Goal: Task Accomplishment & Management: Complete application form

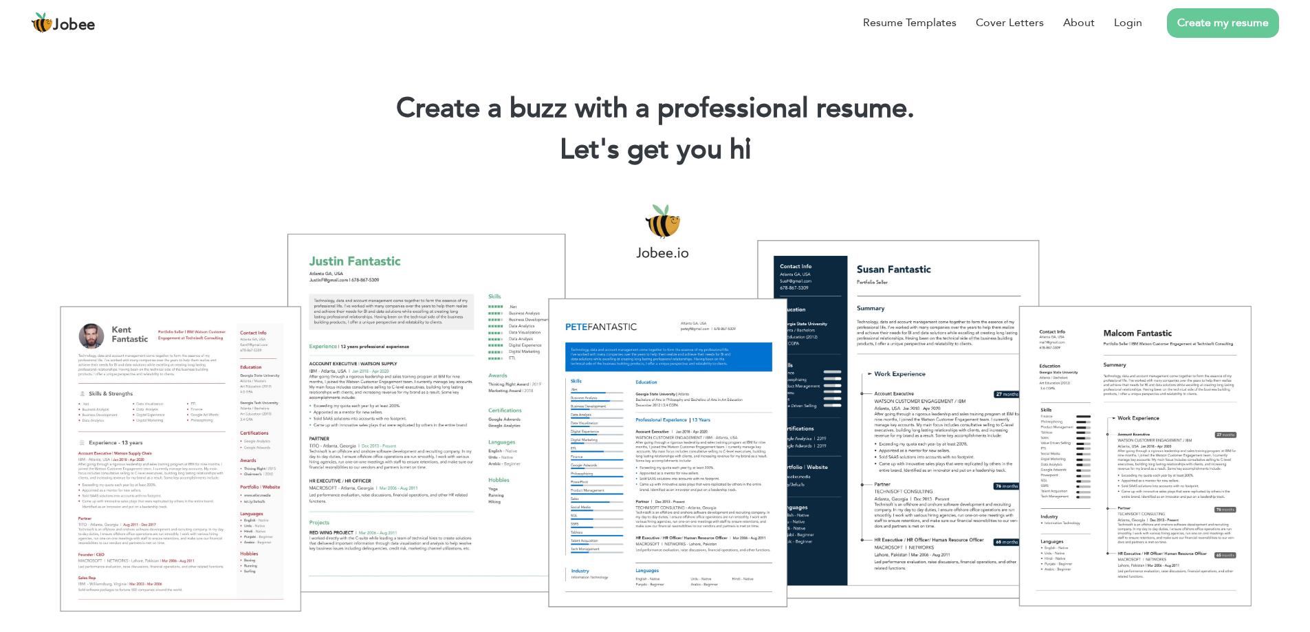
click at [1189, 28] on link "Create my resume" at bounding box center [1223, 23] width 112 height 30
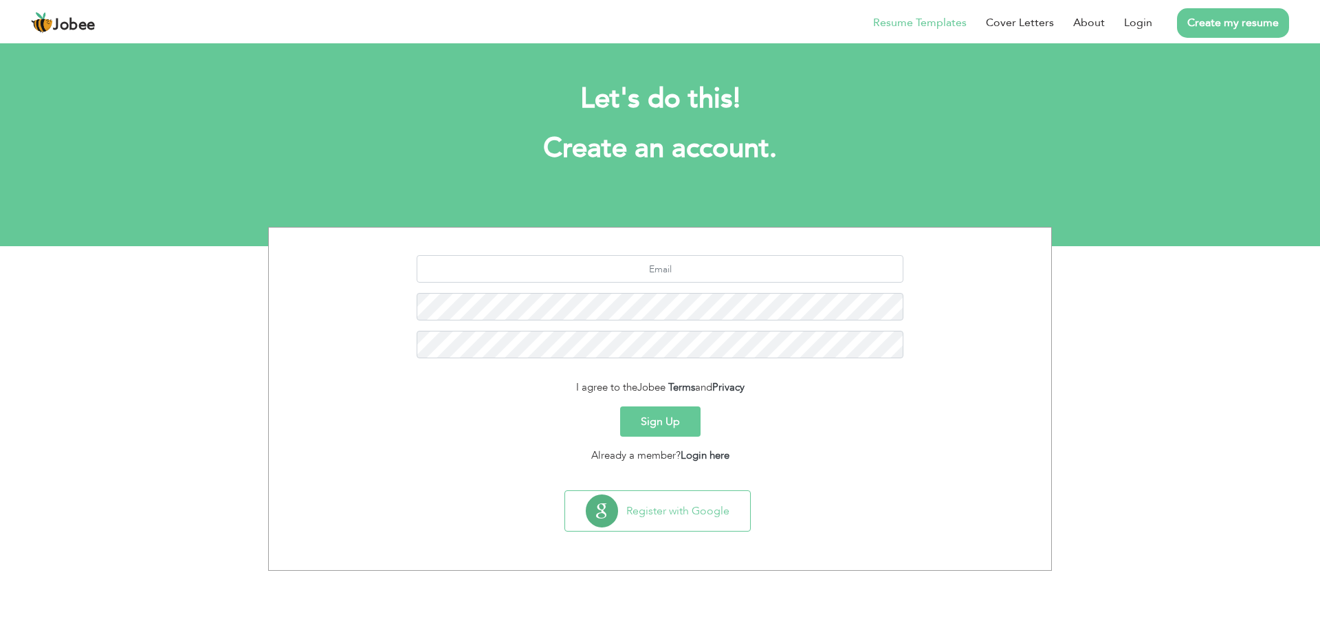
click at [945, 26] on link "Resume Templates" at bounding box center [920, 22] width 94 height 17
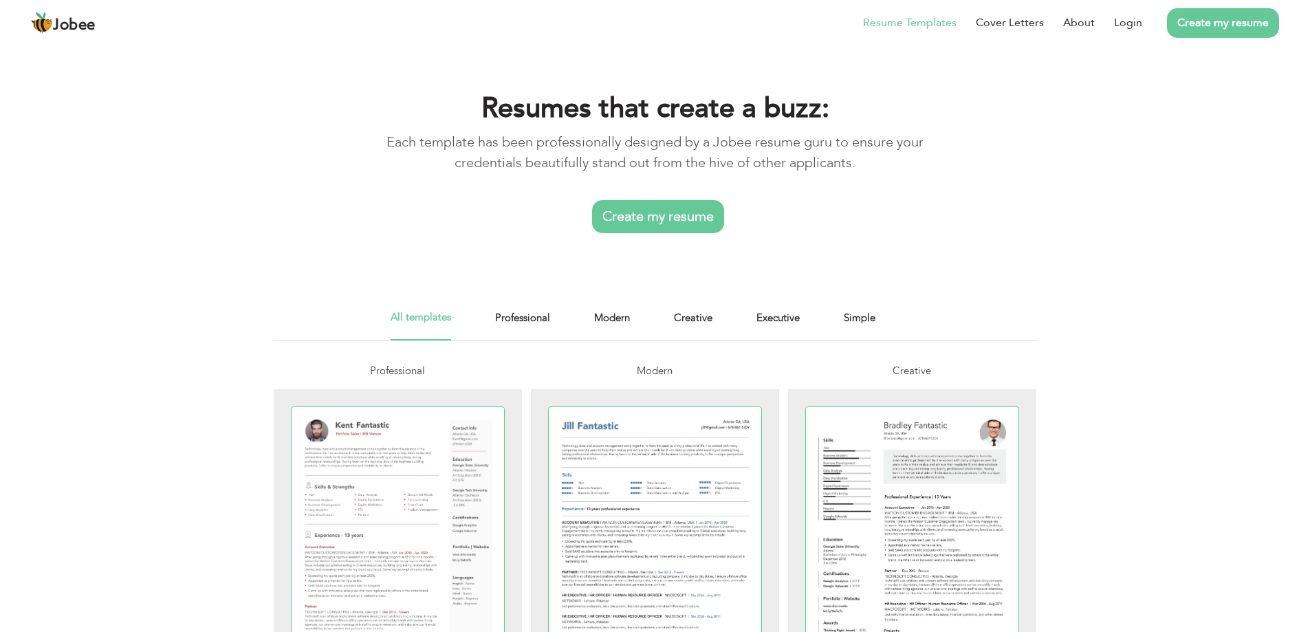
click at [697, 219] on link "Create my resume" at bounding box center [658, 216] width 132 height 33
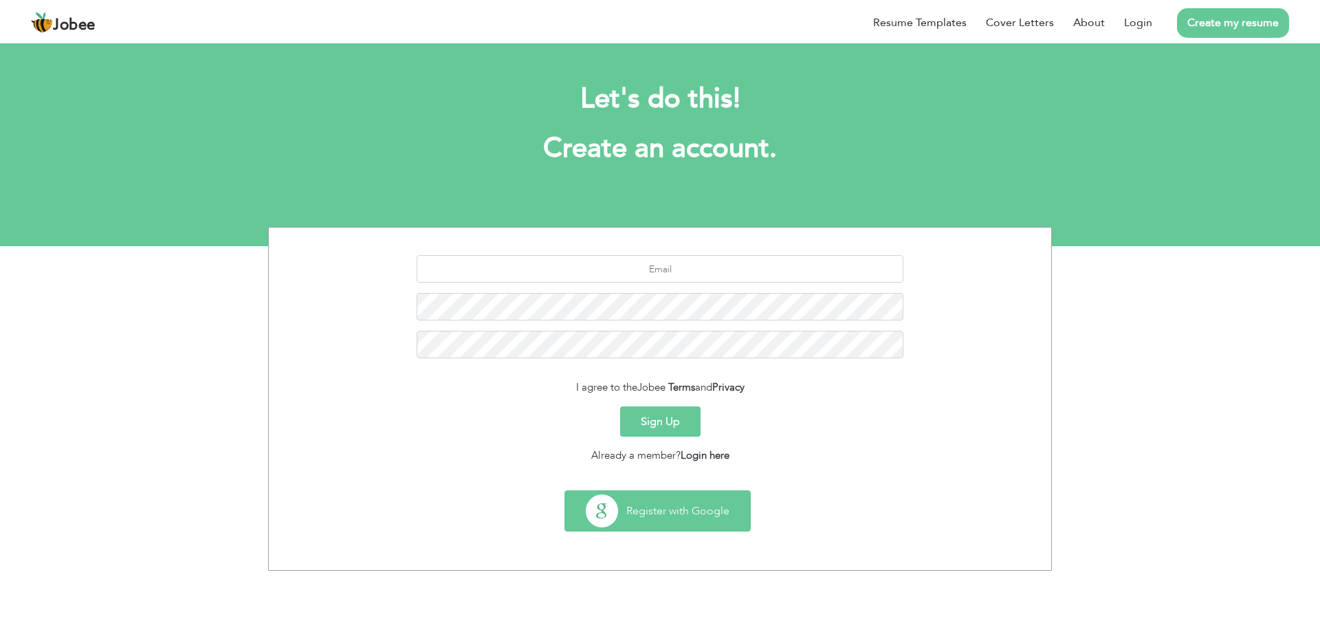
click at [655, 503] on button "Register with Google" at bounding box center [657, 511] width 185 height 40
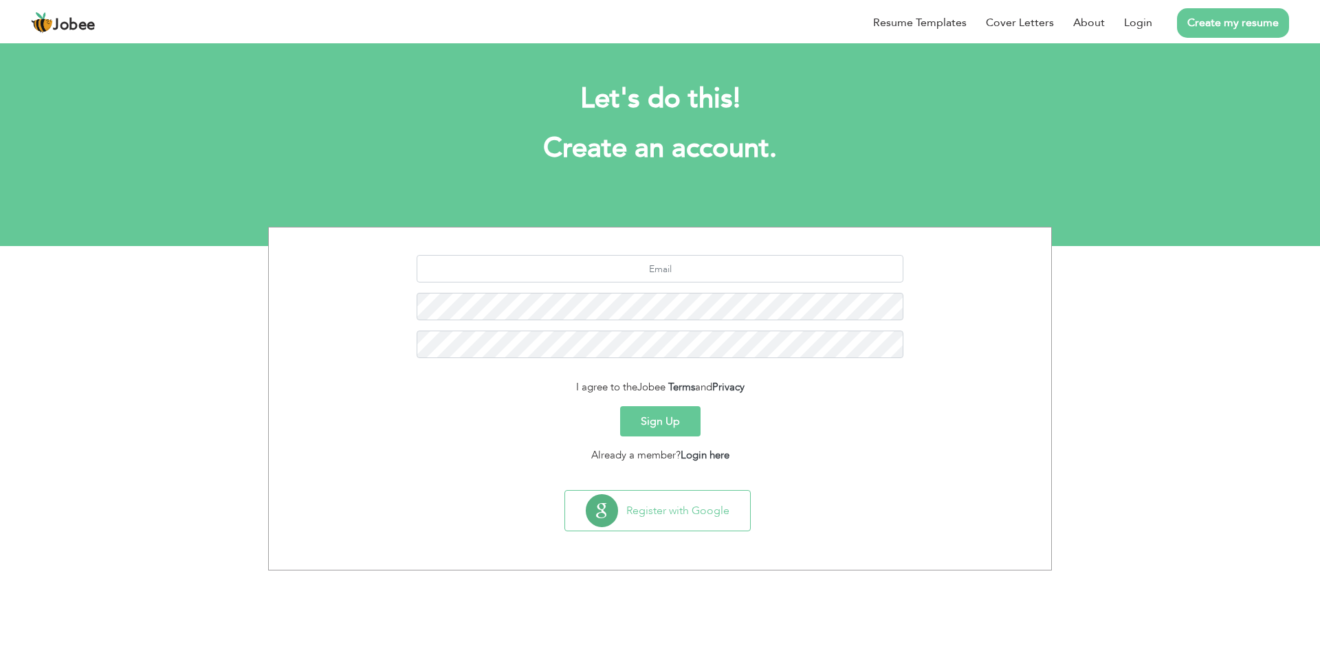
click at [675, 417] on button "Sign Up" at bounding box center [660, 421] width 80 height 30
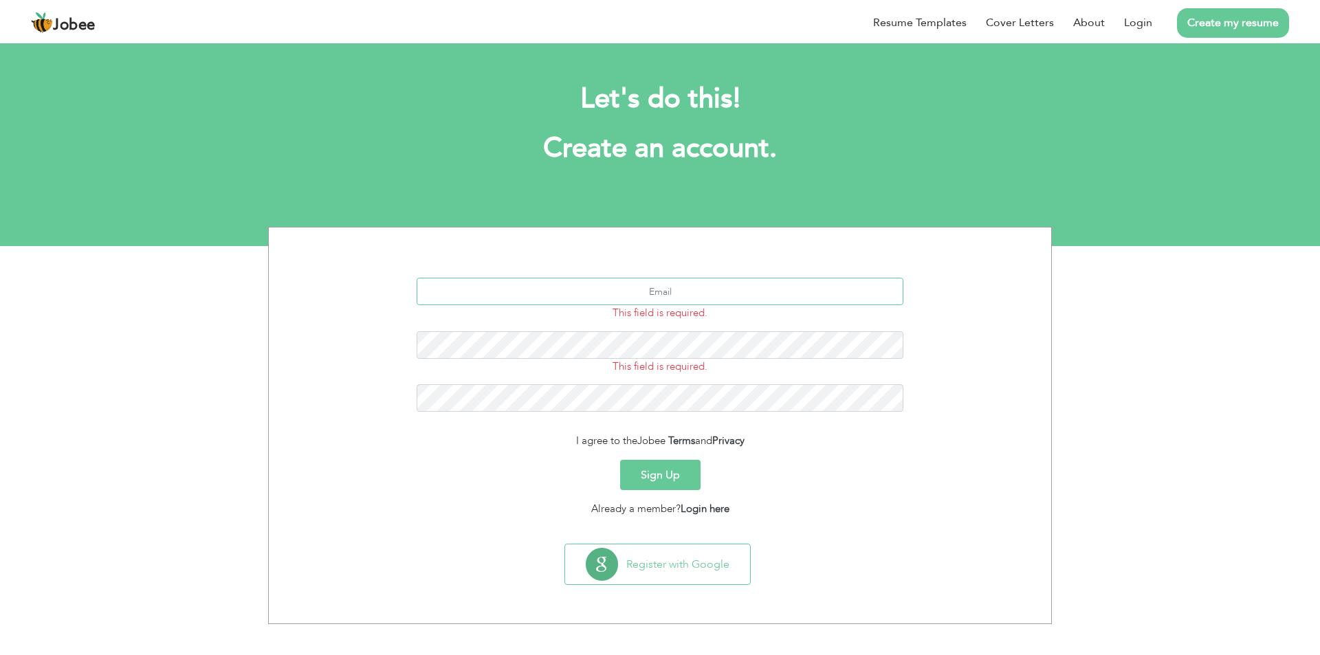
click at [674, 293] on input "text" at bounding box center [661, 292] width 488 height 28
type input "[EMAIL_ADDRESS][DOMAIN_NAME]"
click at [649, 468] on button "Sign Up" at bounding box center [660, 475] width 80 height 30
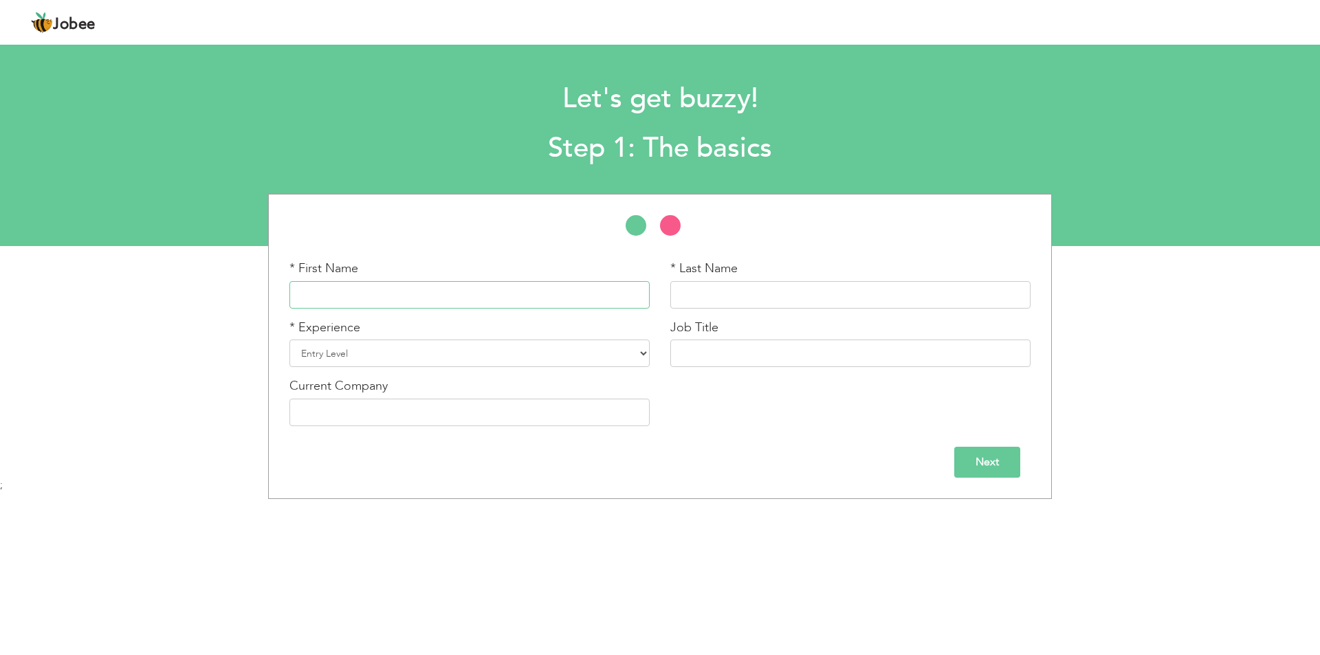
click at [393, 294] on input "text" at bounding box center [469, 295] width 360 height 28
type input "Muhamamd Aish"
type input "[PERSON_NAME]"
click at [380, 357] on select "Entry Level Less than 1 Year 1 Year 2 Years 3 Years 4 Years 5 Years 6 Years 7 Y…" at bounding box center [469, 354] width 360 height 28
select select "5"
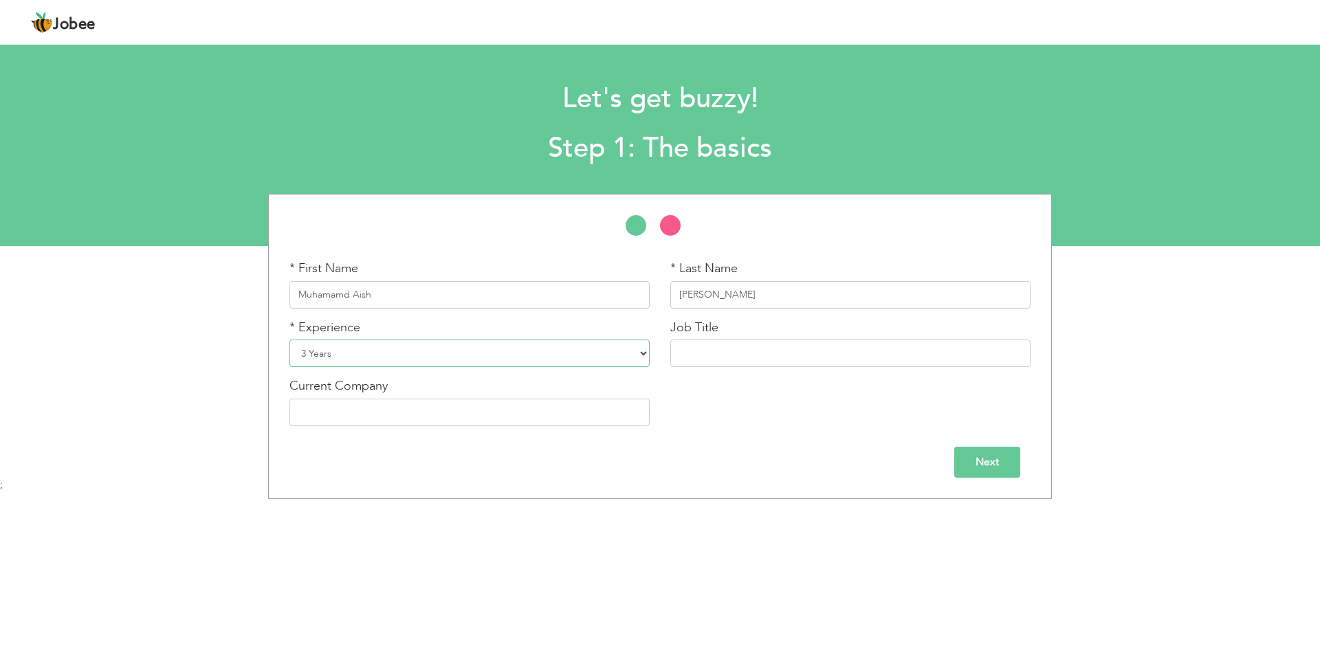
click at [289, 340] on select "Entry Level Less than 1 Year 1 Year 2 Years 3 Years 4 Years 5 Years 6 Years 7 Y…" at bounding box center [469, 354] width 360 height 28
click at [714, 361] on input "text" at bounding box center [850, 354] width 360 height 28
paste input "Receptionist cum [MEDICAL_DATA]"
type input "R"
type input "Radio Technician"
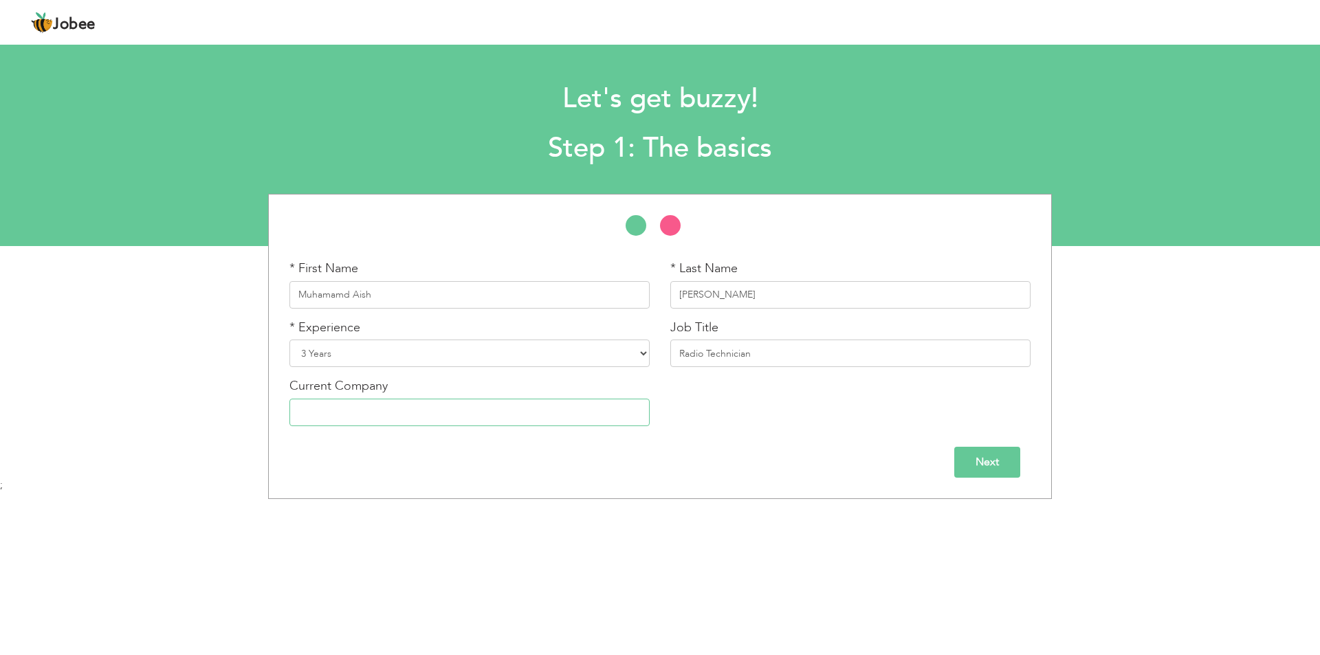
click at [371, 413] on input "text" at bounding box center [469, 413] width 360 height 28
type input "Muhammadi Diagnostics"
click at [991, 457] on input "Next" at bounding box center [987, 462] width 66 height 31
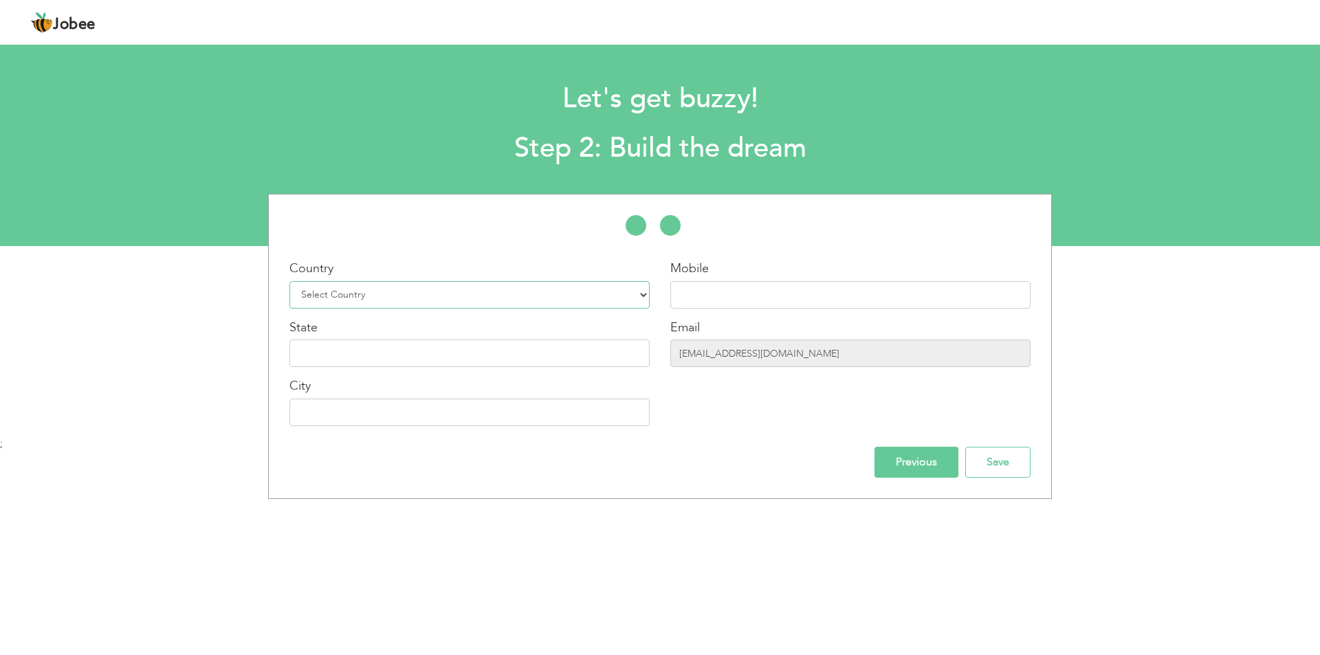
click at [399, 289] on select "Select Country Afghanistan Albania Algeria American Samoa Andorra Angola Anguil…" at bounding box center [469, 295] width 360 height 28
select select "166"
click at [399, 289] on select "Select Country Afghanistan Albania Algeria American Samoa Andorra Angola Anguil…" at bounding box center [469, 295] width 360 height 28
click at [712, 296] on input "text" at bounding box center [850, 295] width 360 height 28
type input "+923152138756"
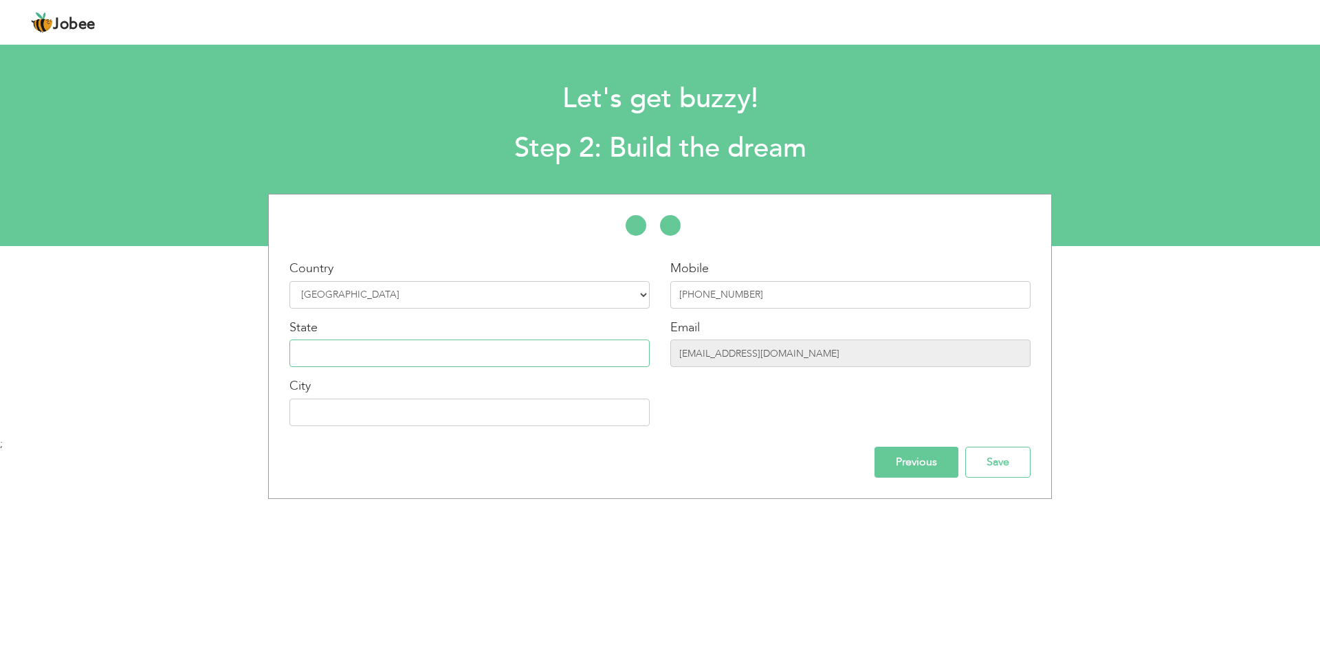
click at [610, 340] on input "text" at bounding box center [469, 354] width 360 height 28
type input "Karachi, Sindh"
click at [470, 417] on input "text" at bounding box center [469, 413] width 360 height 28
type input "Karachi"
drag, startPoint x: 337, startPoint y: 355, endPoint x: 292, endPoint y: 361, distance: 45.7
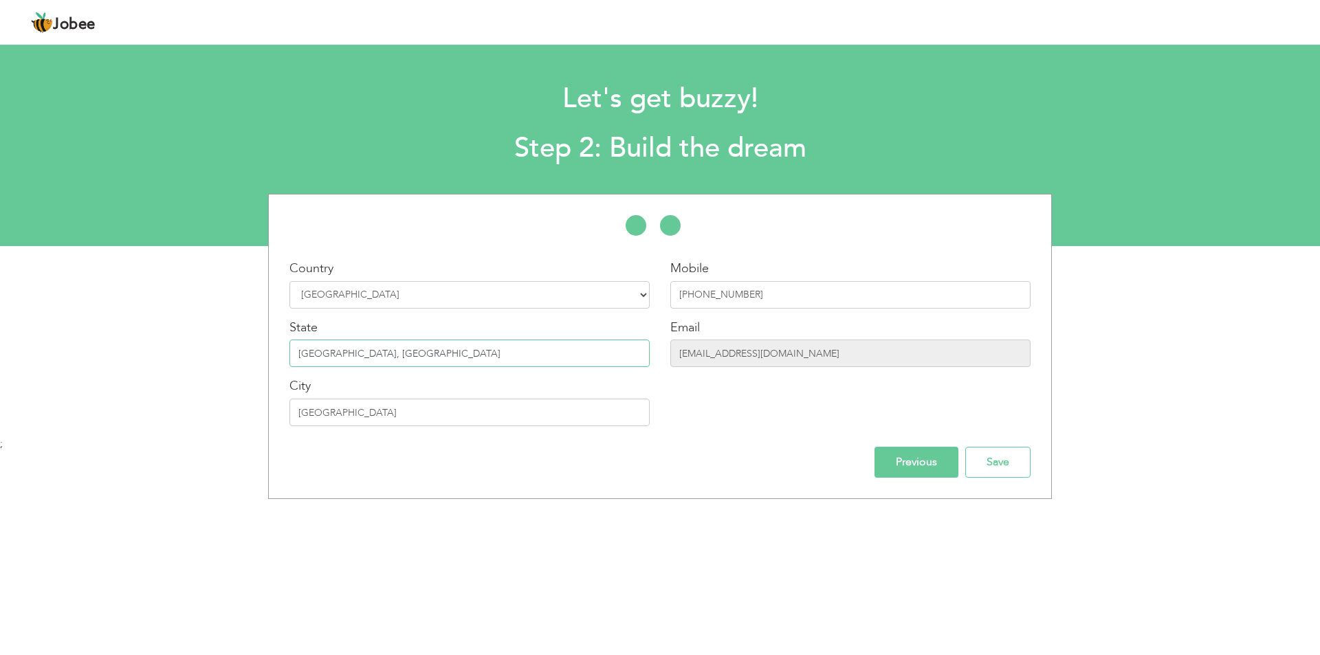
click at [292, 361] on input "Karachi, Sindh" at bounding box center [469, 354] width 360 height 28
type input "Sindh"
click at [1010, 458] on input "Save" at bounding box center [997, 462] width 65 height 31
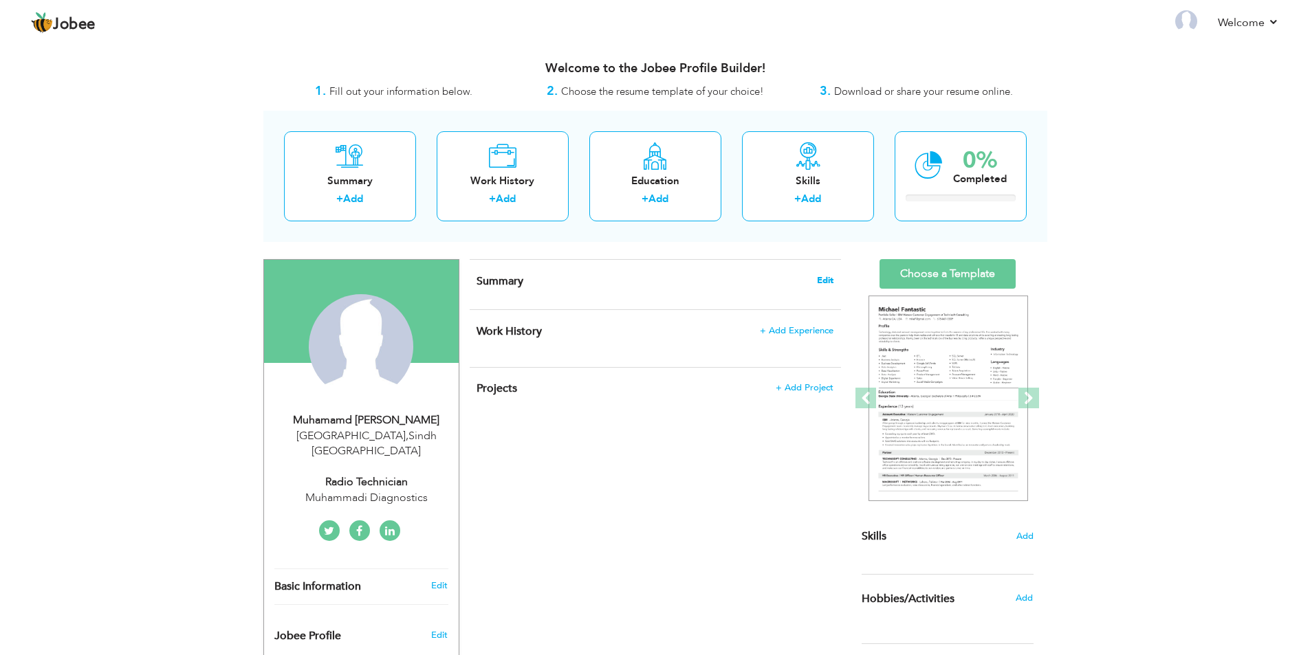
click at [824, 285] on span "Edit" at bounding box center [825, 281] width 17 height 10
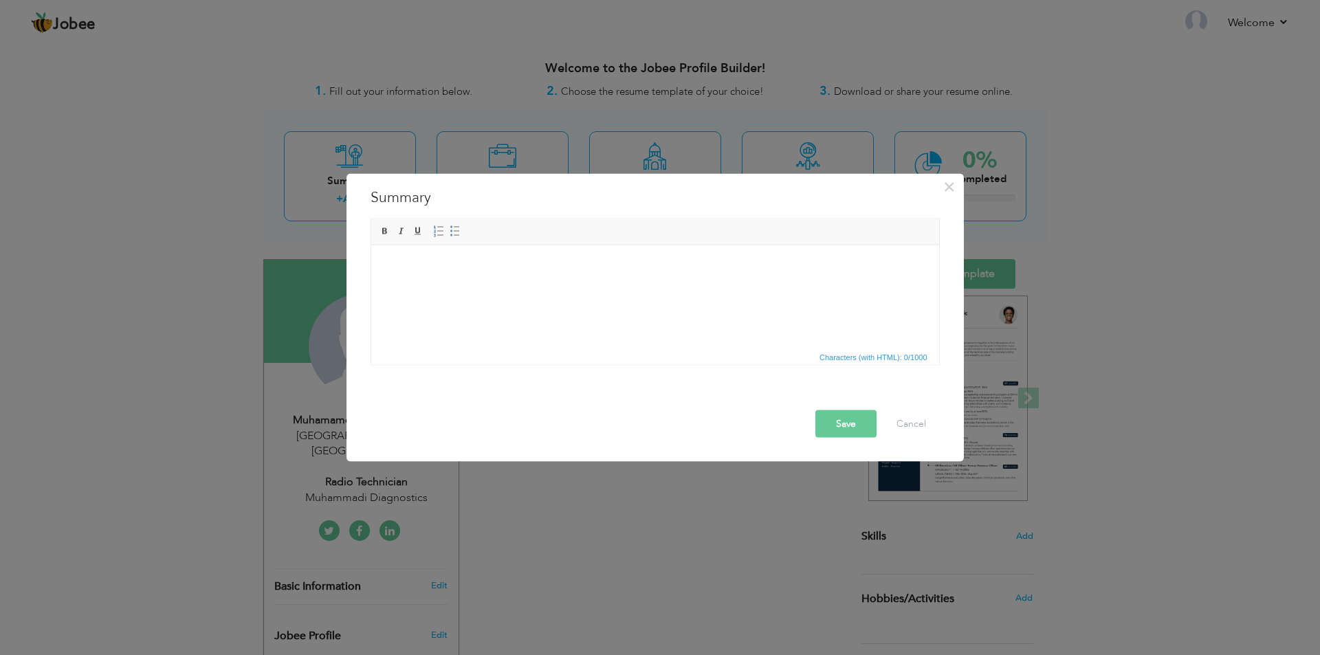
click at [499, 262] on body at bounding box center [654, 266] width 540 height 14
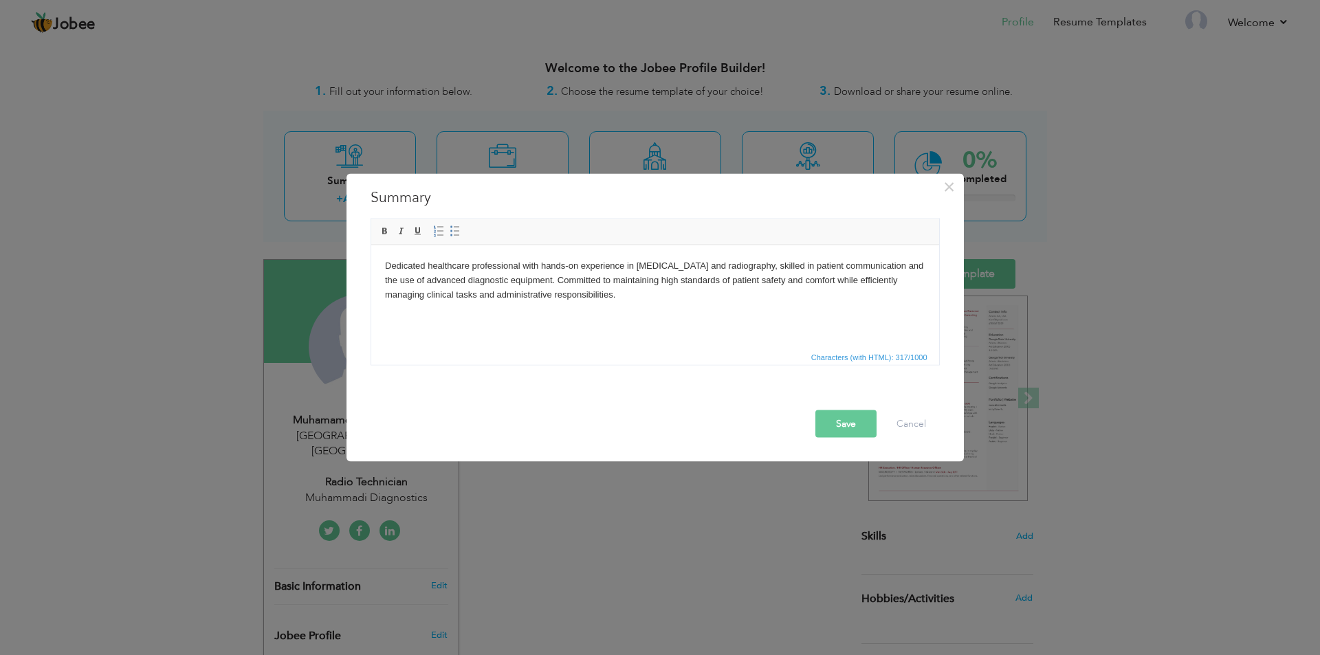
click at [847, 419] on button "Save" at bounding box center [846, 424] width 61 height 28
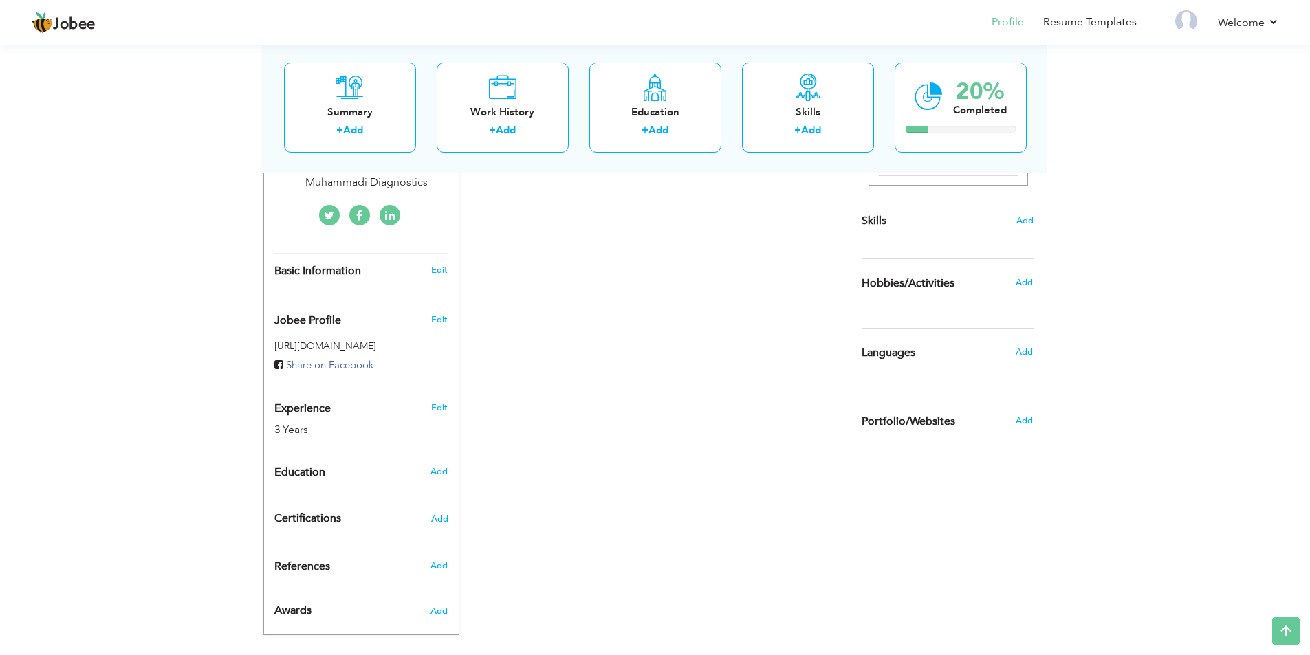
scroll to position [316, 0]
click at [441, 465] on span "Add" at bounding box center [439, 471] width 18 height 12
radio input "true"
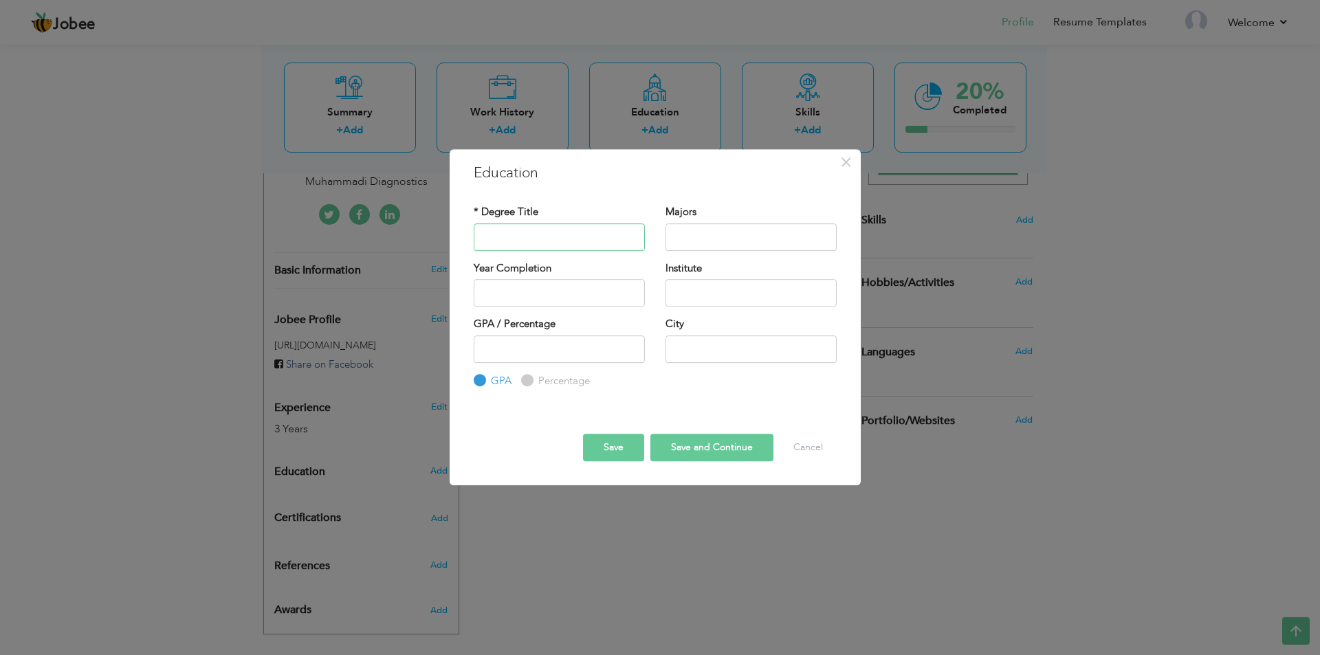
click at [530, 236] on input "text" at bounding box center [559, 237] width 171 height 28
click at [607, 241] on input "Intermediate (Pre Medical)" at bounding box center [559, 237] width 171 height 28
drag, startPoint x: 607, startPoint y: 241, endPoint x: 540, endPoint y: 250, distance: 67.9
click at [540, 250] on input "Intermediate (Pre Medical)" at bounding box center [559, 237] width 171 height 28
type input "Intermediate"
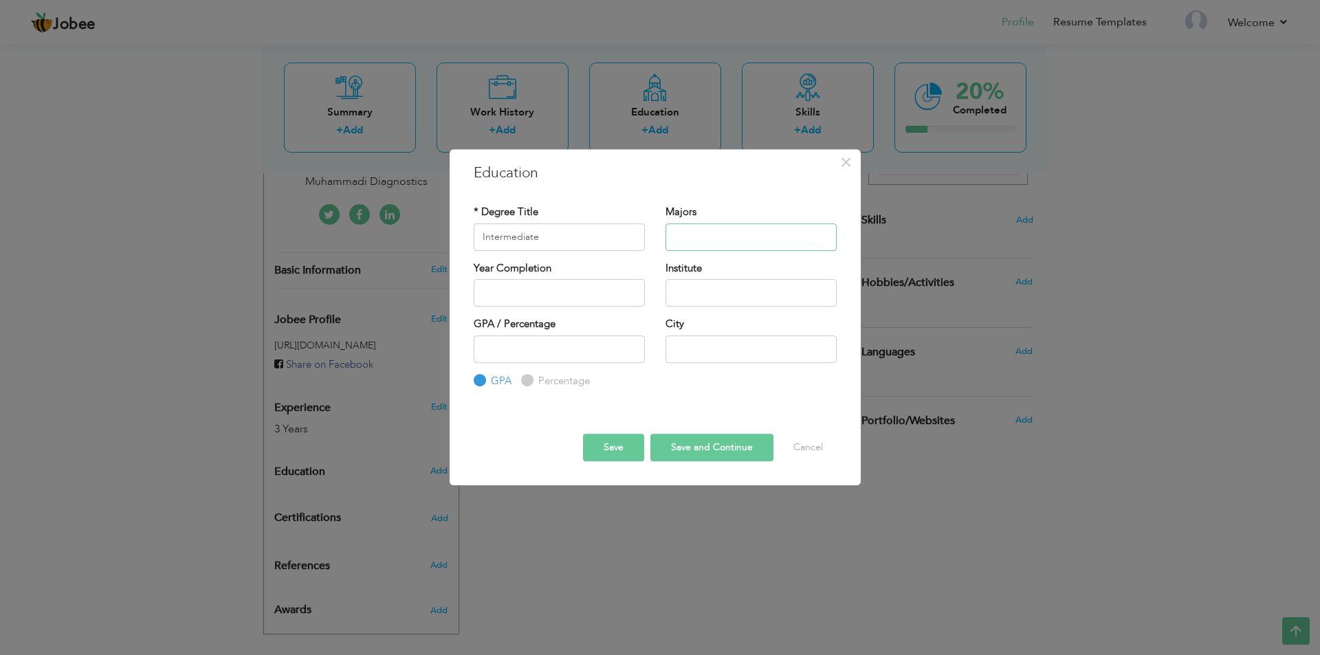
click at [775, 234] on input "text" at bounding box center [751, 237] width 171 height 28
type input "Pre Medical"
click at [563, 296] on input "text" at bounding box center [559, 293] width 171 height 28
type input "2025"
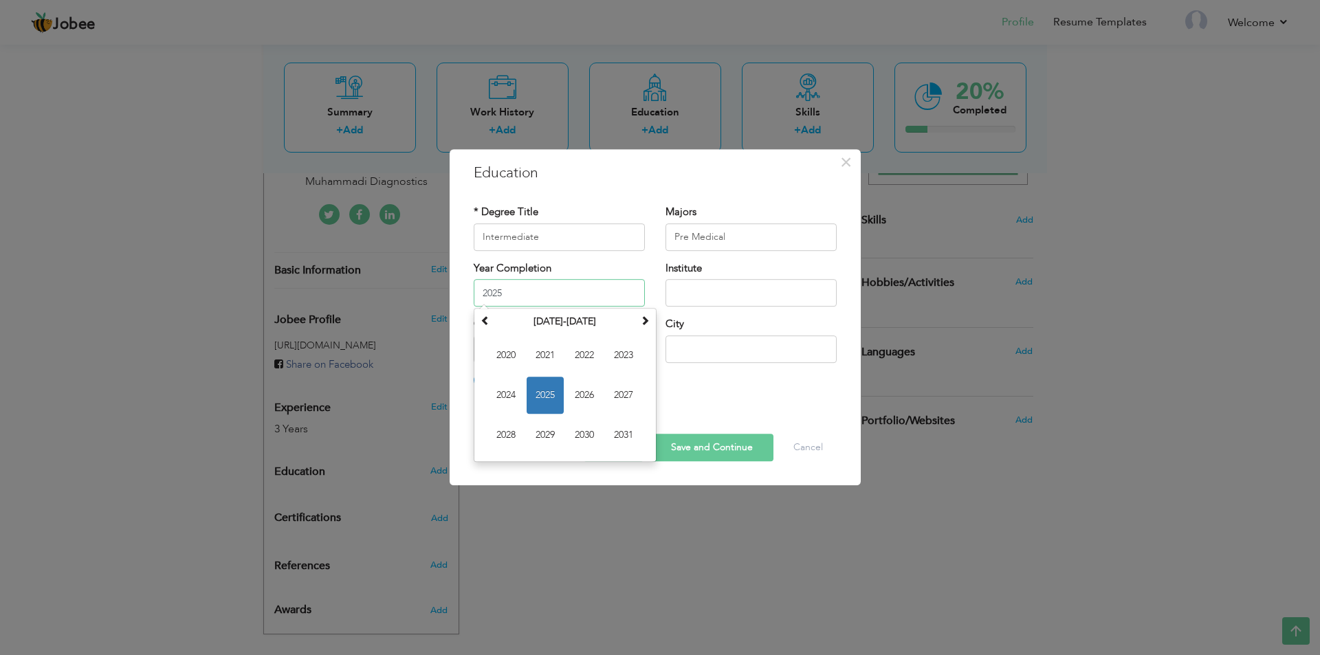
click at [564, 296] on input "2025" at bounding box center [559, 293] width 171 height 28
click at [696, 297] on input "text" at bounding box center [751, 293] width 171 height 28
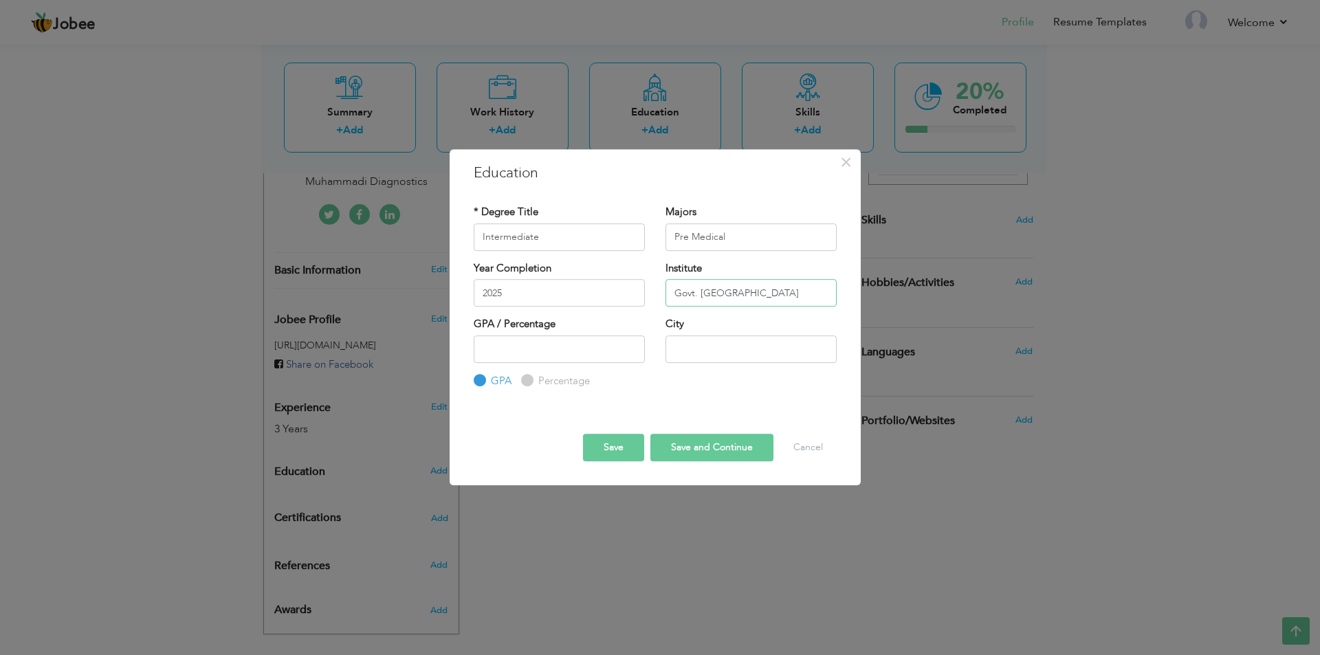
type input "Govt. [GEOGRAPHIC_DATA]"
click at [486, 340] on input "number" at bounding box center [559, 350] width 171 height 28
click at [688, 348] on input "text" at bounding box center [751, 350] width 171 height 28
click at [574, 352] on input "number" at bounding box center [559, 350] width 171 height 28
type input "70"
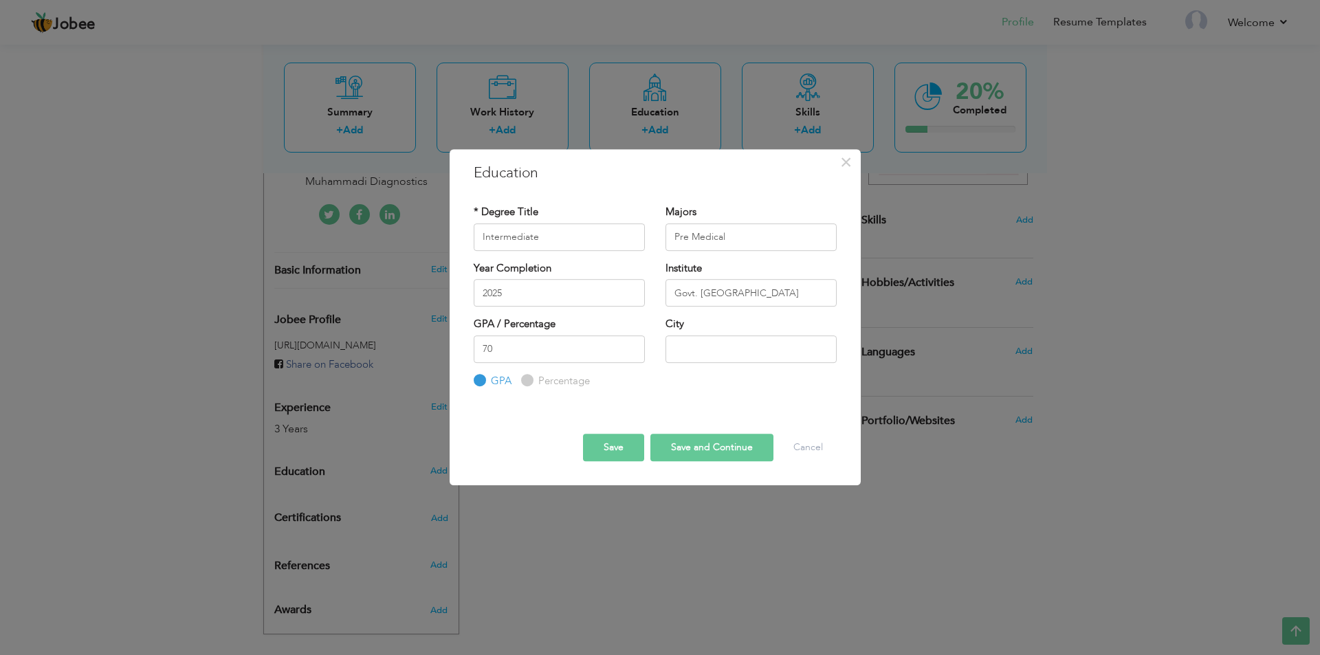
click at [572, 375] on label "Percentage" at bounding box center [562, 381] width 55 height 14
click at [530, 376] on input "Percentage" at bounding box center [525, 380] width 9 height 9
radio input "true"
click at [694, 342] on input "text" at bounding box center [751, 350] width 171 height 28
type input "Karchi"
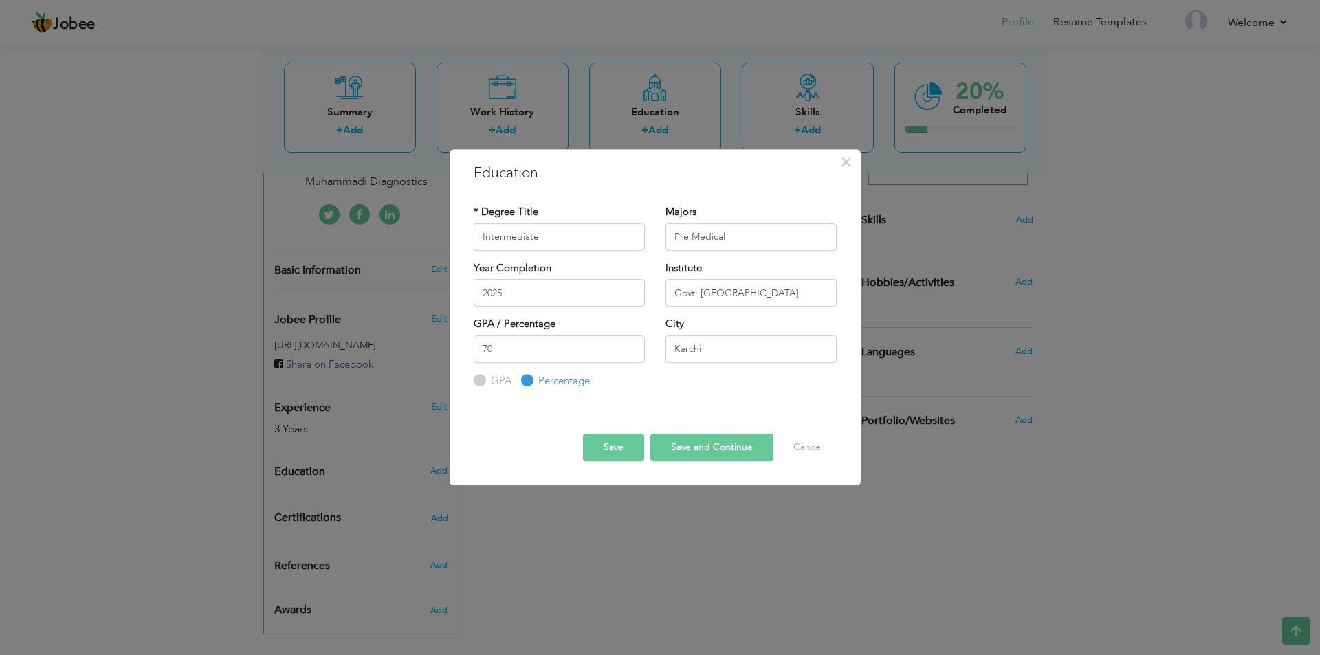
drag, startPoint x: 711, startPoint y: 452, endPoint x: 729, endPoint y: 452, distance: 17.9
click at [711, 452] on button "Save and Continue" at bounding box center [711, 448] width 123 height 28
radio input "true"
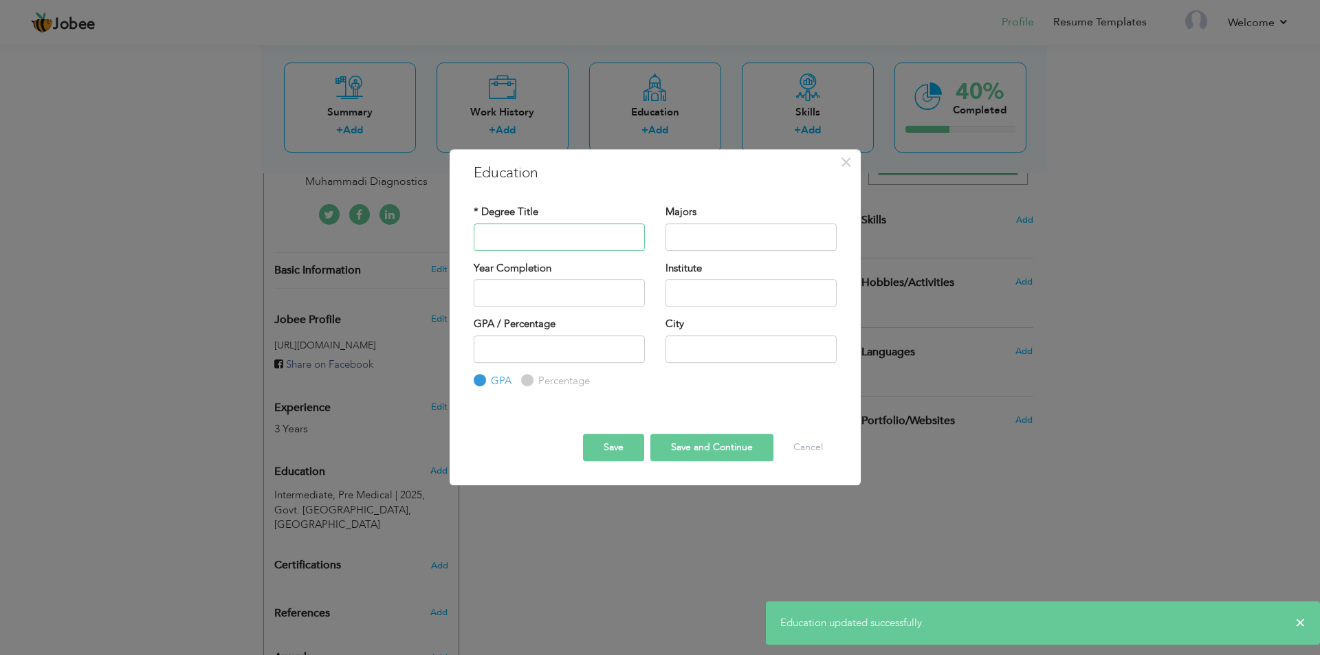
click at [547, 238] on input "text" at bounding box center [559, 237] width 171 height 28
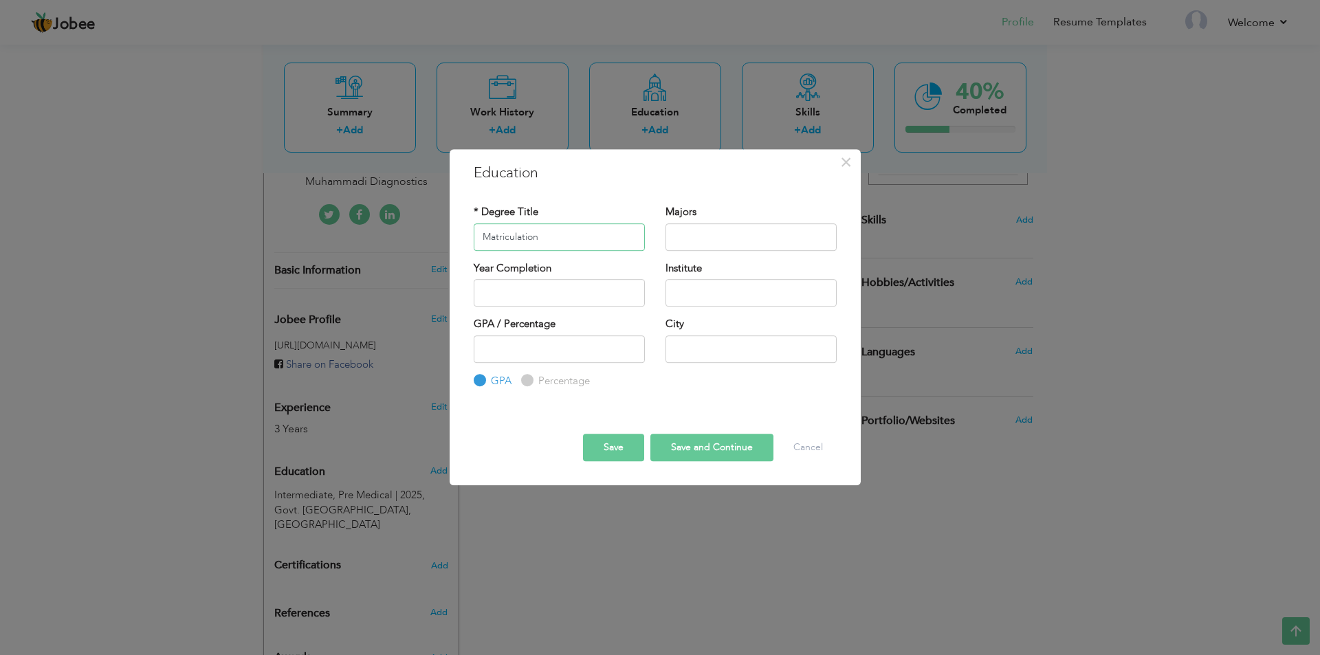
type input "Matriculation"
click at [720, 239] on input "text" at bounding box center [751, 237] width 171 height 28
type input "D"
type input "Science"
click at [580, 294] on input "text" at bounding box center [559, 293] width 171 height 28
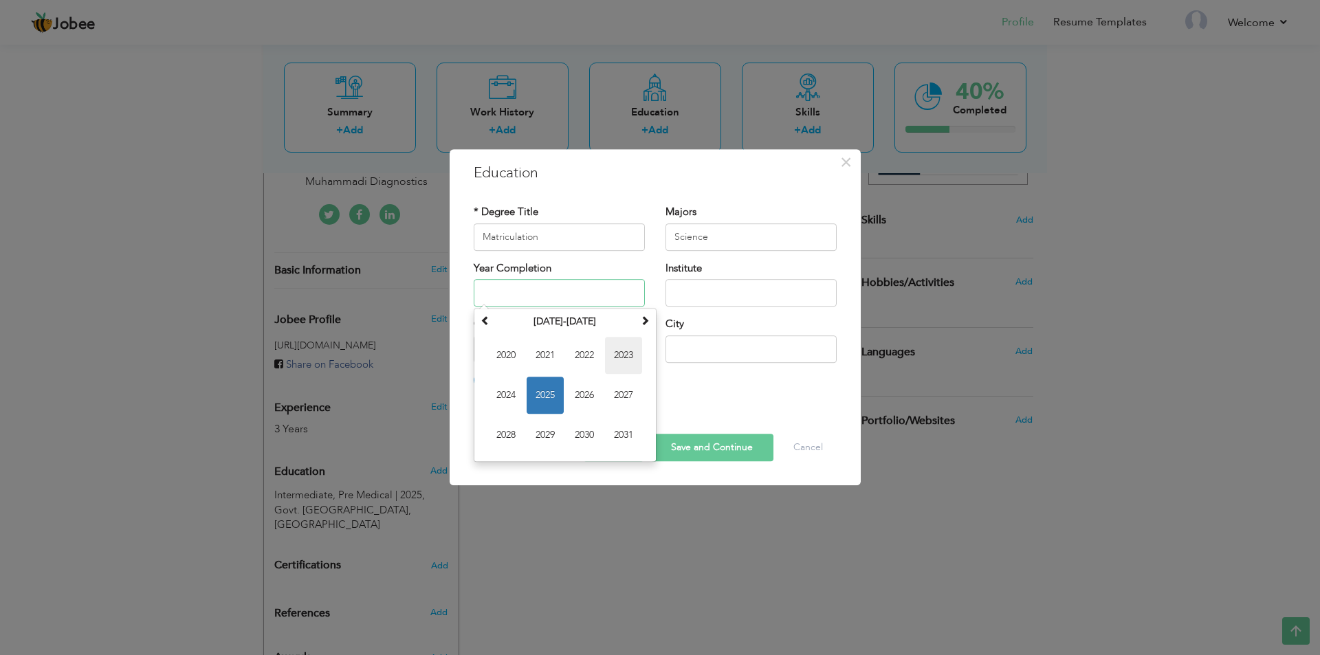
click at [625, 363] on span "2023" at bounding box center [623, 355] width 37 height 37
type input "2023"
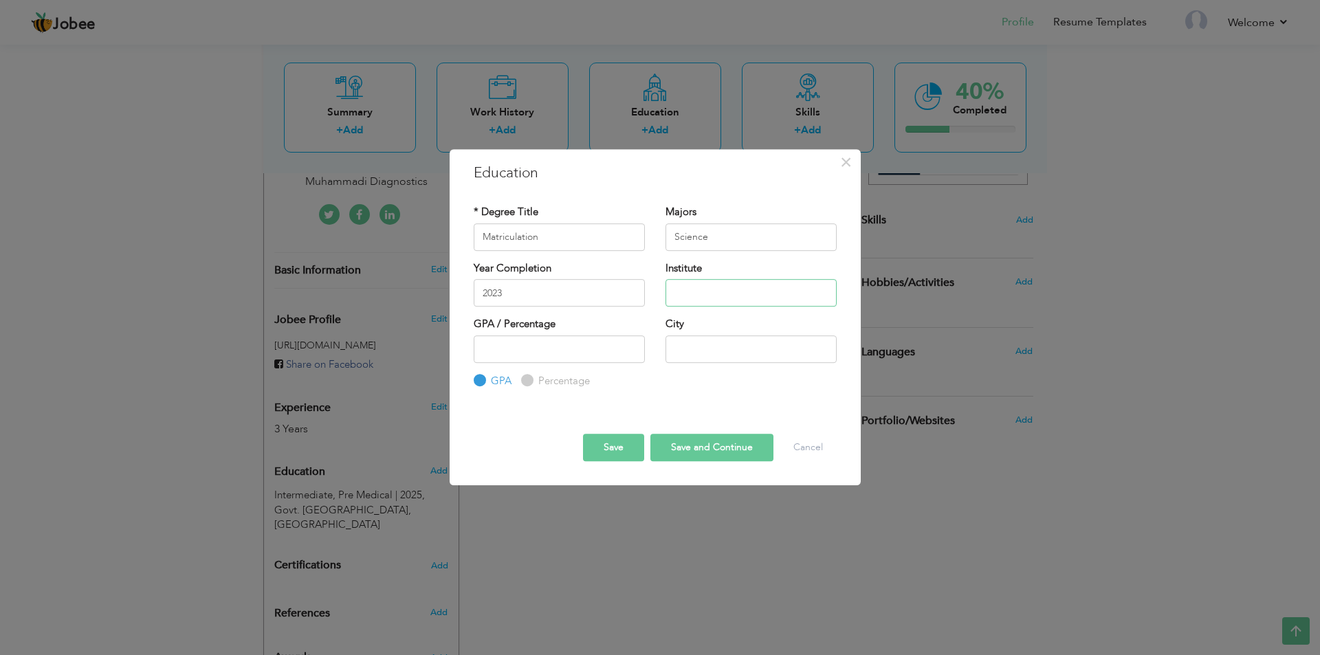
click at [713, 303] on input "text" at bounding box center [751, 293] width 171 height 28
type input "Happy Kids Home"
click at [535, 350] on input "number" at bounding box center [559, 350] width 171 height 28
click at [538, 375] on label "Percentage" at bounding box center [562, 381] width 55 height 14
click at [530, 376] on input "Percentage" at bounding box center [525, 380] width 9 height 9
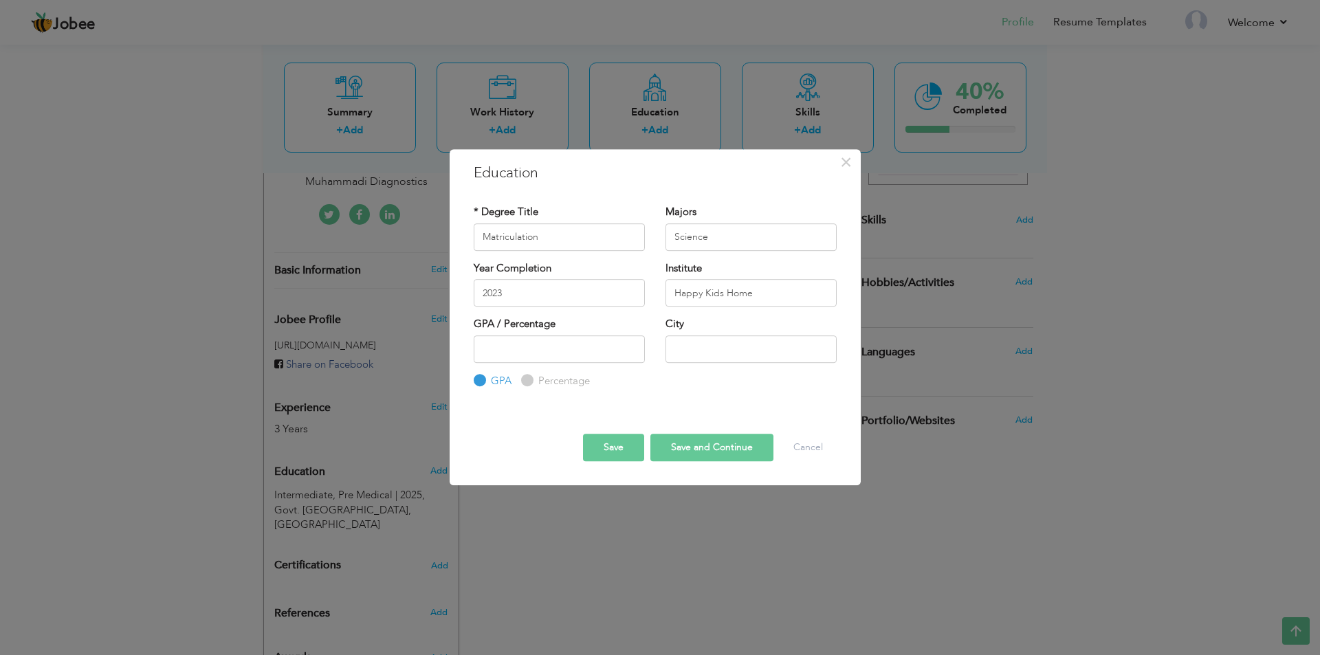
radio input "true"
click at [537, 352] on input "number" at bounding box center [559, 350] width 171 height 28
type input "70"
click at [714, 333] on div "City" at bounding box center [751, 339] width 171 height 45
click at [715, 343] on input "text" at bounding box center [751, 350] width 171 height 28
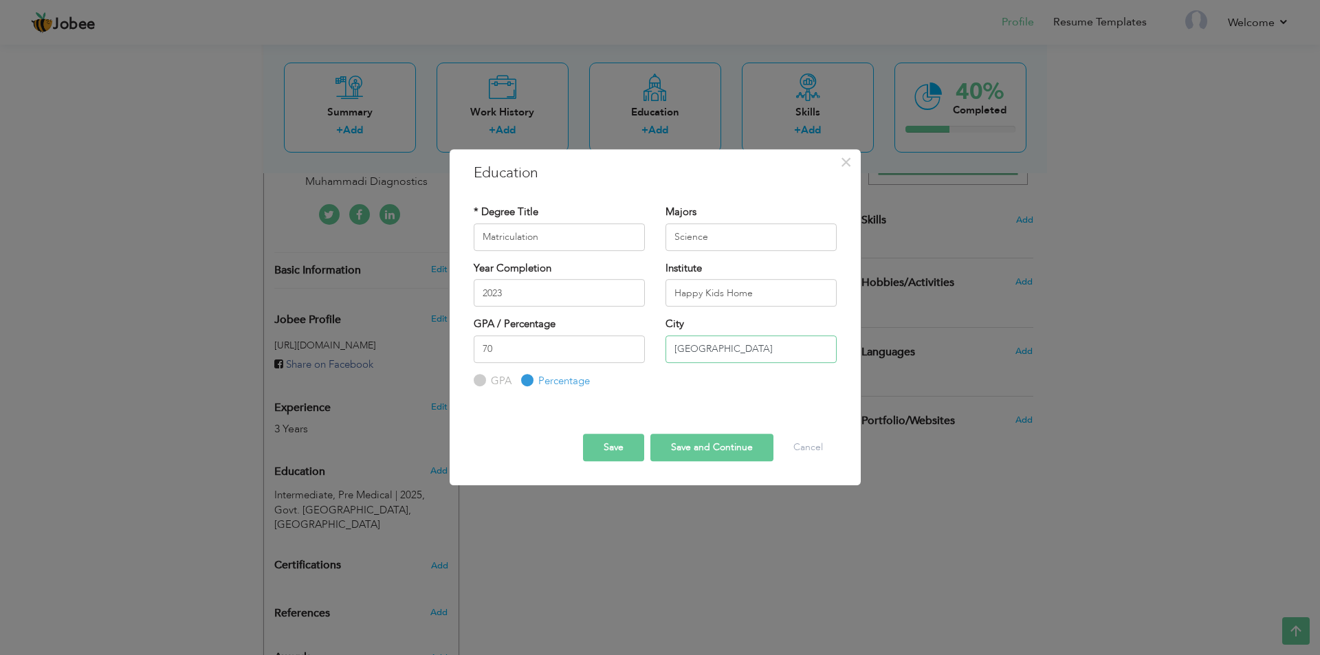
type input "Karachi"
click at [595, 443] on button "Save" at bounding box center [613, 448] width 61 height 28
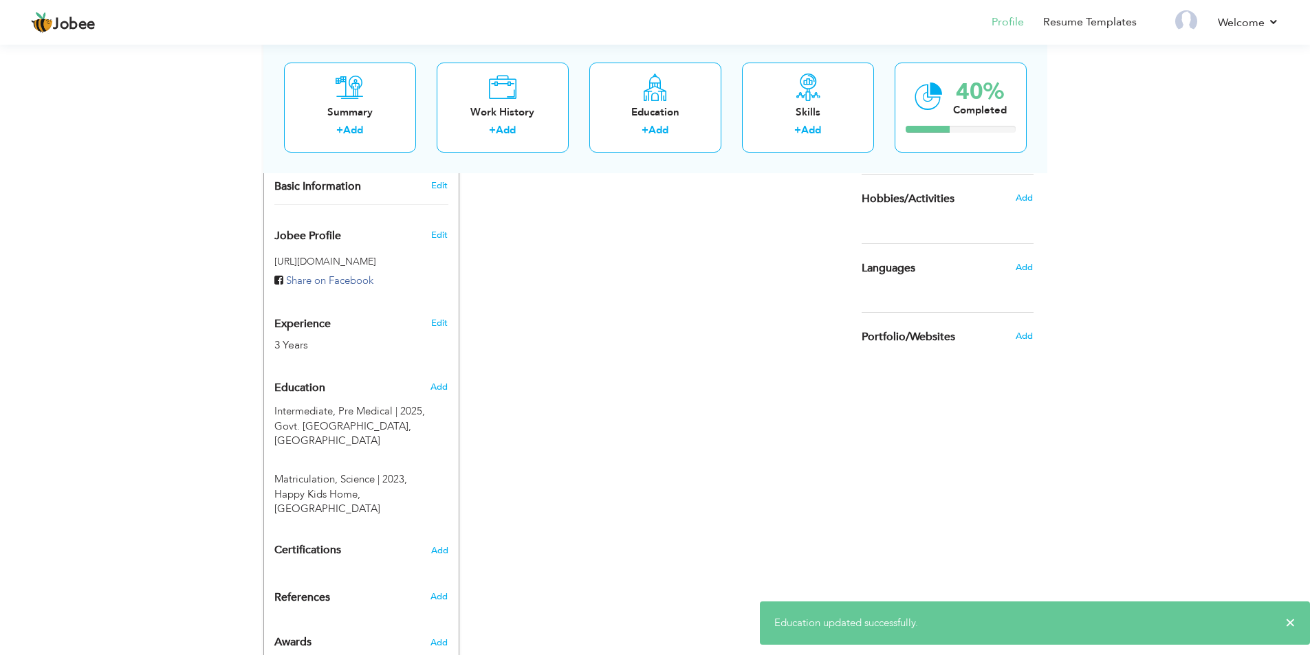
scroll to position [403, 0]
click at [446, 543] on span "Add" at bounding box center [439, 548] width 18 height 10
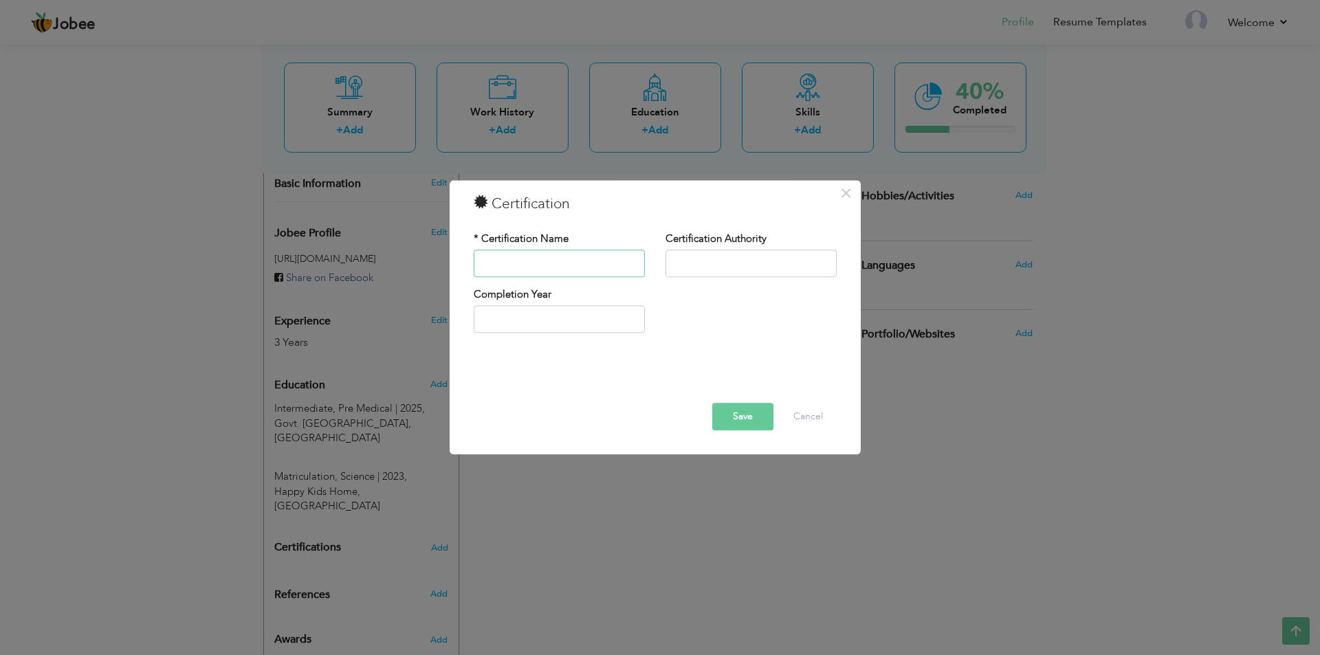
click at [557, 267] on input "text" at bounding box center [559, 264] width 171 height 28
type input "Diploma in X-ray Technology"
click at [752, 257] on input "text" at bounding box center [751, 264] width 171 height 28
type input "Sindh Medical Faculty"
click at [559, 327] on input "2025" at bounding box center [559, 320] width 171 height 28
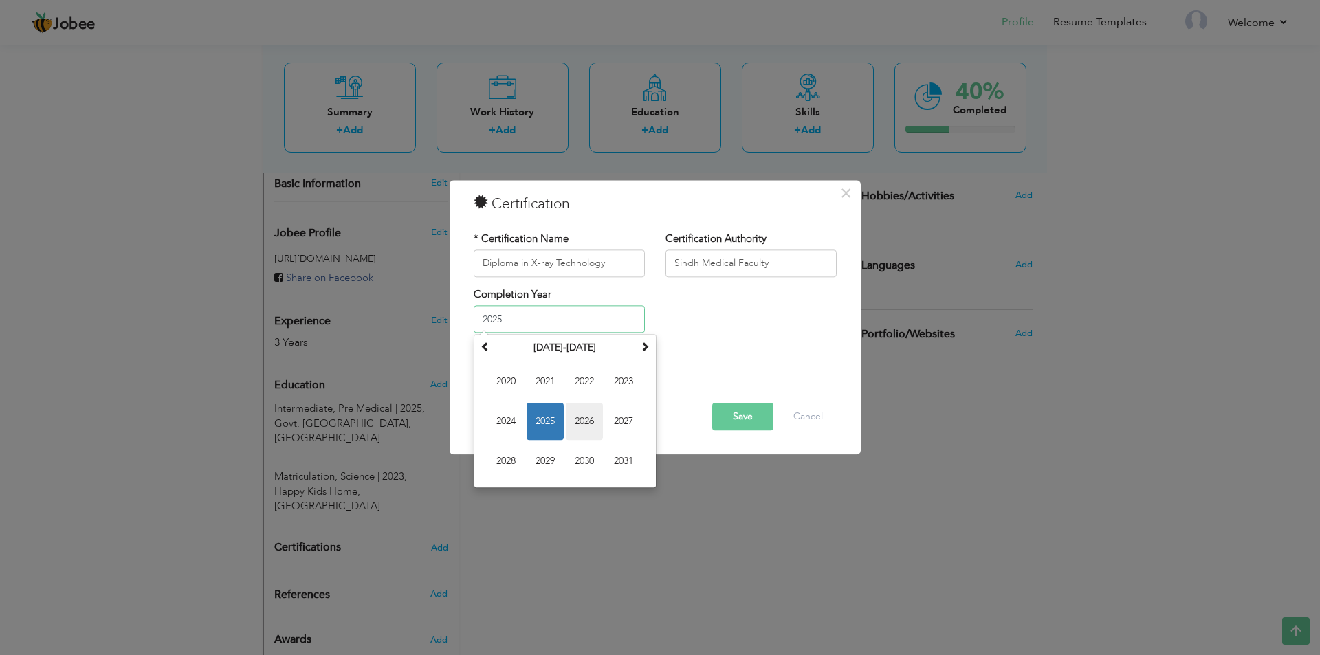
click at [596, 419] on span "2026" at bounding box center [584, 422] width 37 height 37
type input "2026"
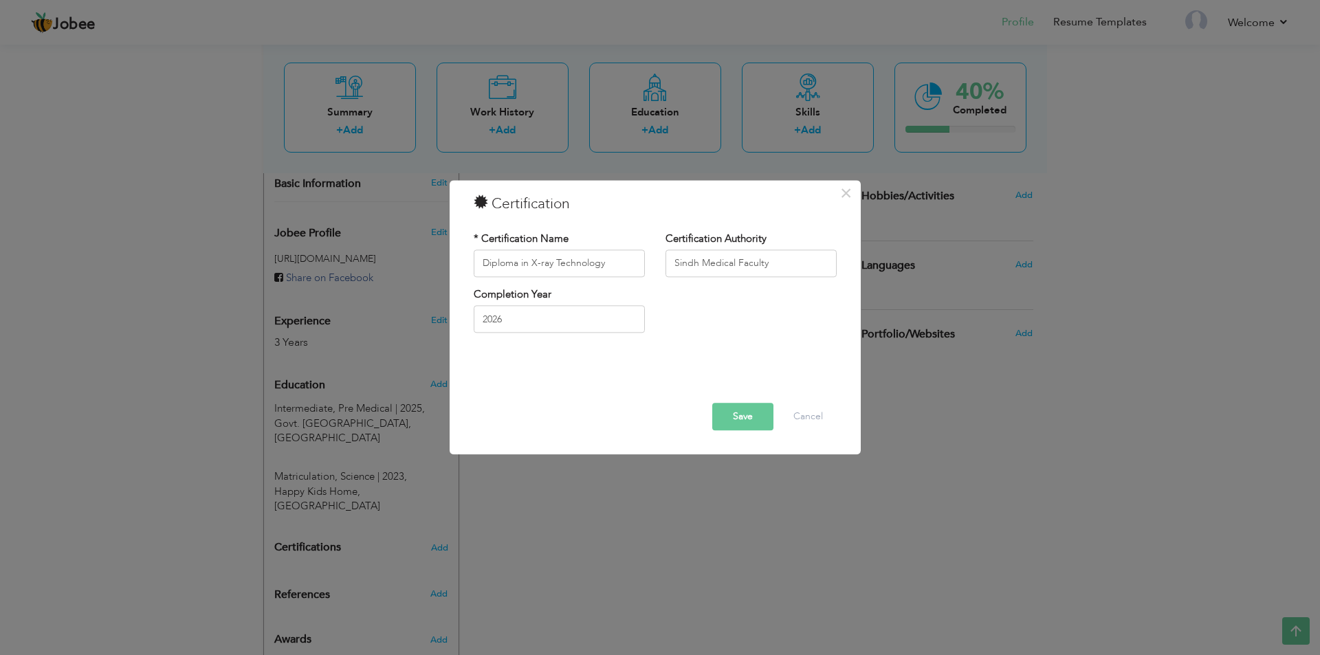
click at [768, 415] on button "Save" at bounding box center [742, 417] width 61 height 28
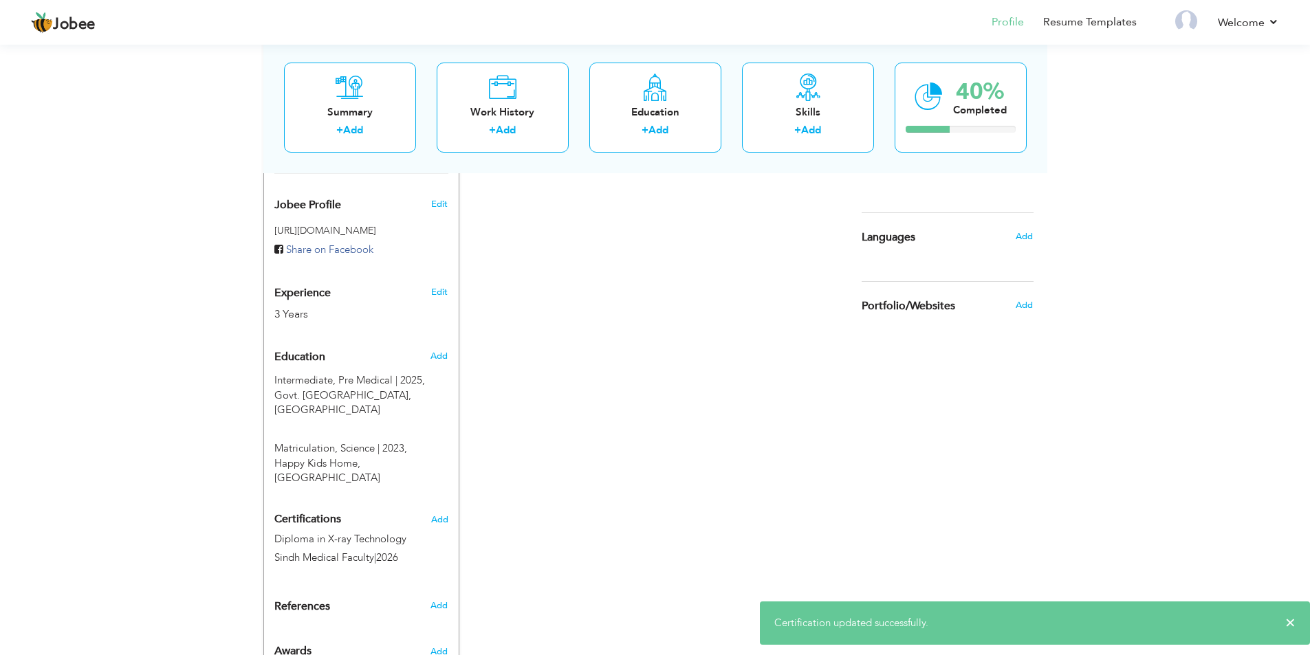
scroll to position [443, 0]
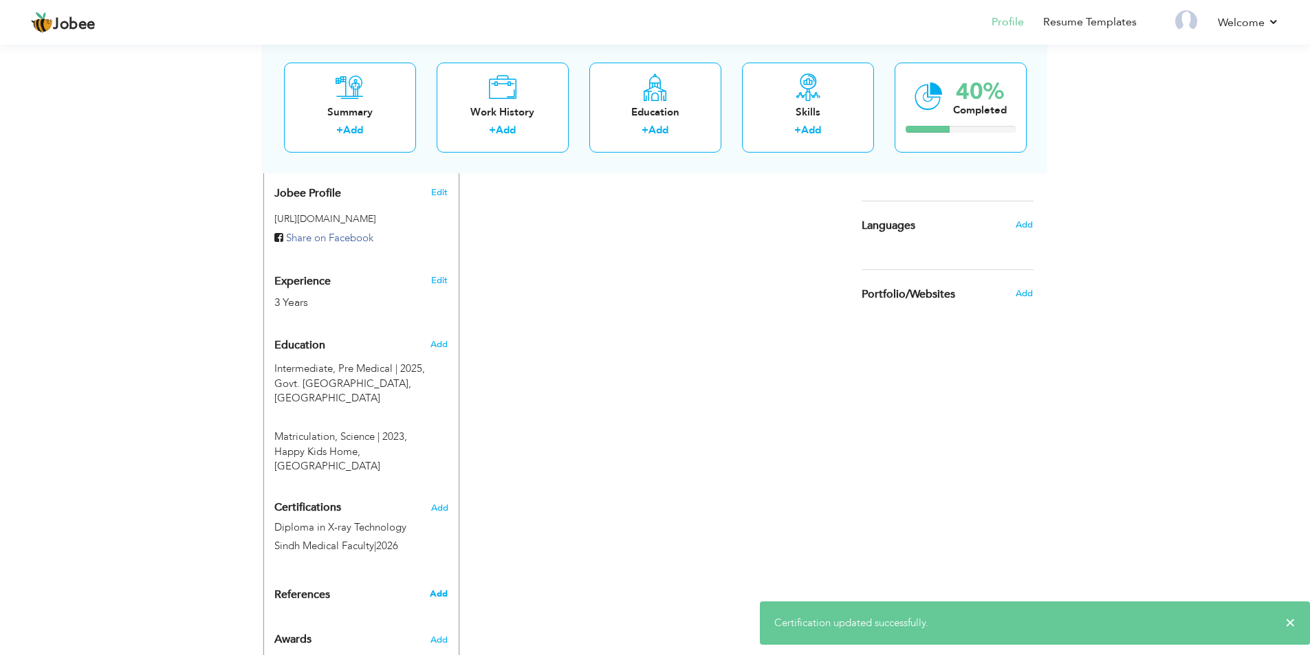
click at [439, 588] on span "Add" at bounding box center [439, 594] width 18 height 12
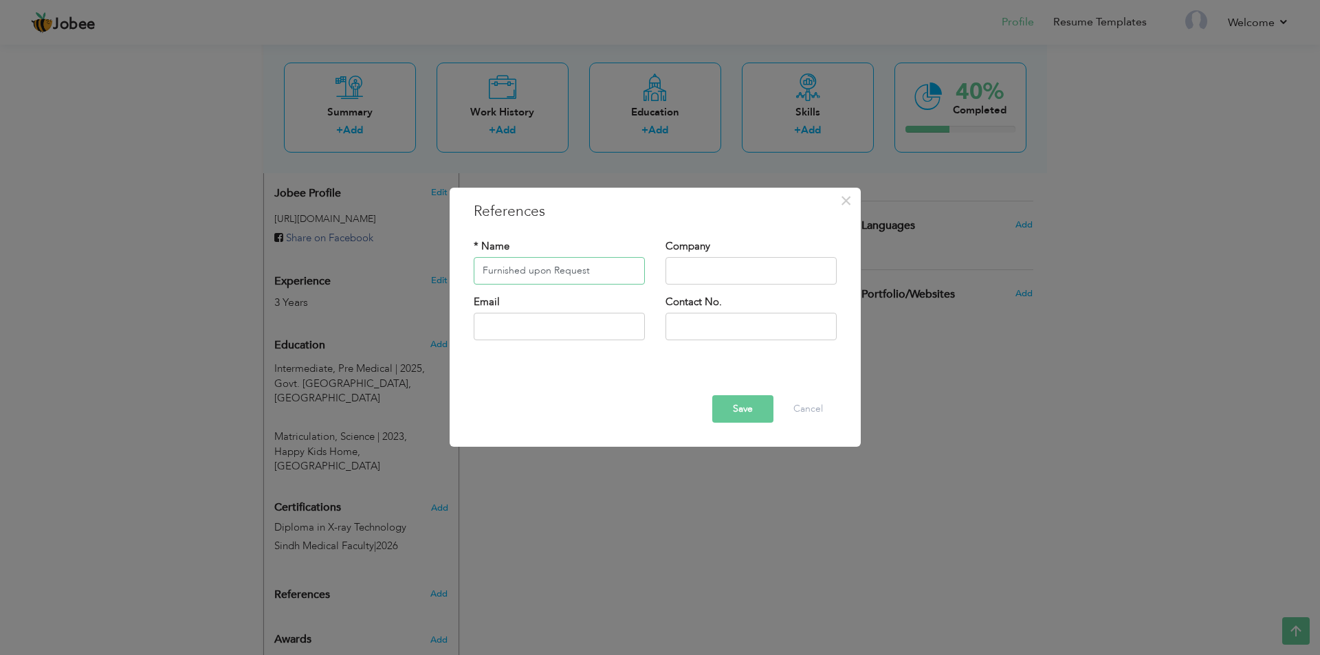
type input "Furnished upon Request"
click at [732, 405] on button "Save" at bounding box center [742, 409] width 61 height 28
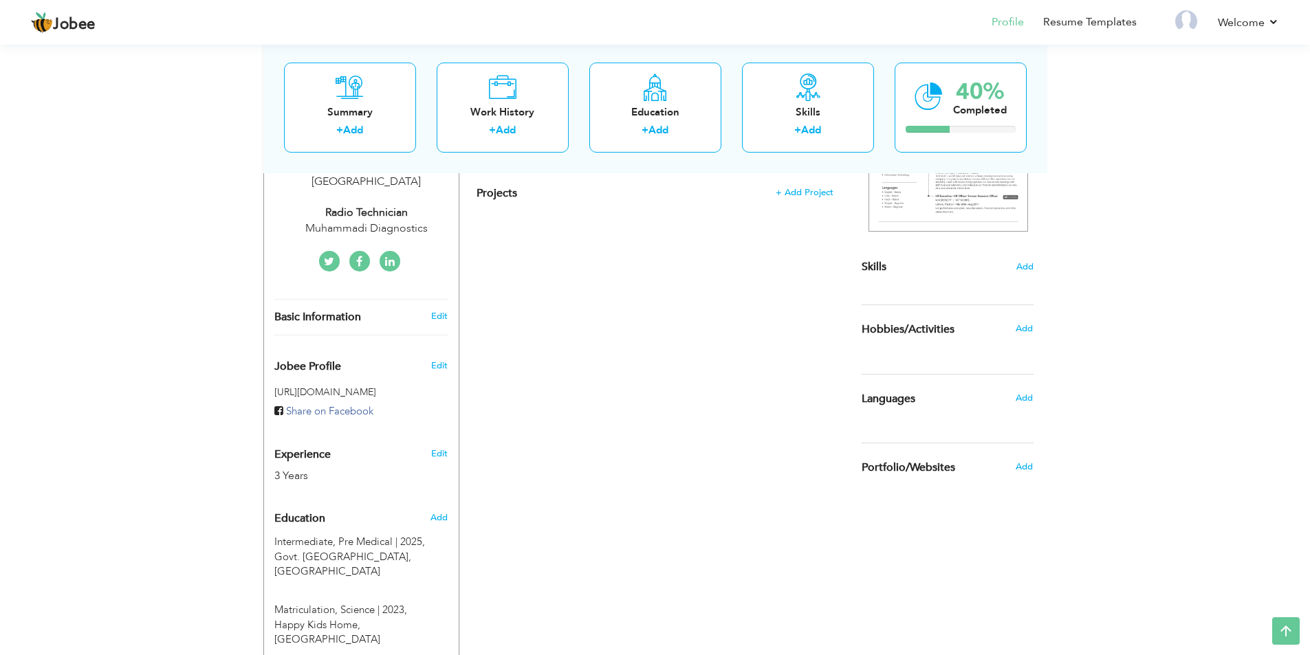
scroll to position [272, 0]
click at [439, 308] on link "Edit" at bounding box center [439, 314] width 17 height 12
type input "Muhamamd Aish"
type input "Malik"
type input "+923152138756"
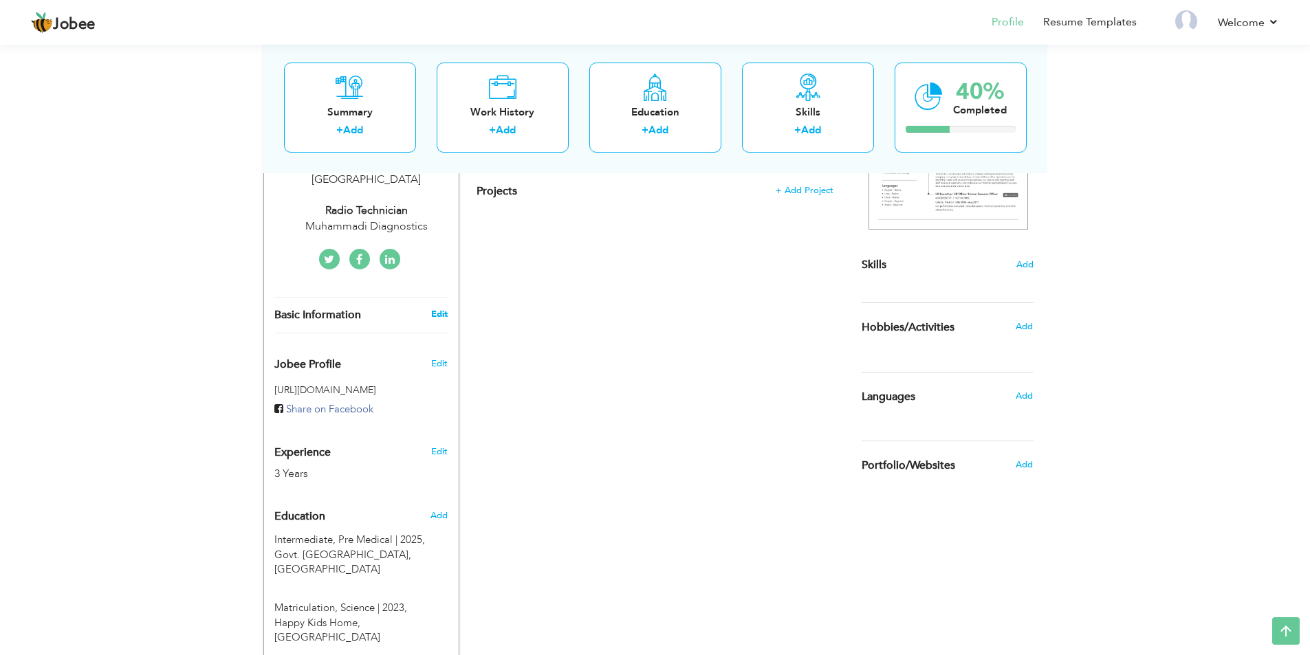
select select "number:166"
type input "Sindh"
type input "Karachi"
select select "number:5"
type input "Muhammadi Diagnostics"
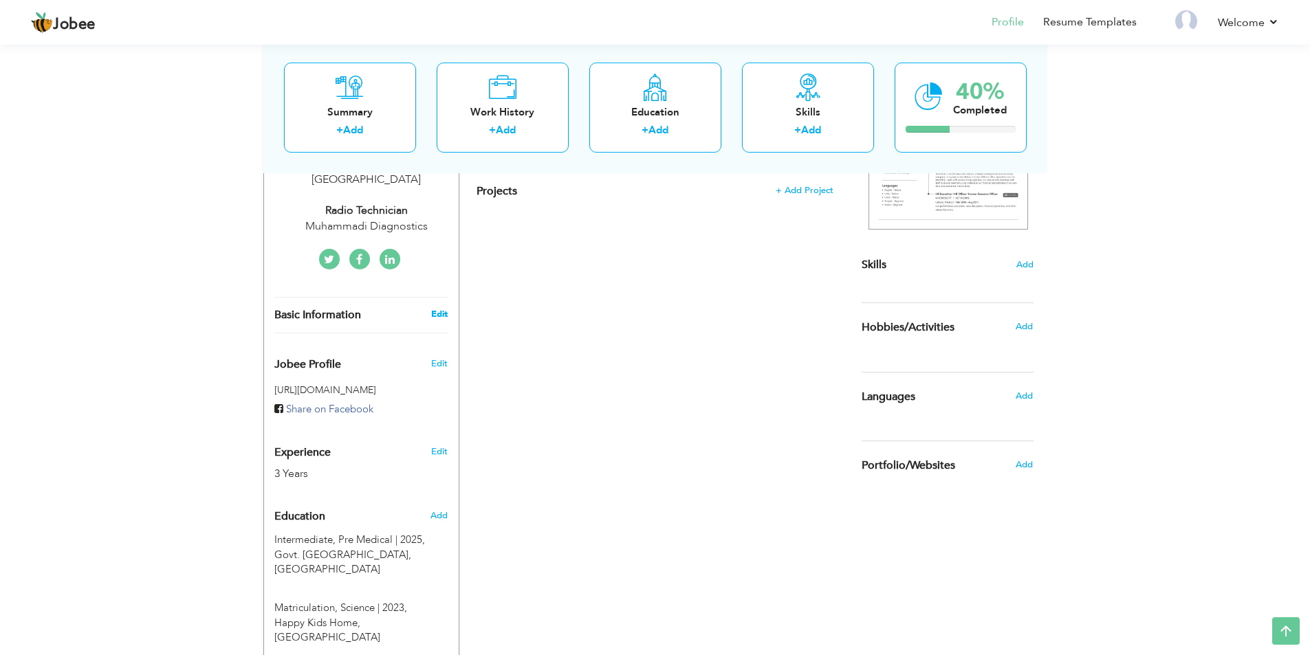
type input "Radio Technician"
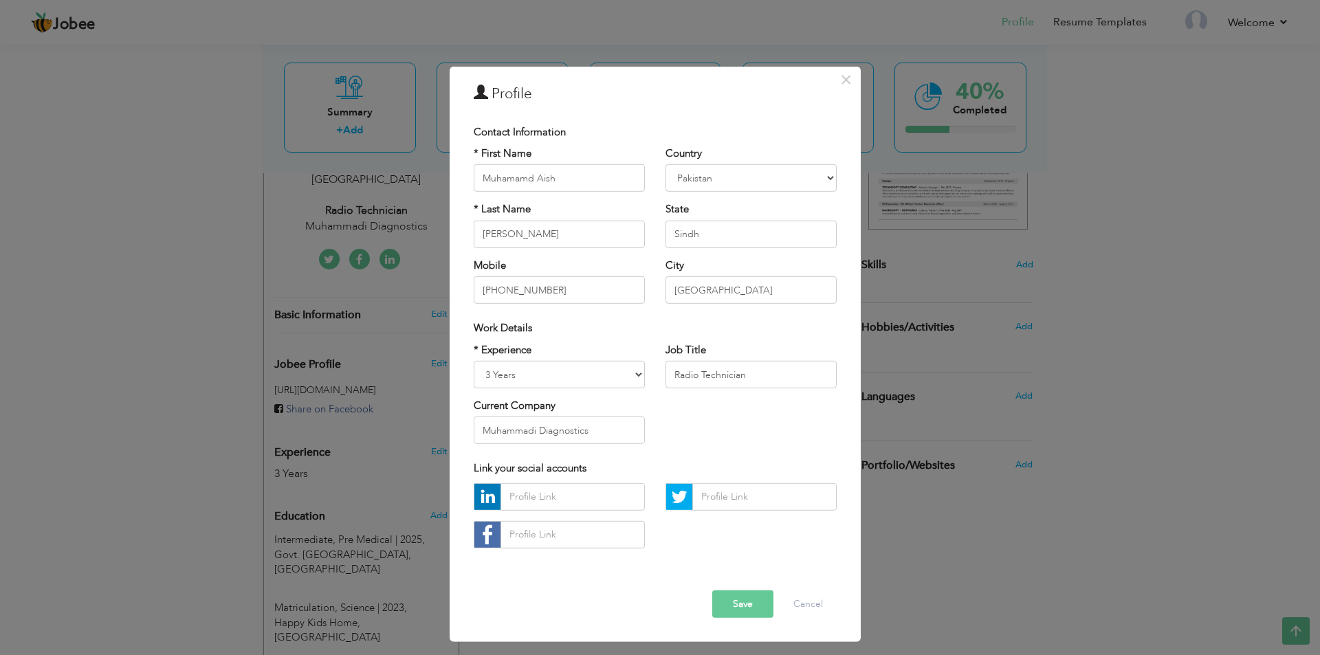
click at [758, 605] on button "Save" at bounding box center [742, 605] width 61 height 28
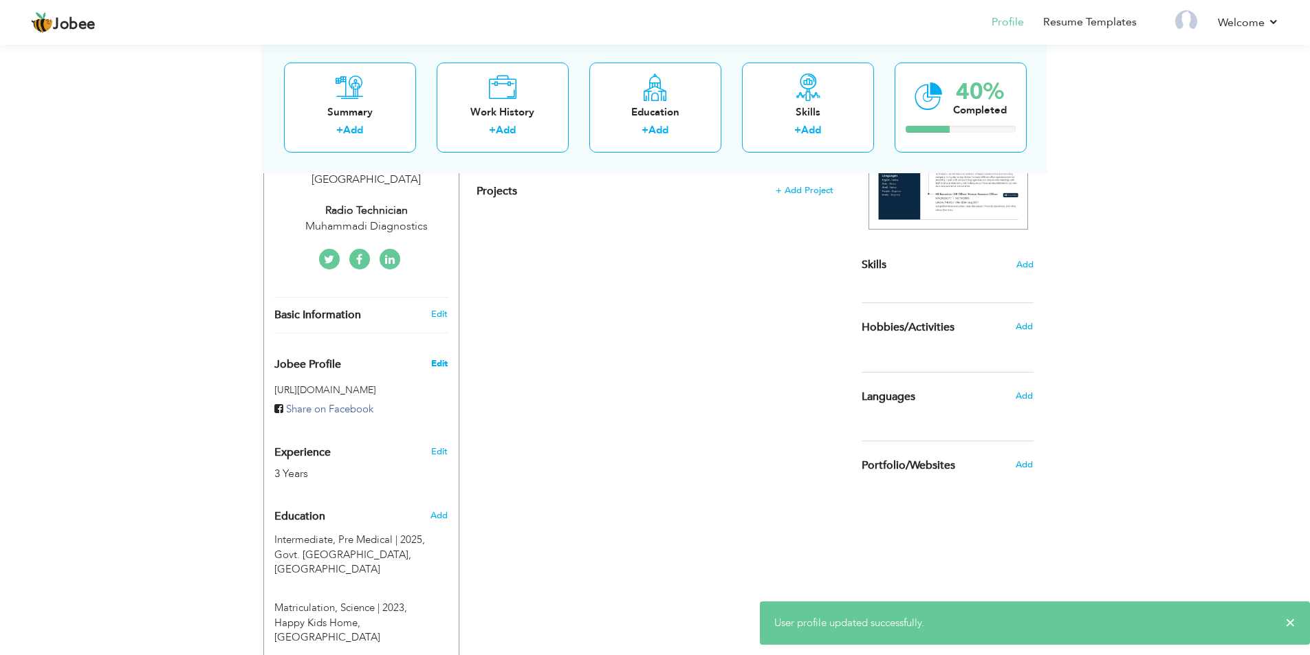
click at [434, 358] on span "Edit" at bounding box center [439, 364] width 17 height 12
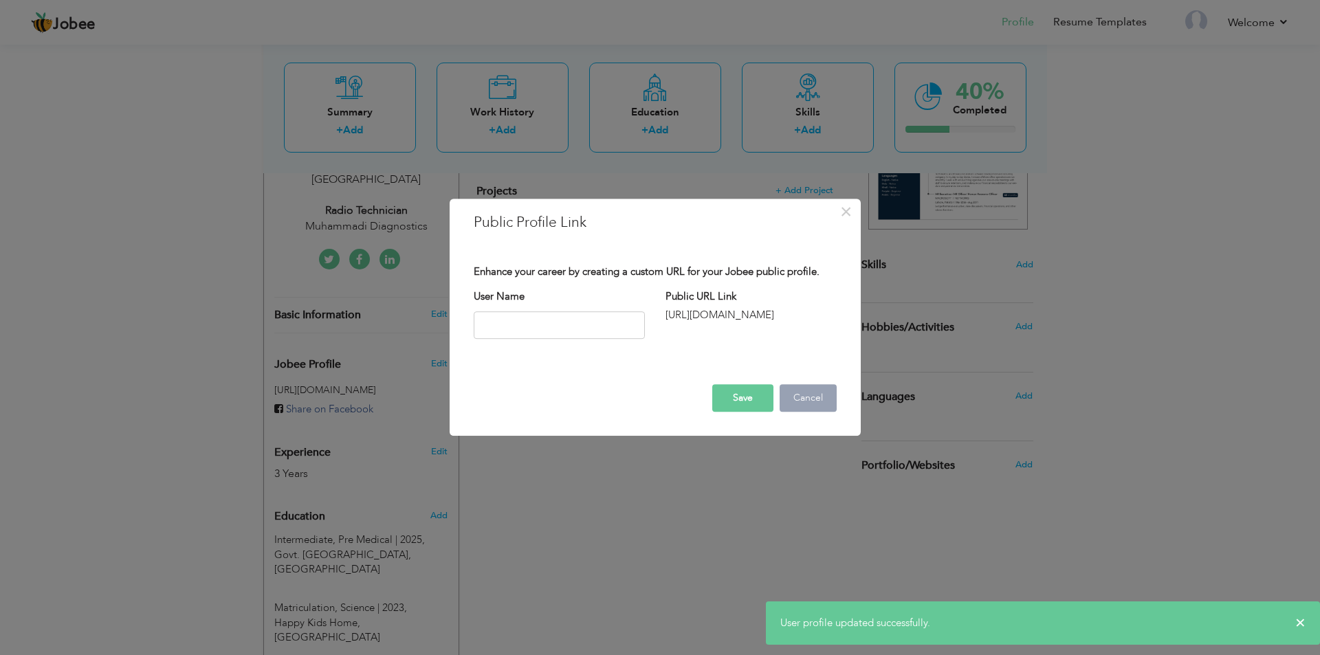
click at [803, 397] on button "Cancel" at bounding box center [808, 398] width 57 height 28
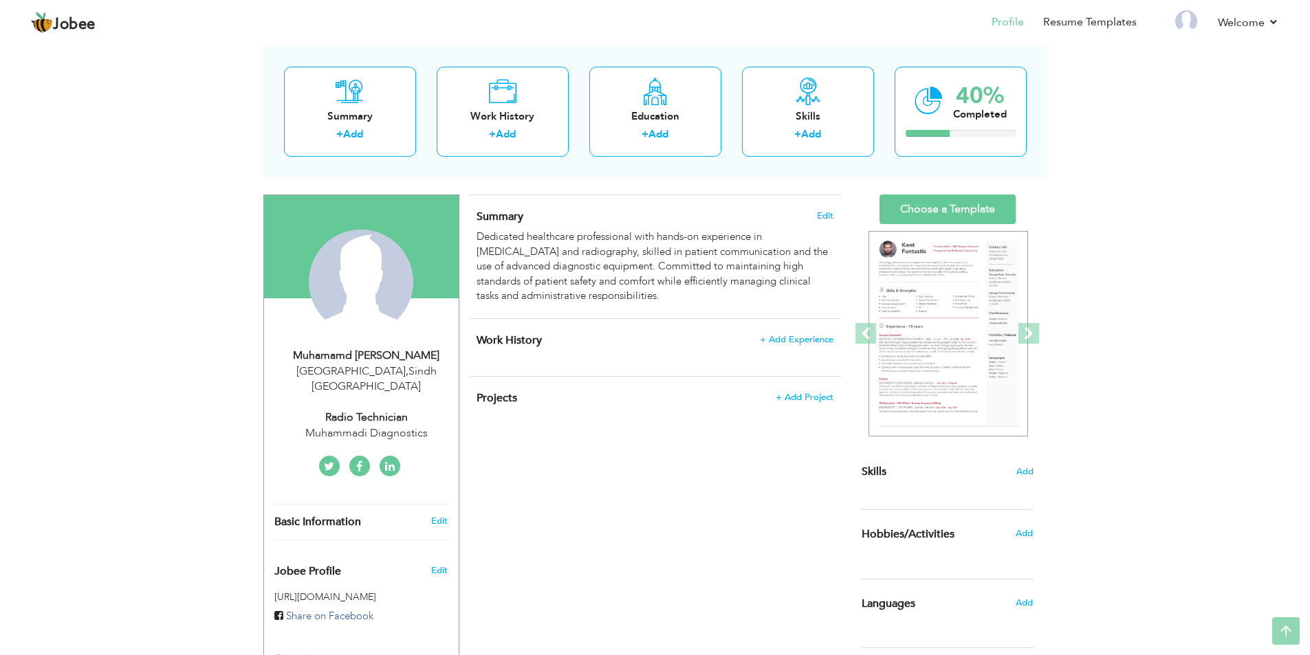
scroll to position [0, 0]
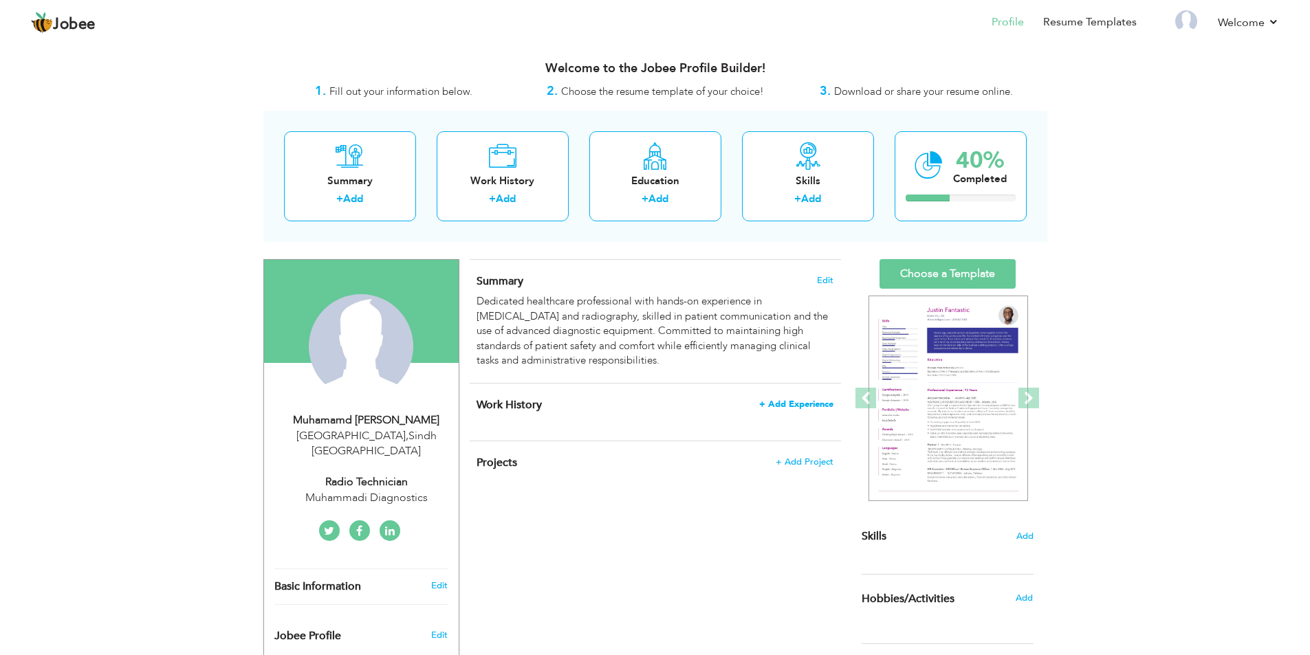
click at [798, 402] on span "+ Add Experience" at bounding box center [796, 405] width 74 height 10
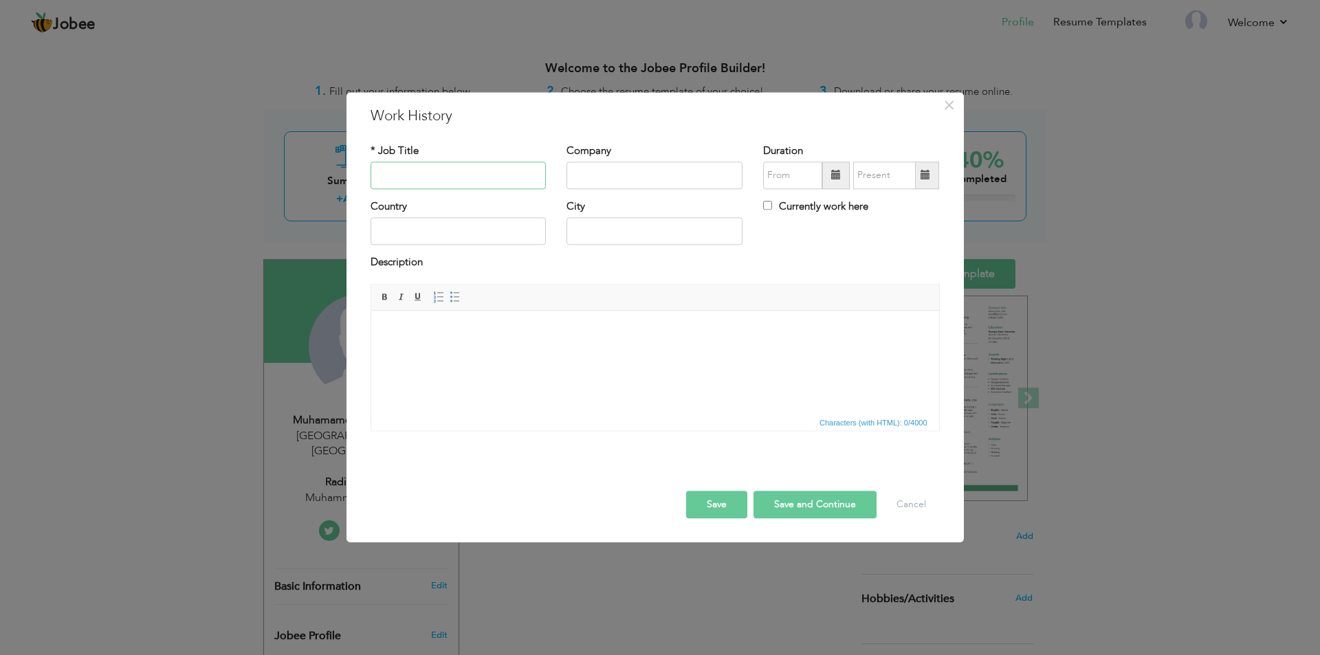
click at [402, 169] on input "text" at bounding box center [459, 176] width 176 height 28
type input "Radiographer"
click at [593, 171] on input "text" at bounding box center [655, 176] width 176 height 28
click at [734, 505] on button "Save" at bounding box center [716, 505] width 61 height 28
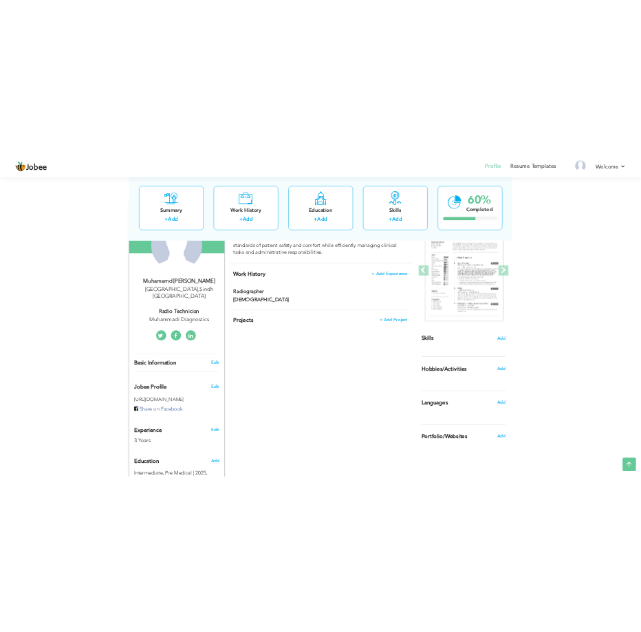
scroll to position [134, 0]
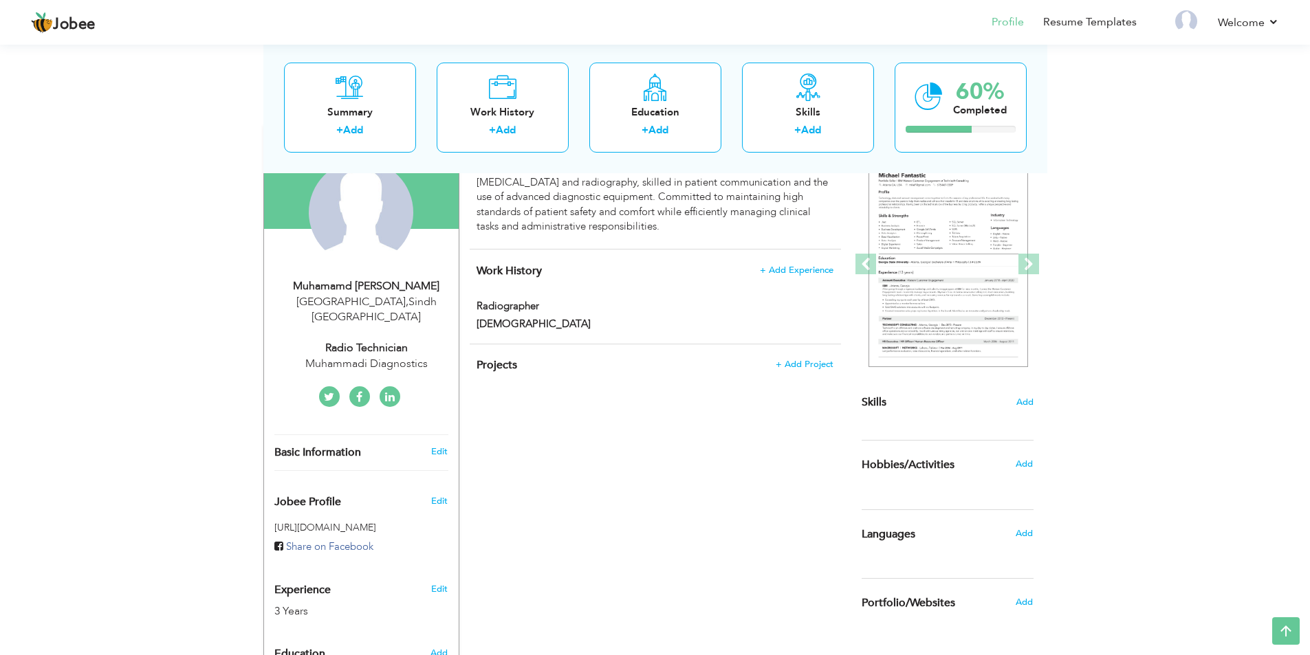
click at [813, 278] on div "Work History + Add Experience Radiographer Radiographer Muhammad Muhammad × City" at bounding box center [655, 297] width 371 height 94
click at [547, 307] on span at bounding box center [544, 305] width 10 height 10
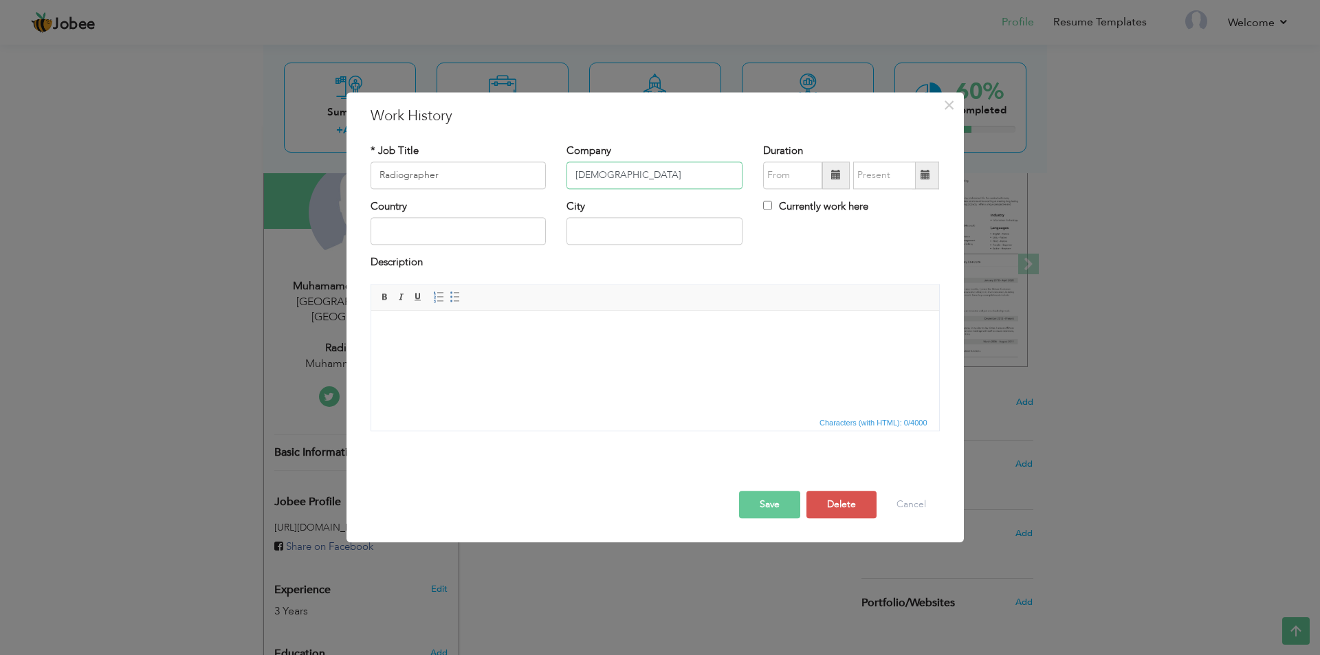
click at [654, 176] on input "Muhammad" at bounding box center [655, 176] width 176 height 28
type input "Muhammadi Daignostics"
click at [839, 182] on span at bounding box center [836, 176] width 28 height 28
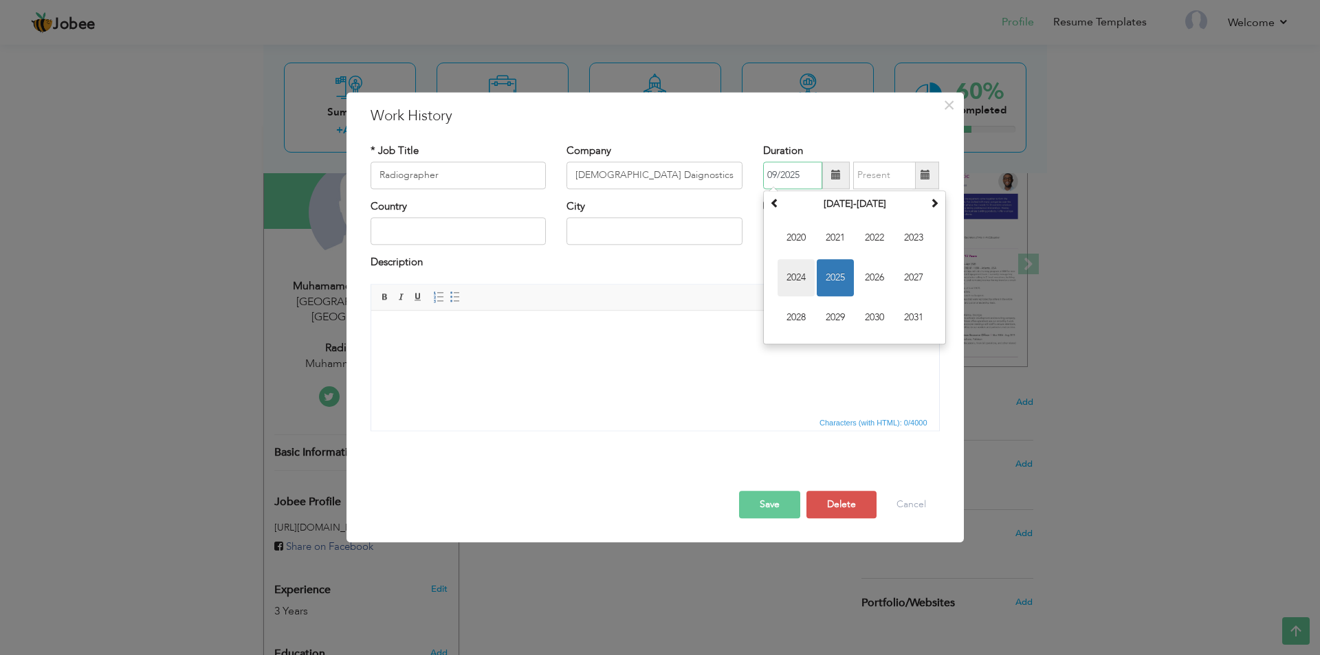
click at [798, 284] on span "2024" at bounding box center [796, 277] width 37 height 37
click at [916, 278] on span "Aug" at bounding box center [913, 277] width 37 height 37
type input "08/2024"
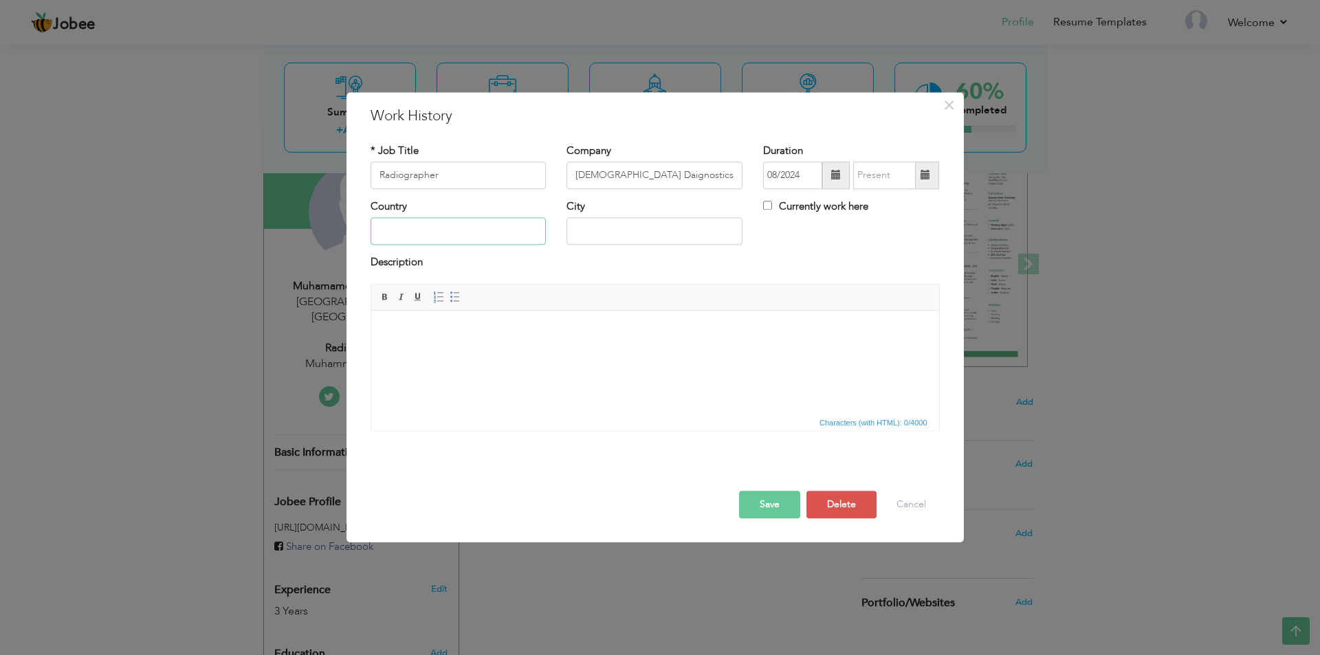
click at [429, 236] on input "text" at bounding box center [459, 232] width 176 height 28
click at [630, 233] on input "text" at bounding box center [655, 232] width 176 height 28
click at [390, 235] on input "PAkistan" at bounding box center [459, 232] width 176 height 28
type input "Pakistan"
click at [675, 232] on input "text" at bounding box center [655, 232] width 176 height 28
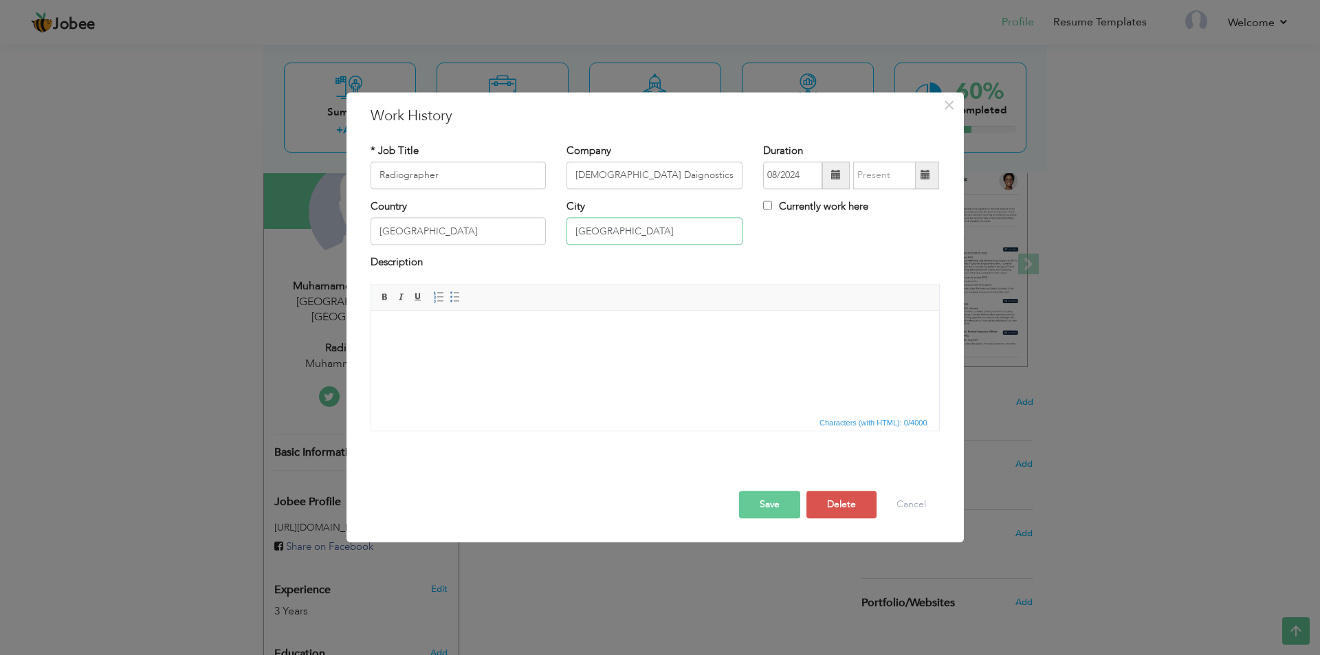
type input "Karachi"
click at [475, 327] on body at bounding box center [654, 332] width 540 height 14
click at [461, 297] on link "Insert/Remove Bulleted List" at bounding box center [455, 296] width 15 height 15
click at [415, 337] on li ". Pat" at bounding box center [654, 332] width 485 height 14
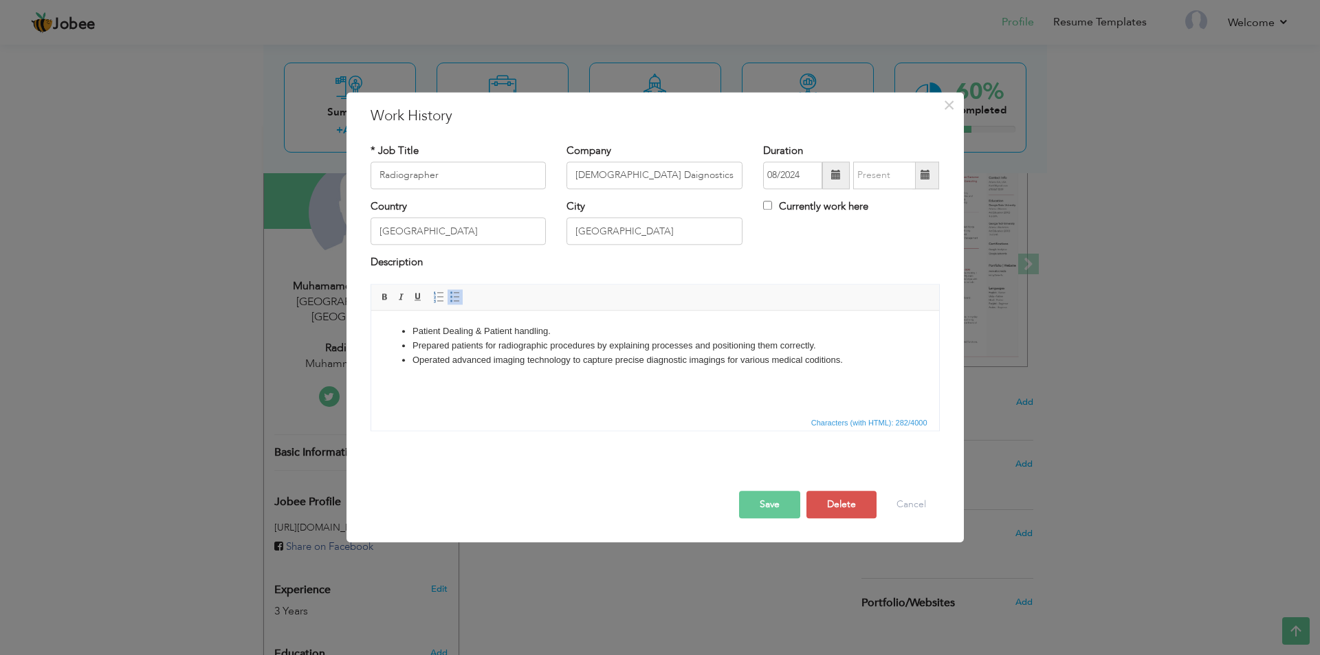
click at [774, 507] on button "Save" at bounding box center [769, 505] width 61 height 28
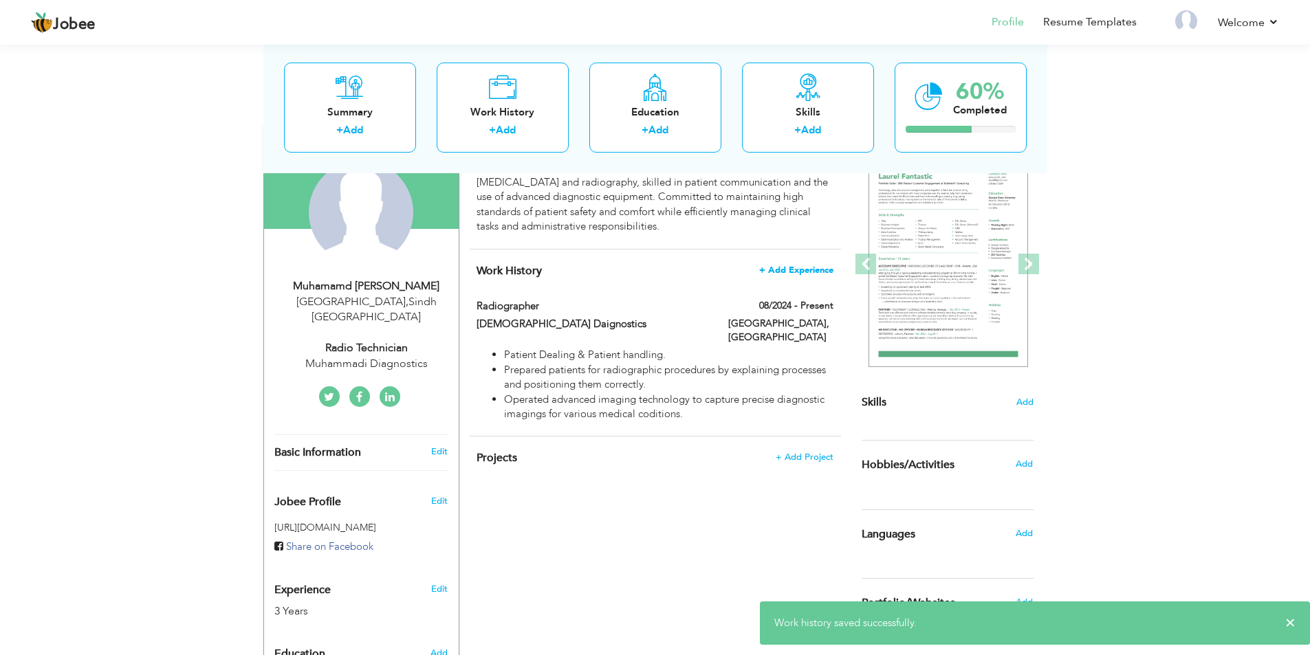
click at [798, 265] on span "+ Add Experience" at bounding box center [796, 270] width 74 height 10
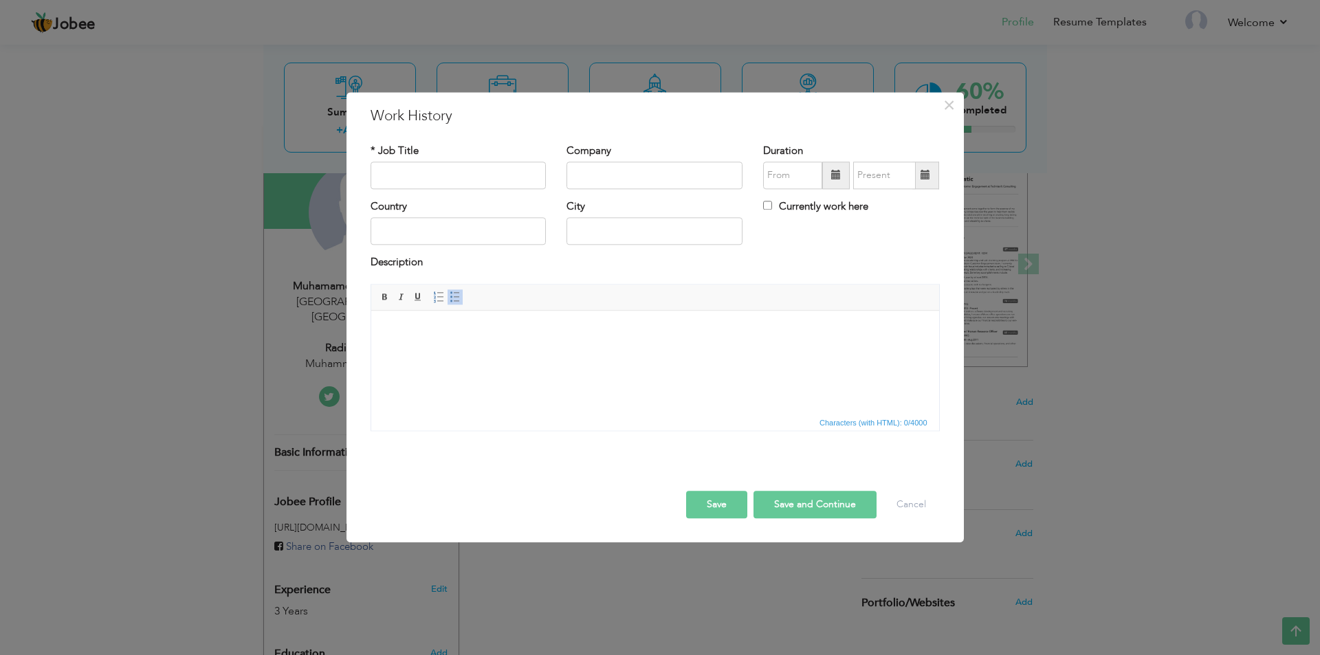
click at [833, 175] on span at bounding box center [836, 176] width 10 height 10
click at [776, 206] on span at bounding box center [775, 203] width 10 height 10
click at [877, 241] on span "Mar" at bounding box center [874, 237] width 37 height 37
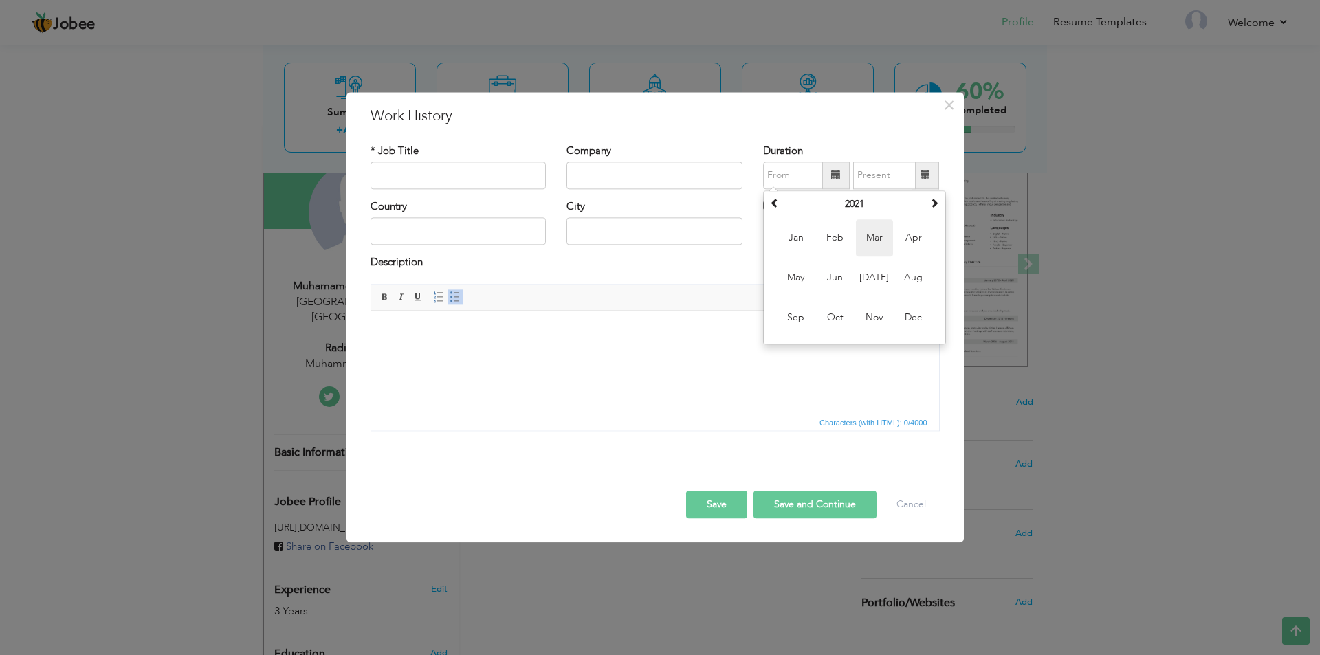
type input "03/2021"
click at [932, 171] on span at bounding box center [925, 176] width 27 height 28
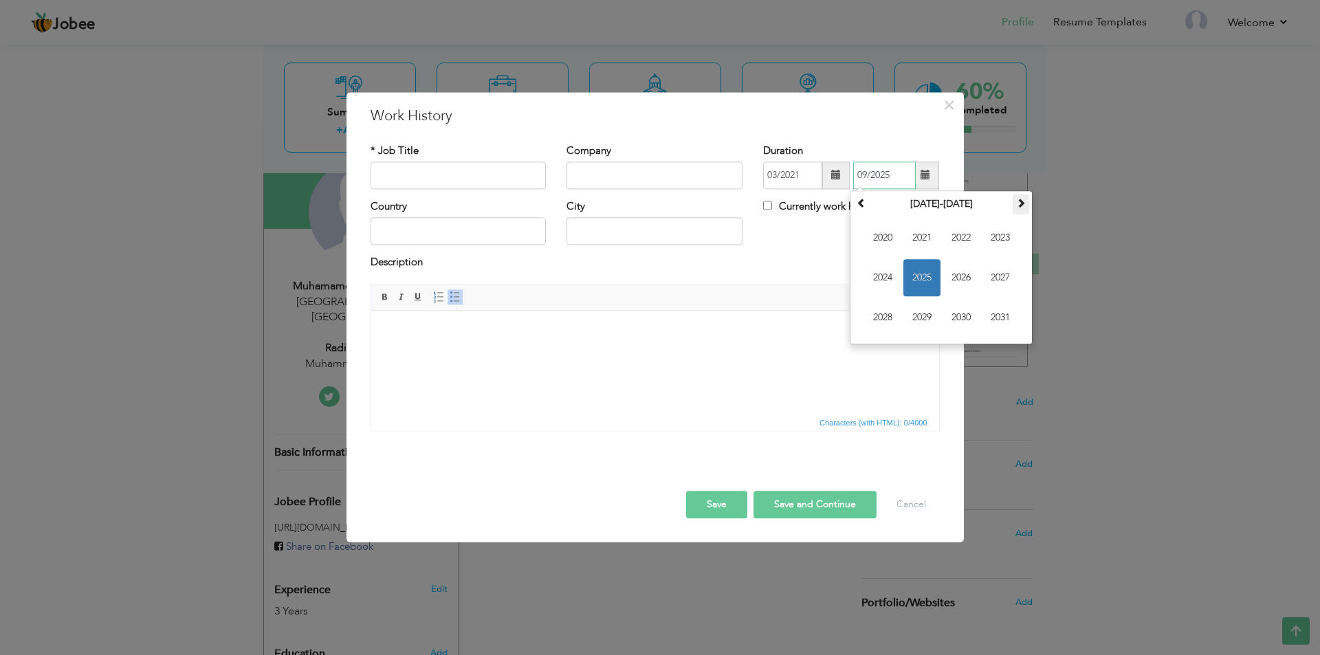
click at [1020, 203] on span at bounding box center [1021, 203] width 10 height 10
click at [863, 205] on span at bounding box center [862, 203] width 10 height 10
click at [992, 239] on span "2023" at bounding box center [1000, 237] width 37 height 37
click at [991, 271] on span "Aug" at bounding box center [1000, 277] width 37 height 37
type input "08/2023"
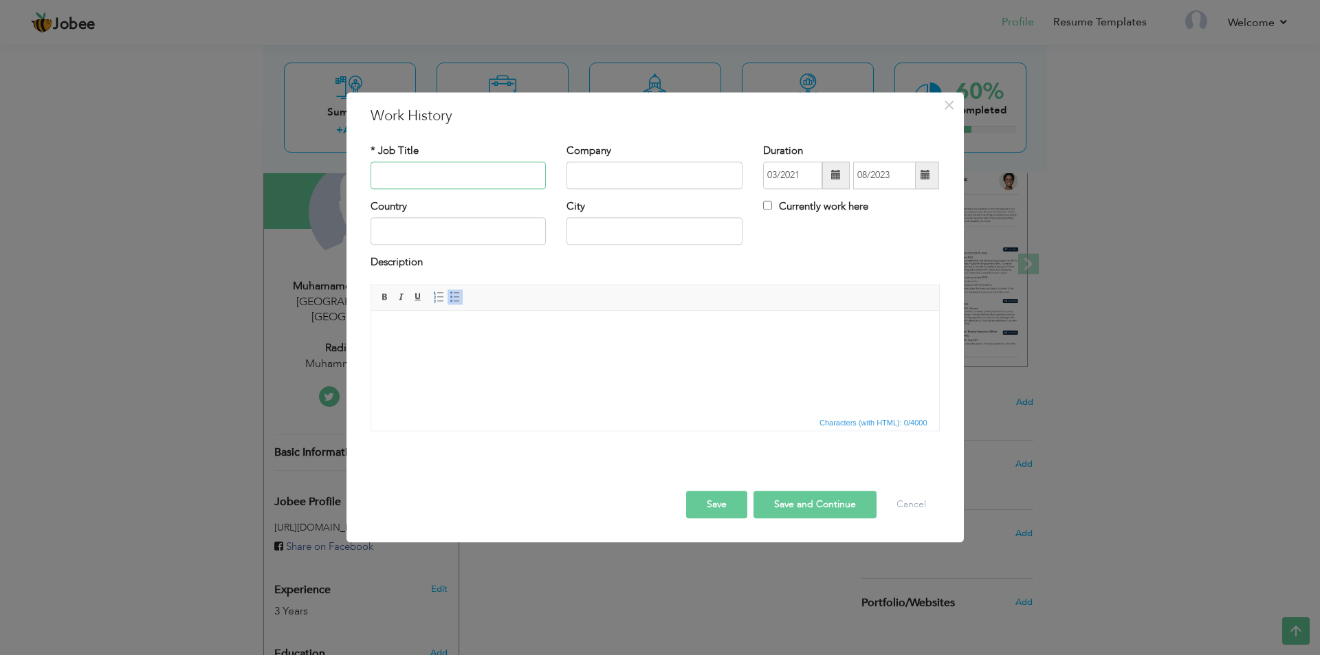
click at [479, 182] on input "text" at bounding box center [459, 176] width 176 height 28
click at [611, 188] on input "text" at bounding box center [655, 176] width 176 height 28
click at [485, 176] on input "Receptionist cum Phlebotmist" at bounding box center [459, 176] width 176 height 28
drag, startPoint x: 485, startPoint y: 176, endPoint x: 474, endPoint y: 172, distance: 11.8
click at [474, 172] on input "Receptionist cum Phlebotmist" at bounding box center [459, 176] width 176 height 28
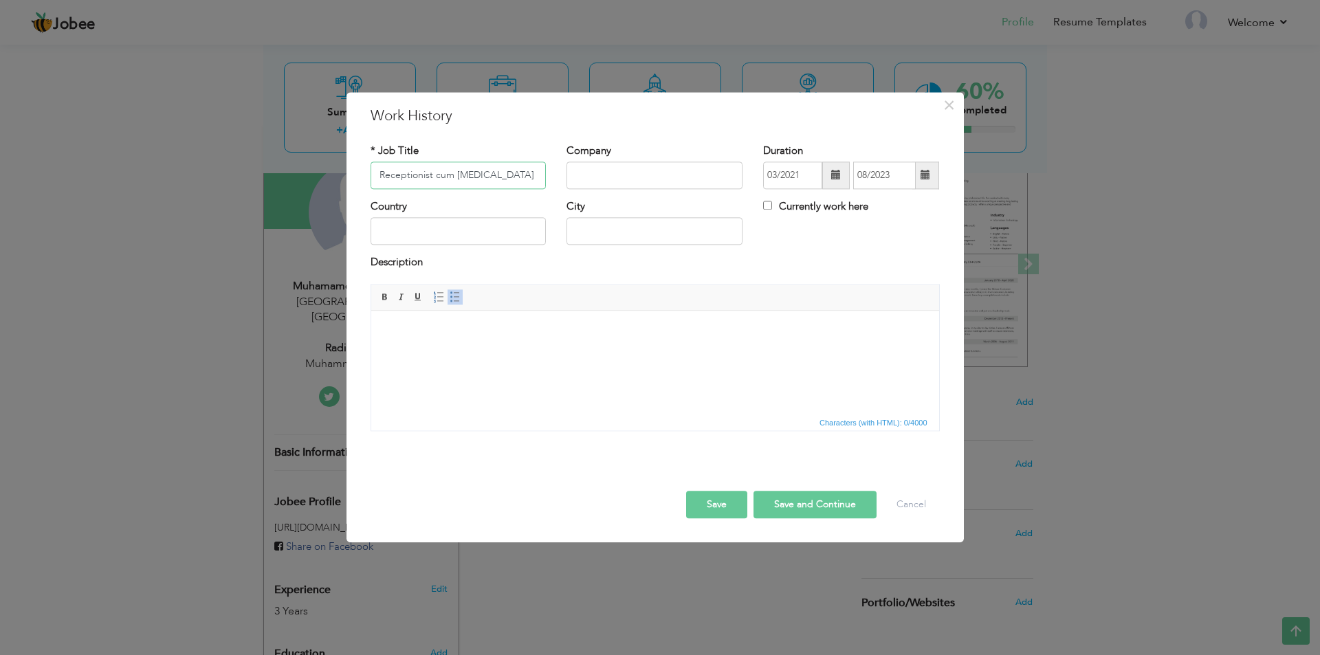
type input "Receptionist cum Phlebotomist"
click at [613, 172] on input "text" at bounding box center [655, 176] width 176 height 28
type input "Muhammadi Diagnostics"
click at [412, 229] on input "text" at bounding box center [459, 232] width 176 height 28
type input "Pakistan"
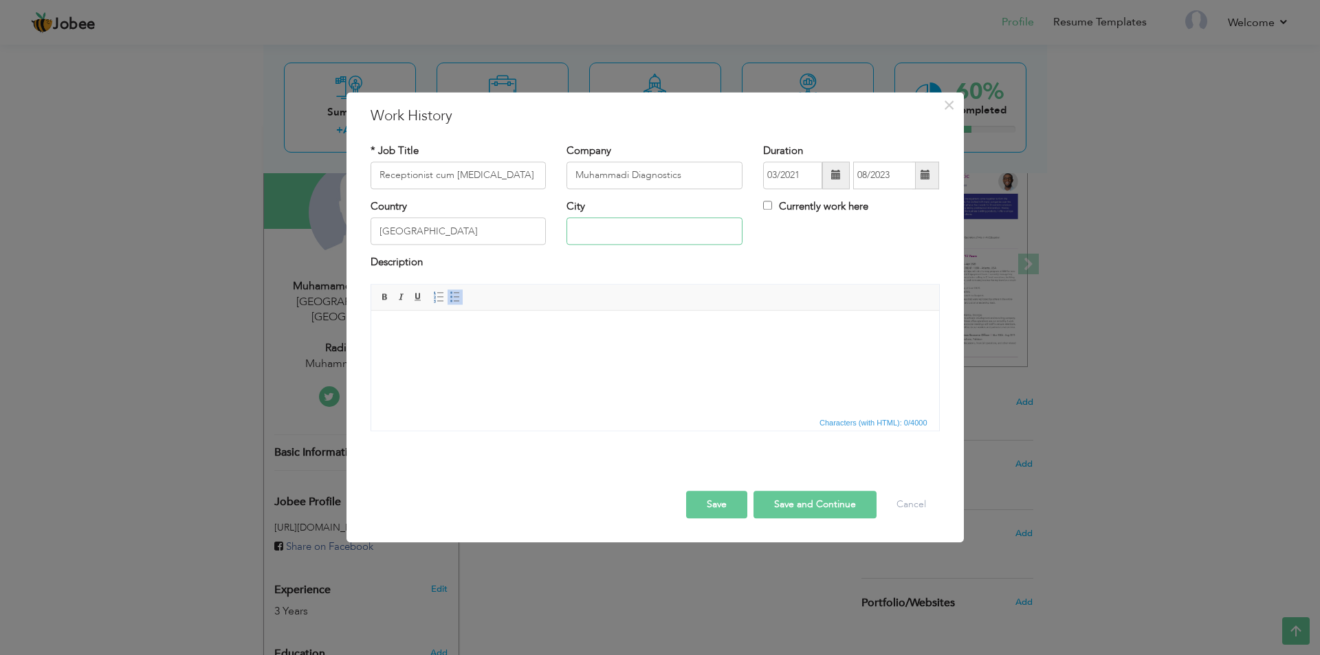
click at [600, 231] on input "text" at bounding box center [655, 232] width 176 height 28
type input "Karachi"
click at [457, 328] on body at bounding box center [654, 332] width 540 height 14
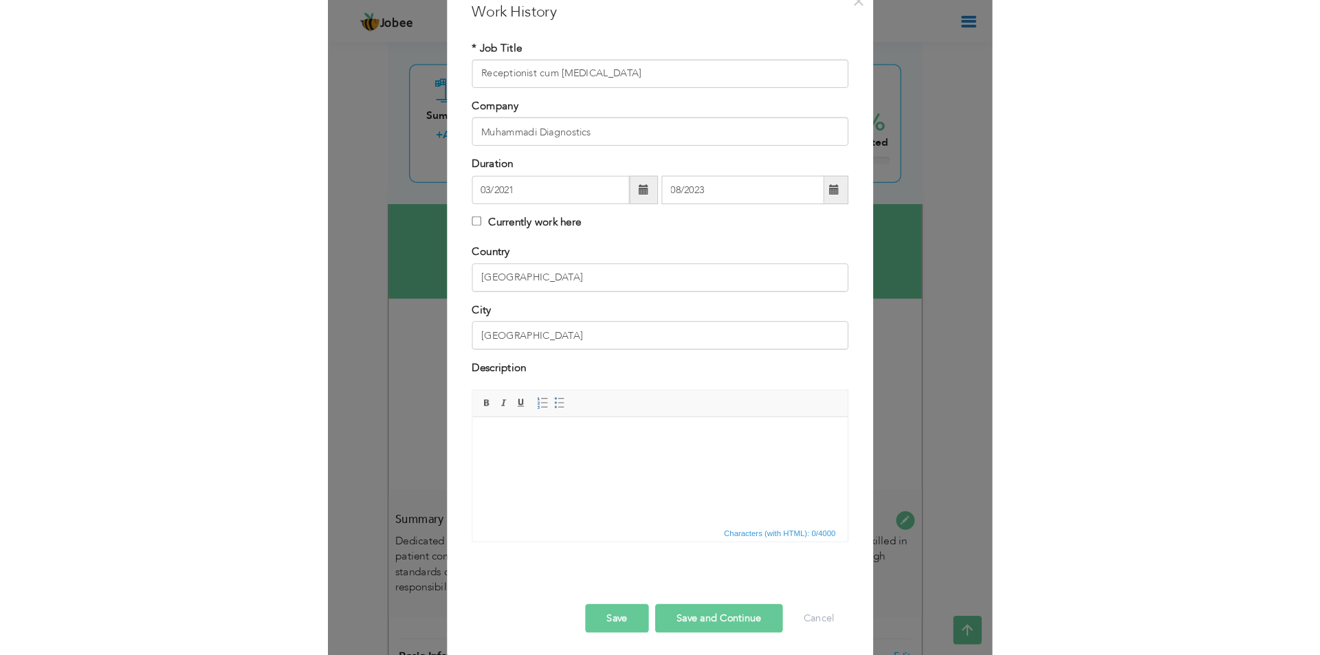
scroll to position [79, 0]
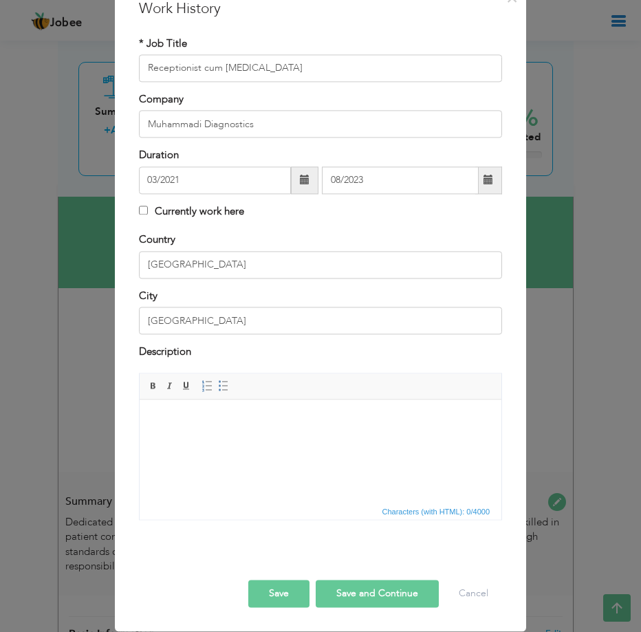
click at [174, 420] on body at bounding box center [320, 420] width 334 height 14
click at [218, 384] on span at bounding box center [223, 386] width 11 height 11
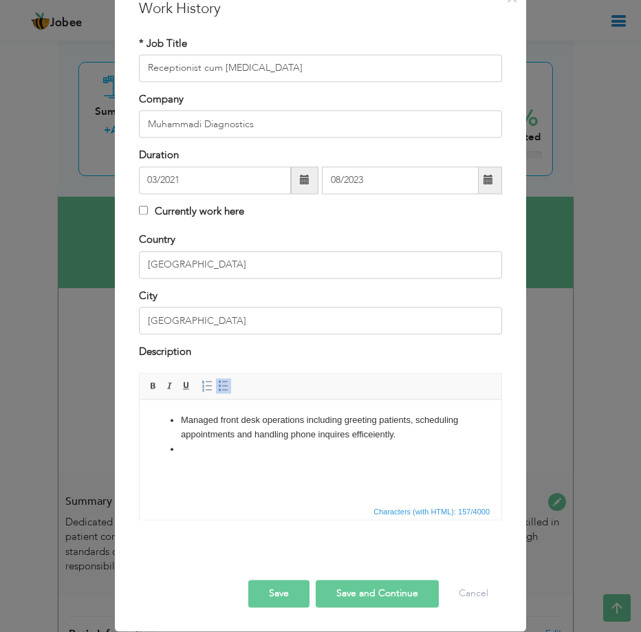
click at [371, 433] on li "Managed front desk operations including greeting patients, scheduling appointme…" at bounding box center [320, 427] width 279 height 29
click at [211, 449] on li at bounding box center [320, 449] width 279 height 14
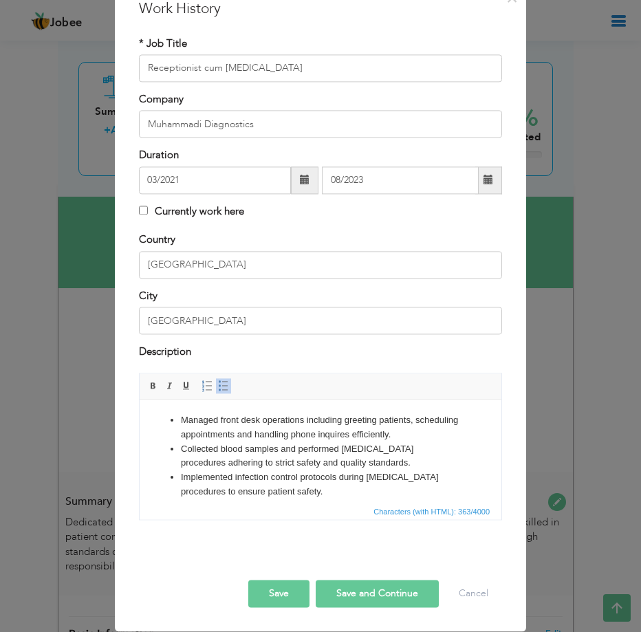
click at [272, 599] on button "Save" at bounding box center [278, 594] width 61 height 28
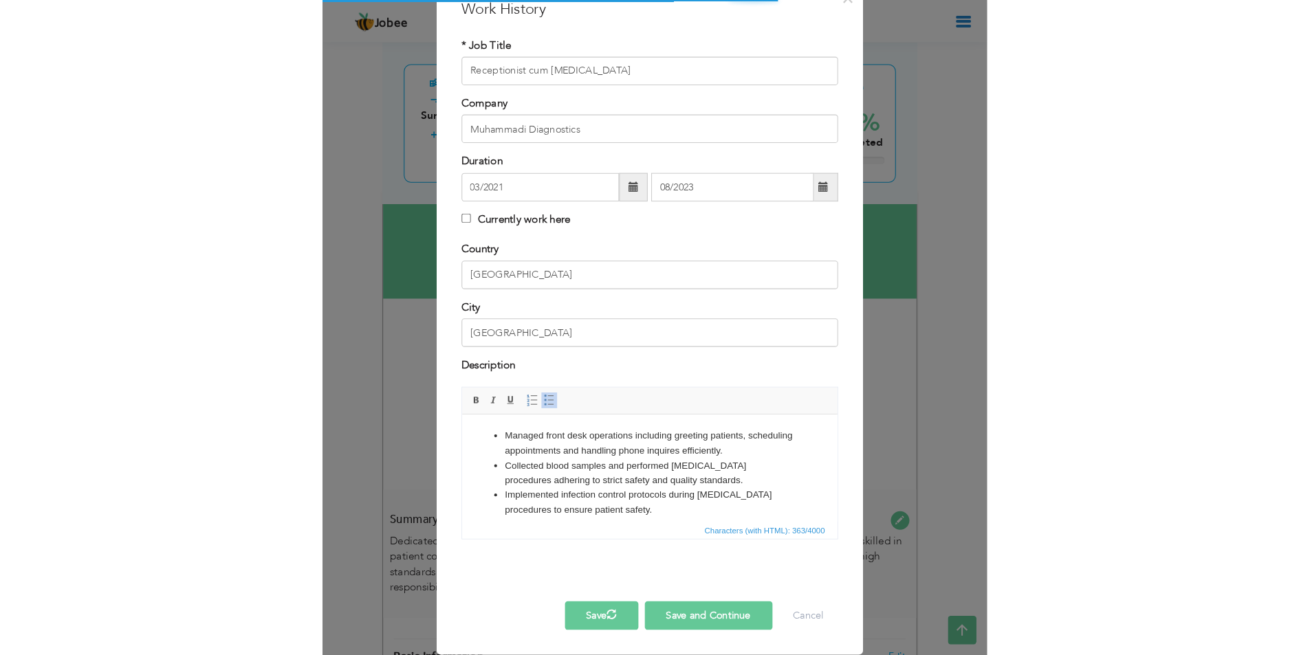
scroll to position [0, 0]
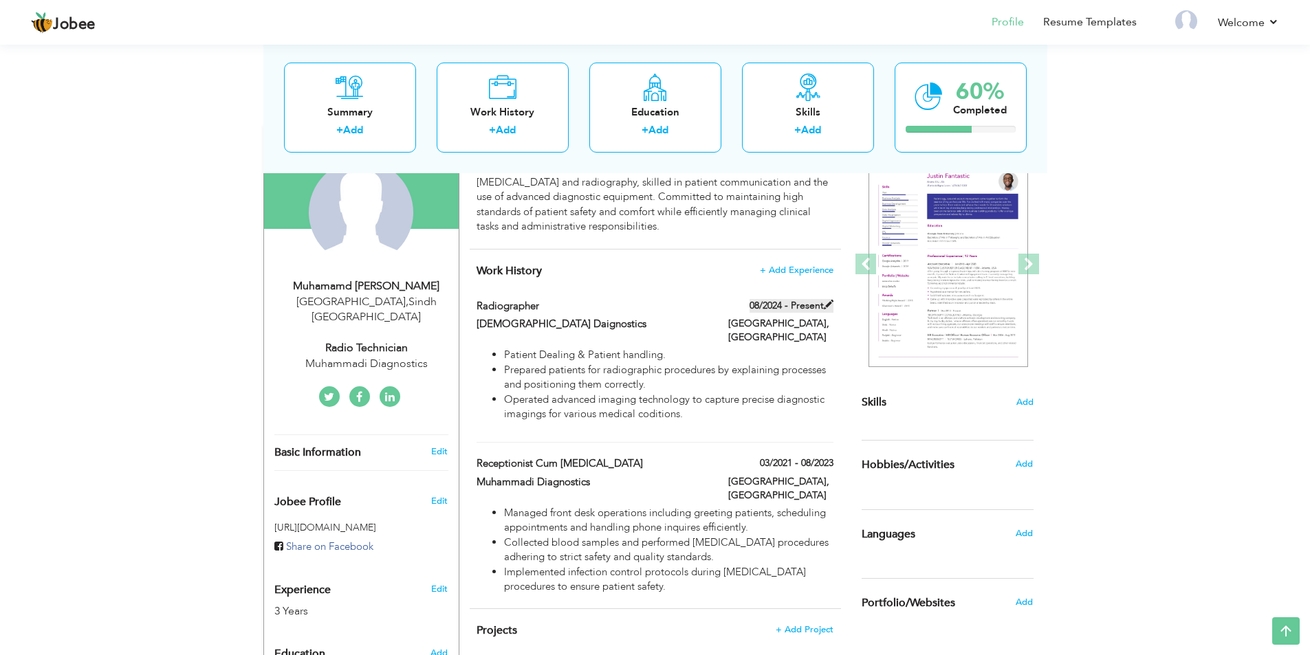
click at [821, 306] on label "08/2024 - Present" at bounding box center [792, 306] width 84 height 14
type input "Radiographer"
type input "Muhammadi Daignostics"
type input "08/2024"
checkbox input "true"
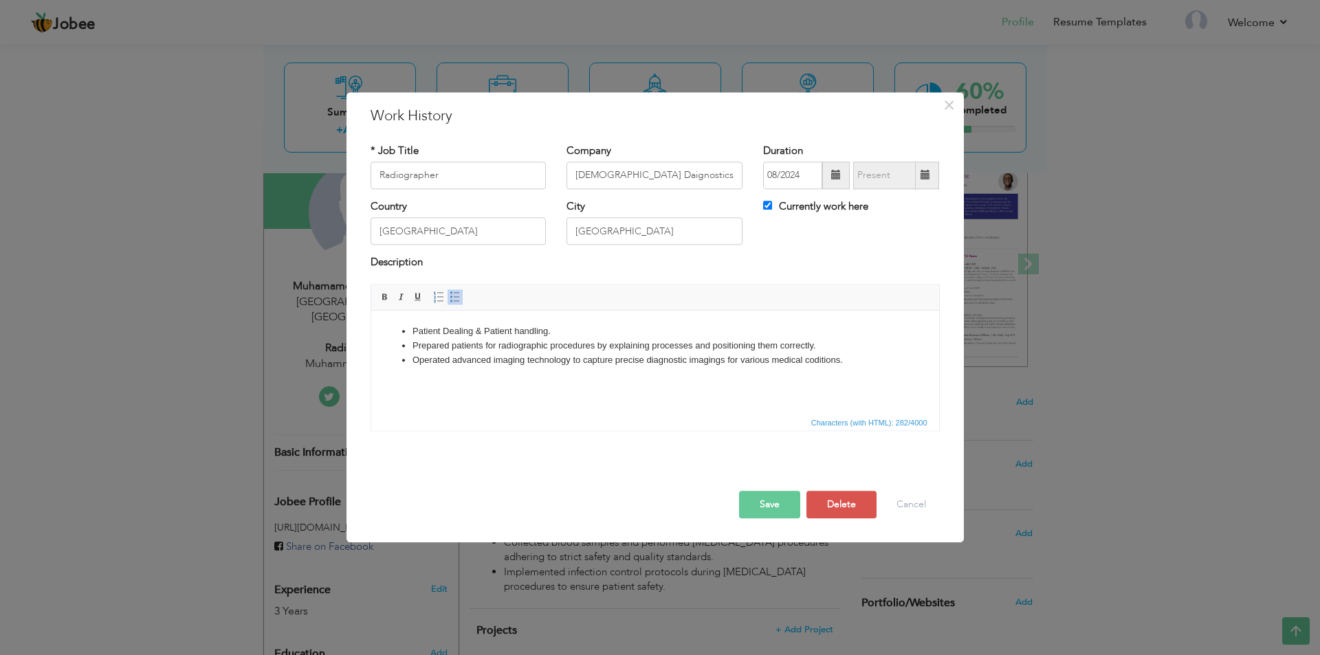
click at [835, 171] on span at bounding box center [836, 176] width 10 height 10
click at [779, 203] on span at bounding box center [775, 203] width 10 height 10
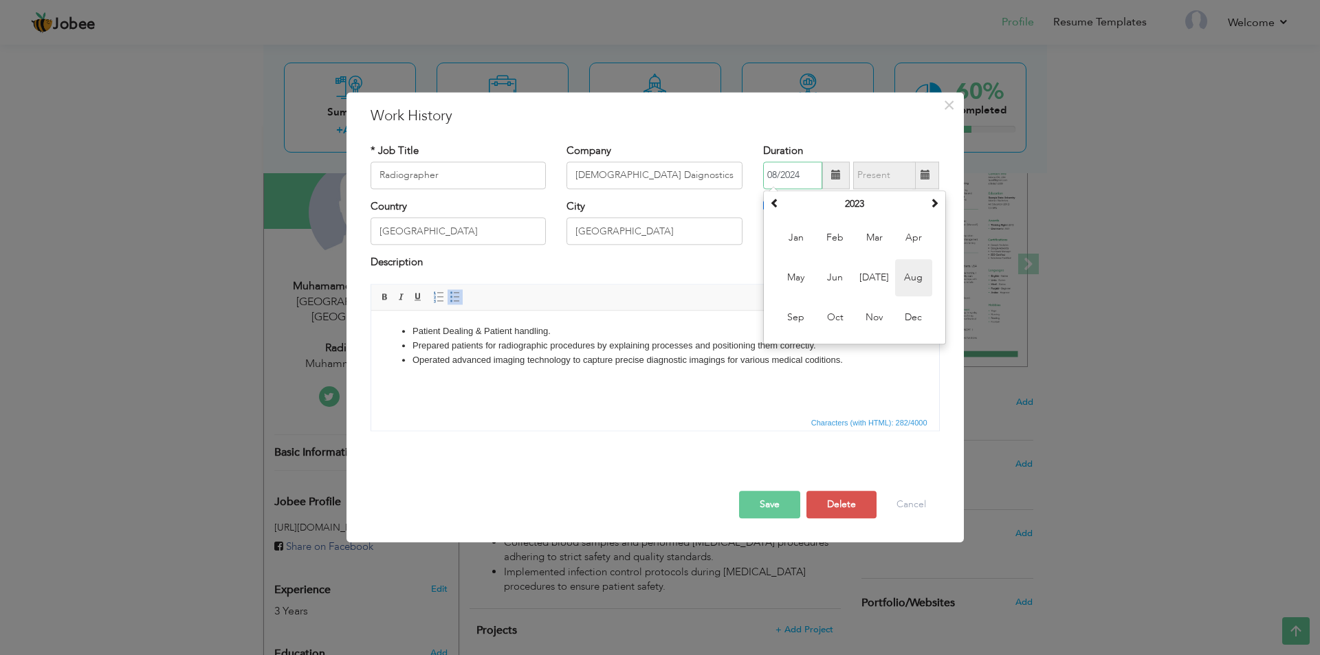
click at [915, 283] on span "Aug" at bounding box center [913, 277] width 37 height 37
type input "08/2023"
click at [772, 509] on button "Save" at bounding box center [769, 505] width 61 height 28
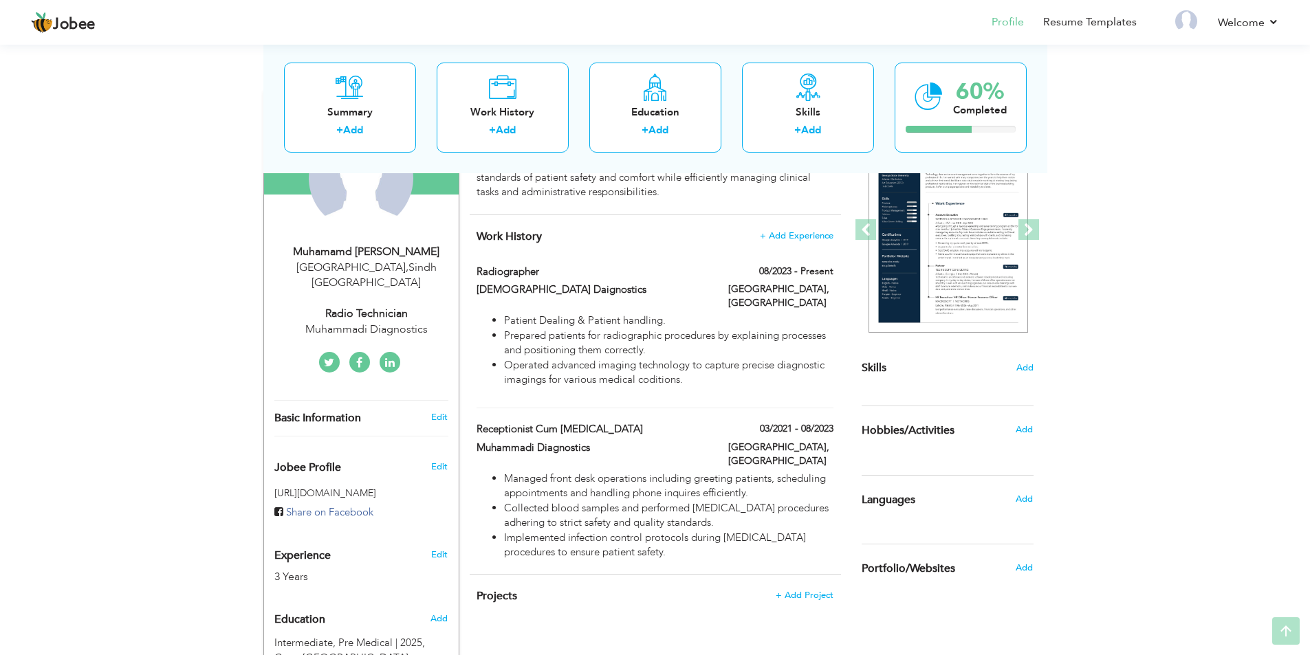
scroll to position [206, 0]
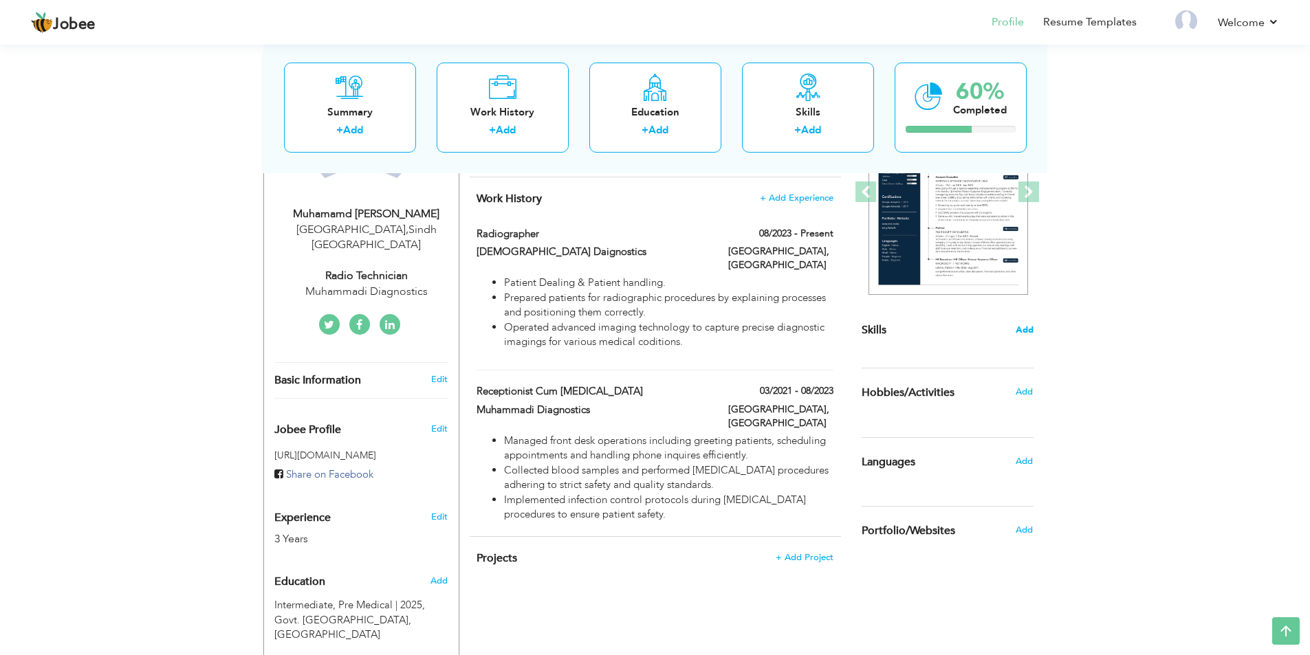
click at [1017, 327] on span "Add" at bounding box center [1025, 330] width 18 height 13
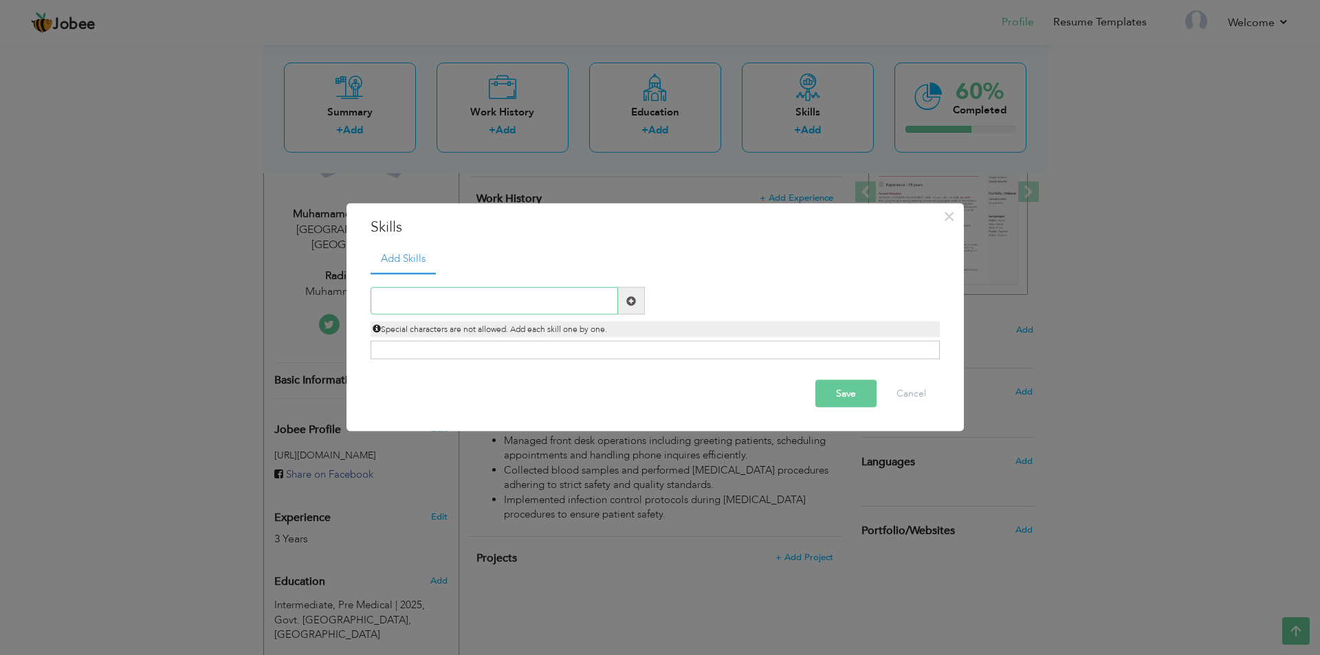
click at [433, 302] on input "text" at bounding box center [495, 301] width 248 height 28
click at [633, 300] on span at bounding box center [631, 301] width 10 height 10
click at [631, 301] on span at bounding box center [631, 301] width 10 height 10
type input "Computer Literate"
click at [446, 346] on div "Click on , to mark skill as primary." at bounding box center [655, 350] width 569 height 19
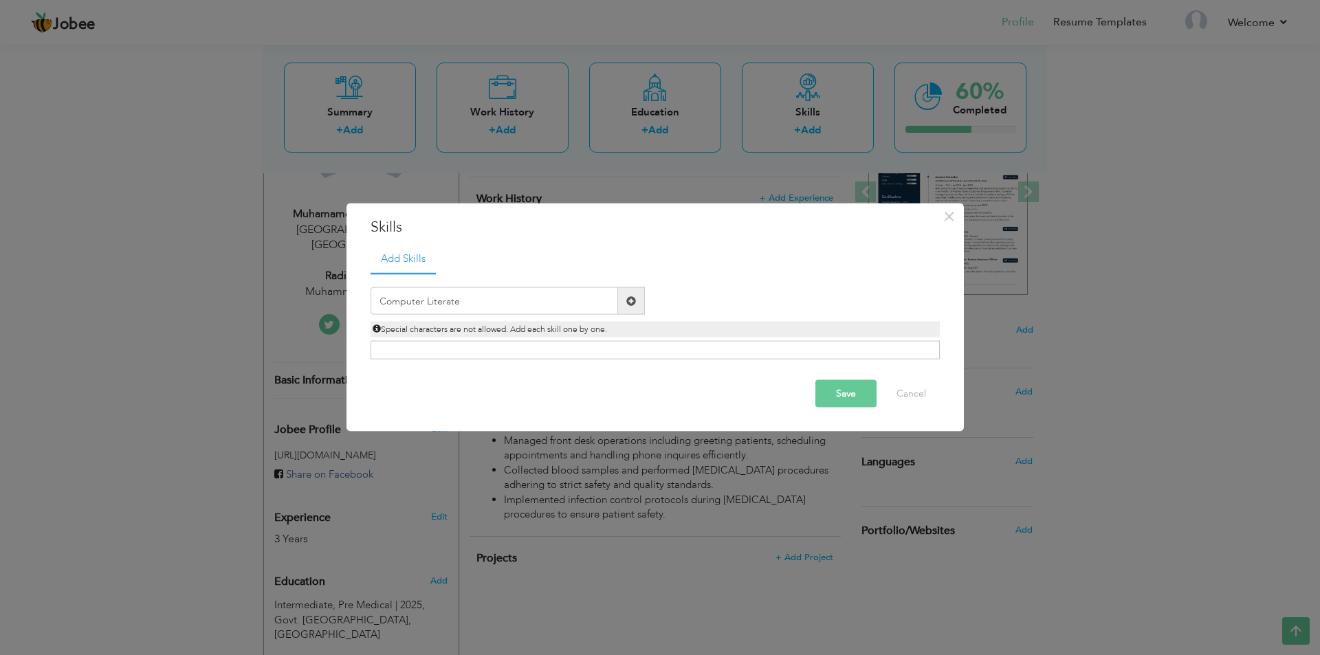
click at [635, 301] on span at bounding box center [631, 301] width 10 height 10
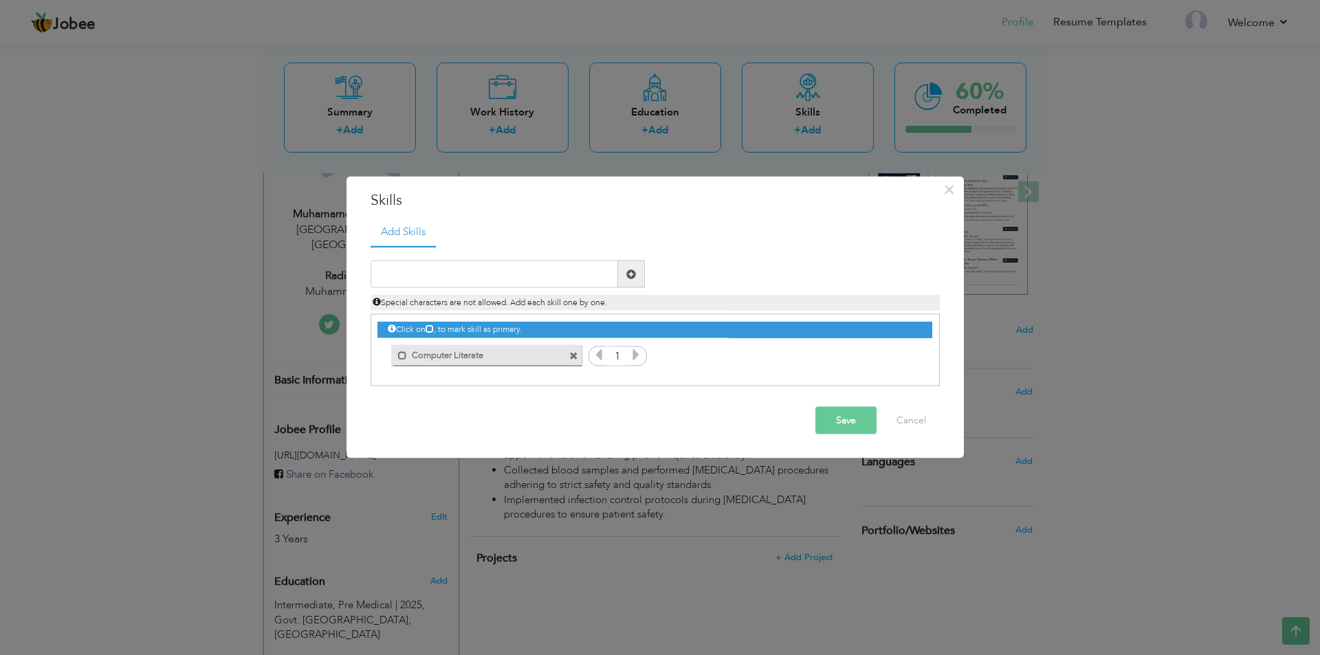
click at [640, 357] on icon at bounding box center [636, 355] width 12 height 12
click at [564, 275] on input "text" at bounding box center [495, 275] width 248 height 28
type input "Patient Handling"
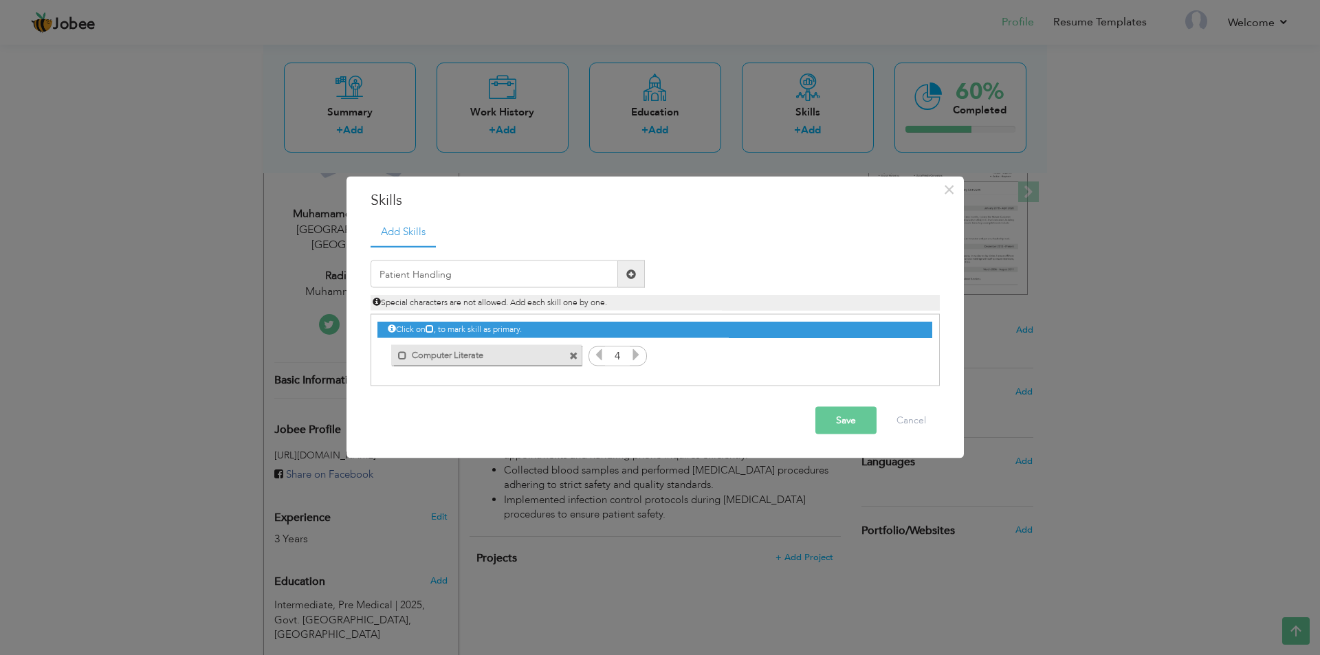
click at [631, 269] on span at bounding box center [631, 274] width 10 height 10
click at [904, 358] on icon at bounding box center [905, 355] width 12 height 12
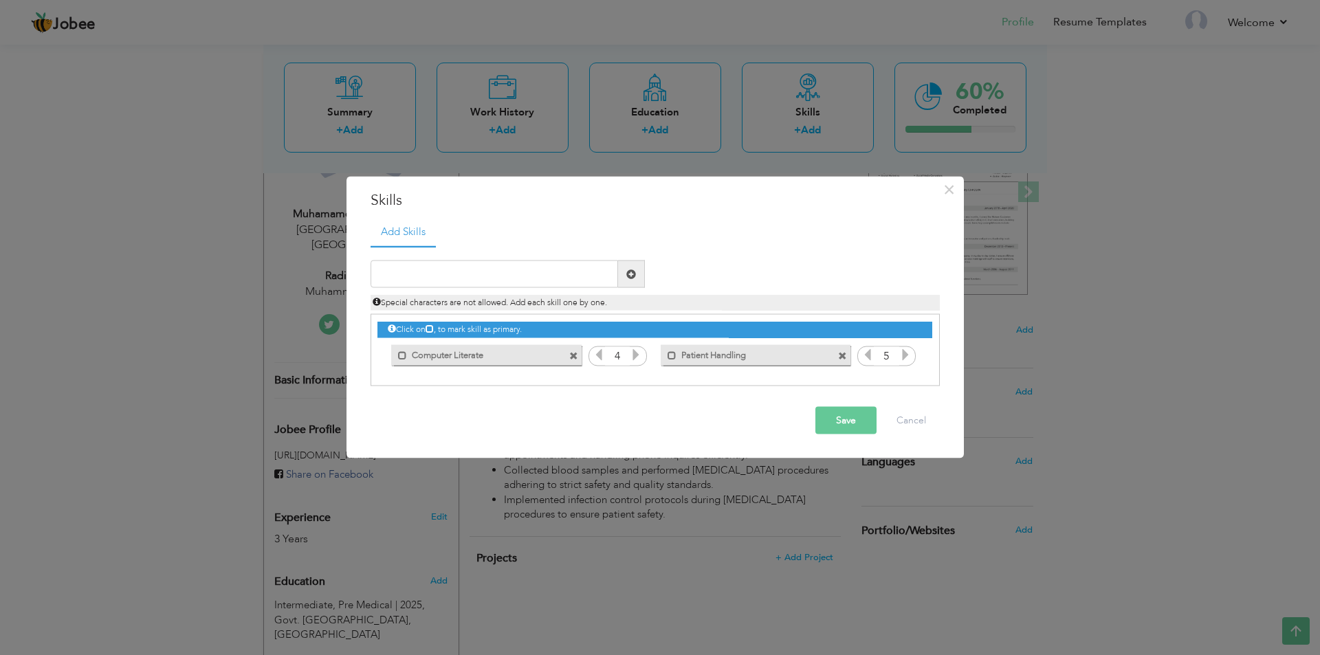
click at [868, 355] on icon at bounding box center [868, 355] width 12 height 12
click at [556, 276] on input "text" at bounding box center [495, 275] width 248 height 28
type input "Radiographic Imaging"
click at [634, 277] on span at bounding box center [631, 274] width 10 height 10
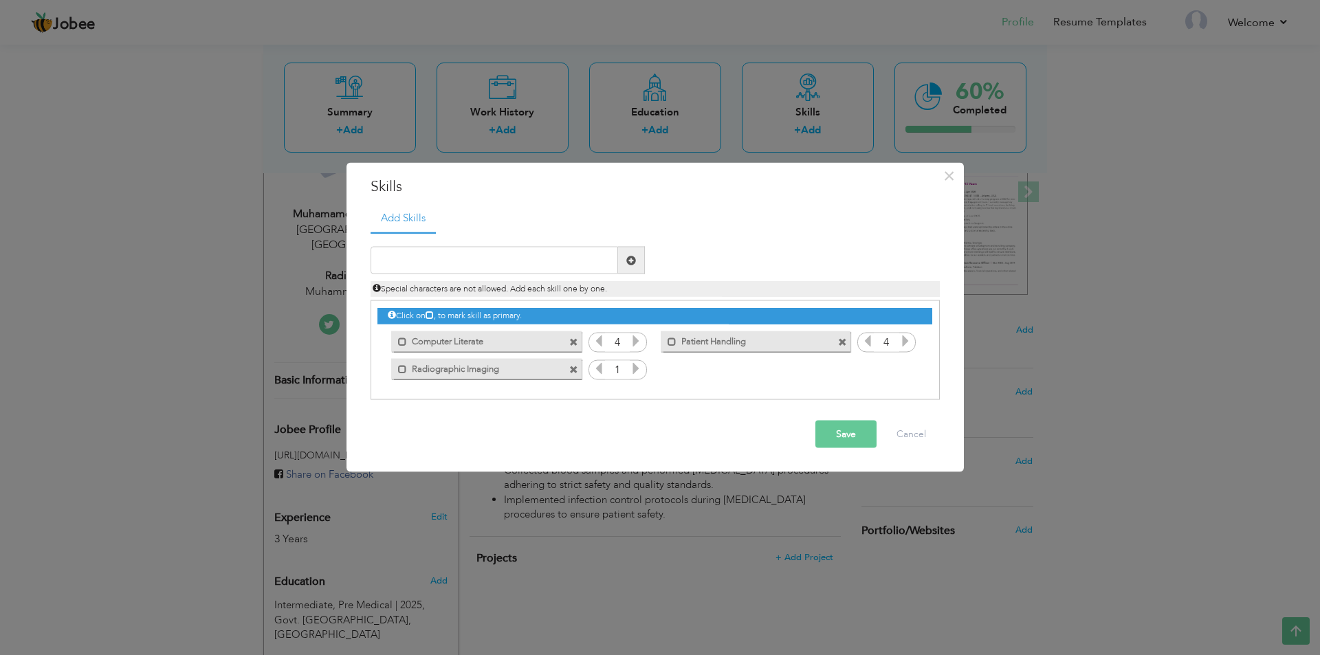
click at [631, 373] on icon at bounding box center [636, 368] width 12 height 12
click at [567, 257] on input "text" at bounding box center [495, 261] width 248 height 28
type input "Patient Communication"
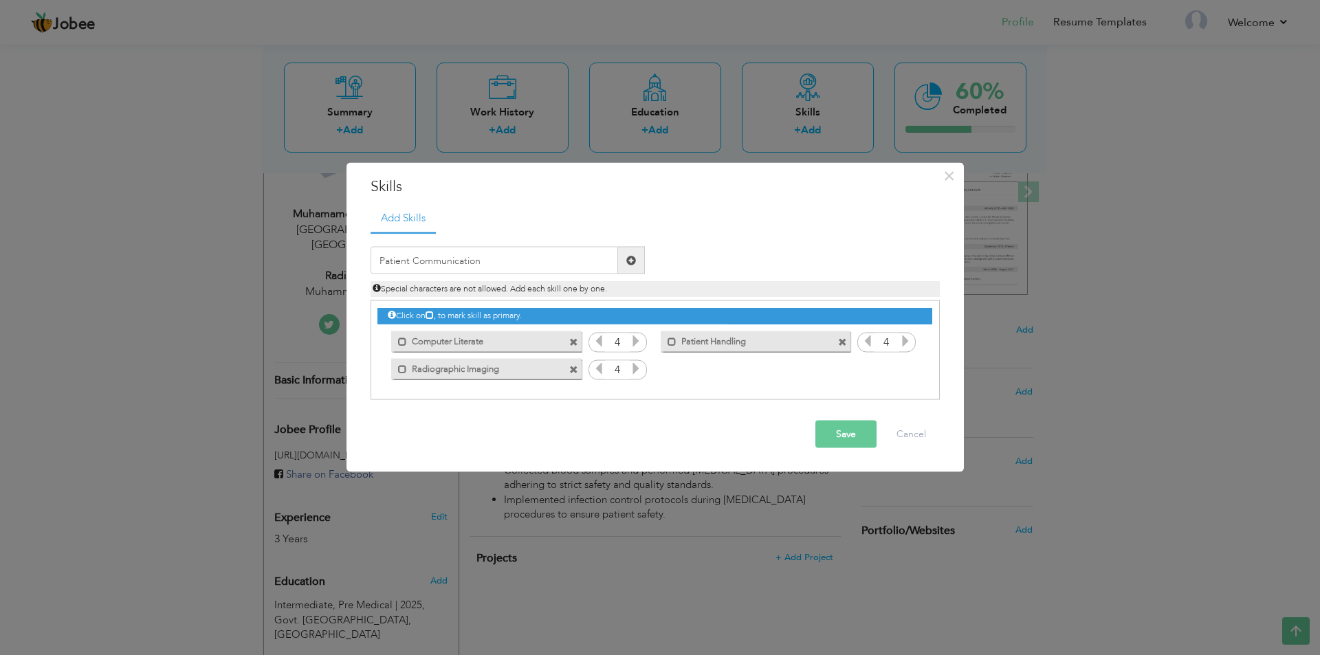
click at [634, 259] on span at bounding box center [631, 260] width 10 height 10
click at [910, 370] on icon at bounding box center [905, 368] width 12 height 12
click at [909, 371] on icon at bounding box center [905, 368] width 12 height 12
click at [872, 373] on icon at bounding box center [868, 368] width 12 height 12
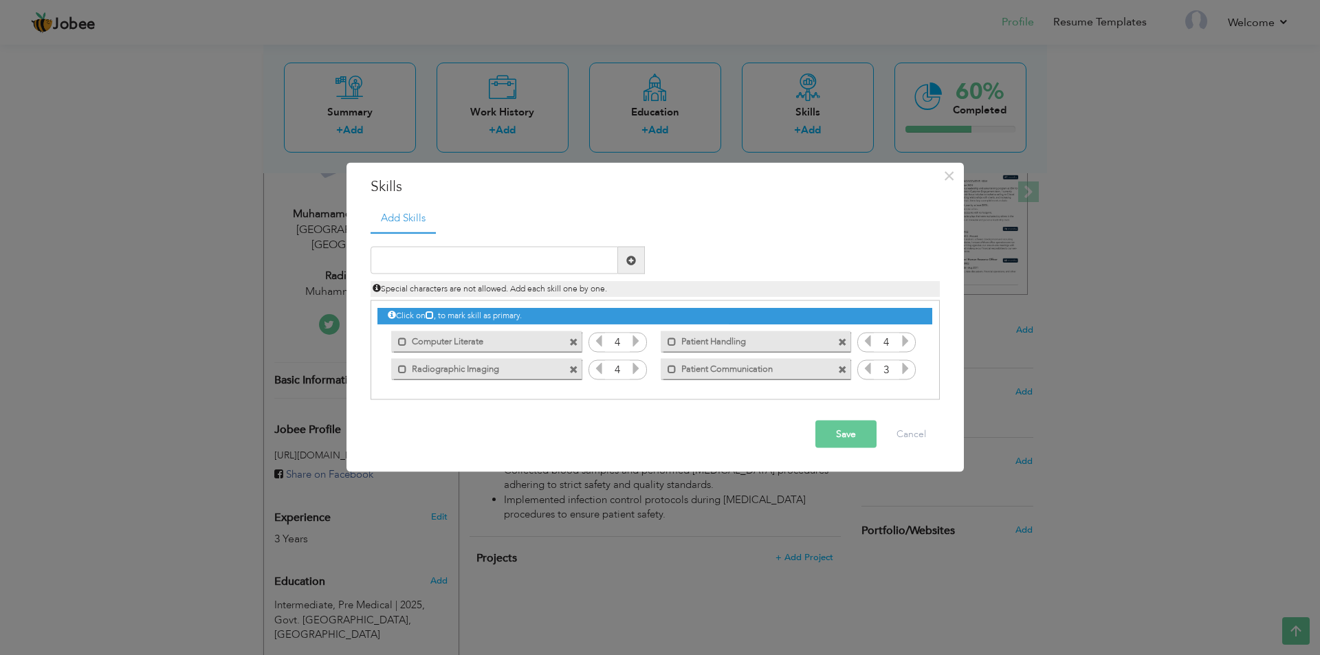
click at [906, 370] on icon at bounding box center [905, 368] width 12 height 12
click at [568, 256] on input "text" at bounding box center [495, 261] width 248 height 28
type input "Phlebotomy"
click at [629, 261] on span at bounding box center [631, 260] width 10 height 10
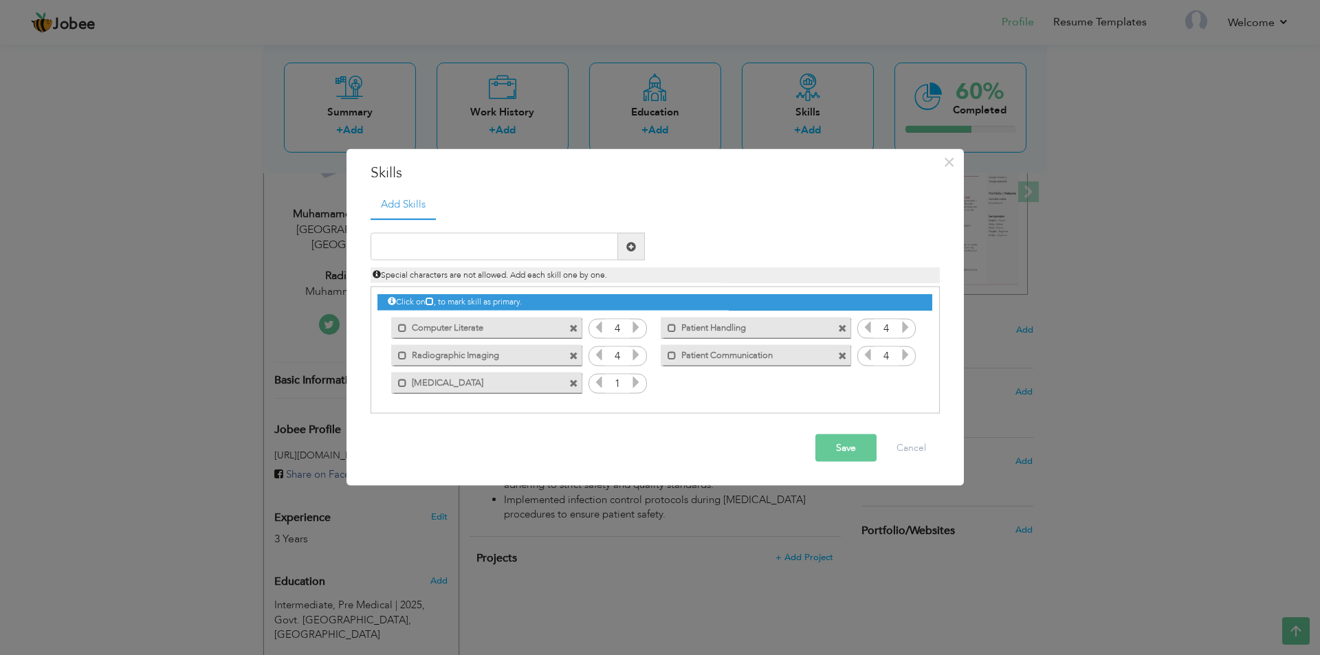
click at [633, 378] on icon at bounding box center [636, 382] width 12 height 12
click at [500, 243] on input "text" at bounding box center [495, 247] width 248 height 28
type input "Front Desk Managment"
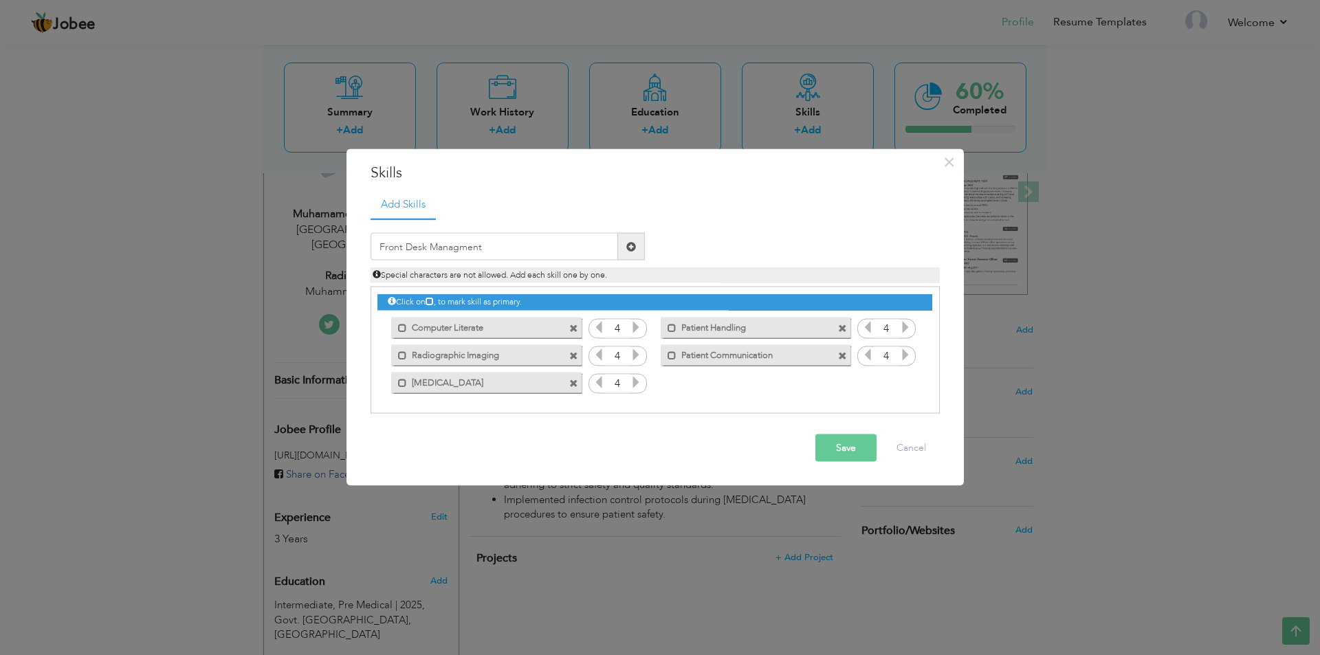
click at [630, 246] on span at bounding box center [631, 246] width 10 height 10
click at [816, 387] on div "Mark as primary skill. Front Desk Managment" at bounding box center [756, 382] width 190 height 21
click at [772, 387] on label "Front Desk Managment" at bounding box center [746, 380] width 139 height 17
click at [772, 387] on label "Front Desk Managment" at bounding box center [747, 380] width 137 height 17
click at [772, 387] on label "Front Desk Managment" at bounding box center [746, 380] width 139 height 17
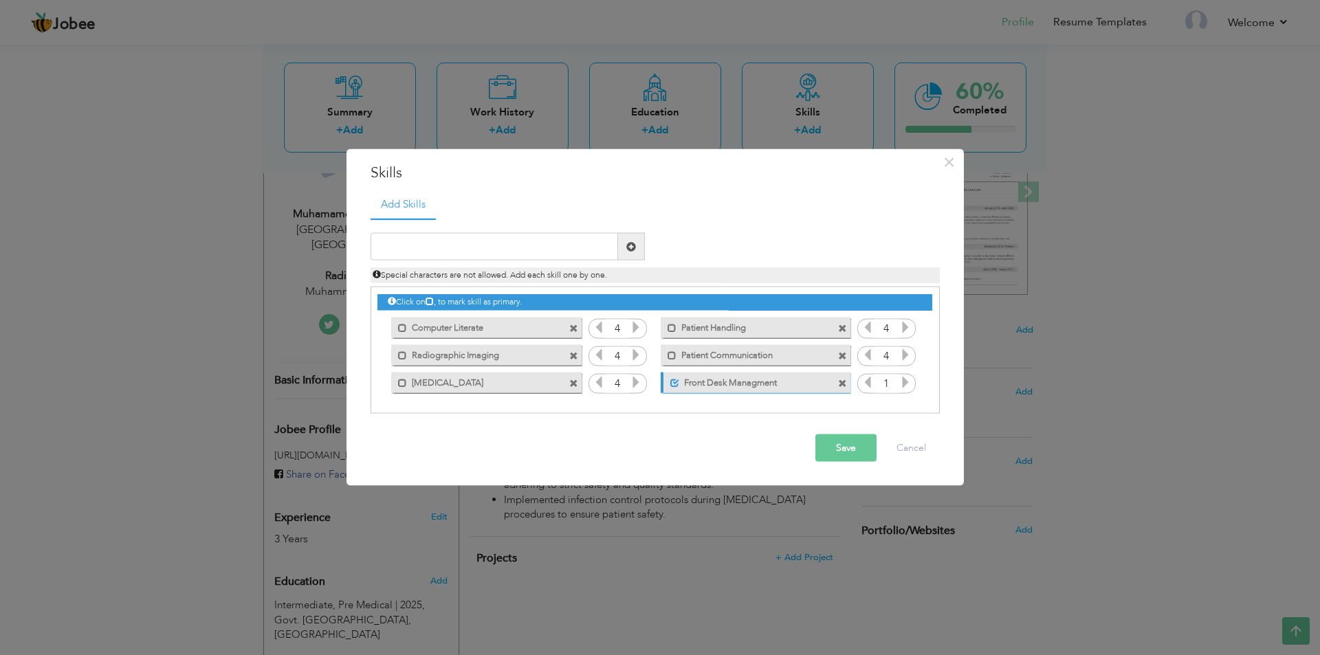
drag, startPoint x: 772, startPoint y: 387, endPoint x: 756, endPoint y: 386, distance: 15.2
click at [756, 386] on label "Front Desk Managment" at bounding box center [747, 380] width 137 height 17
click at [844, 384] on span at bounding box center [842, 383] width 9 height 9
click at [512, 243] on input "text" at bounding box center [495, 247] width 248 height 28
type input "Front Desk Management"
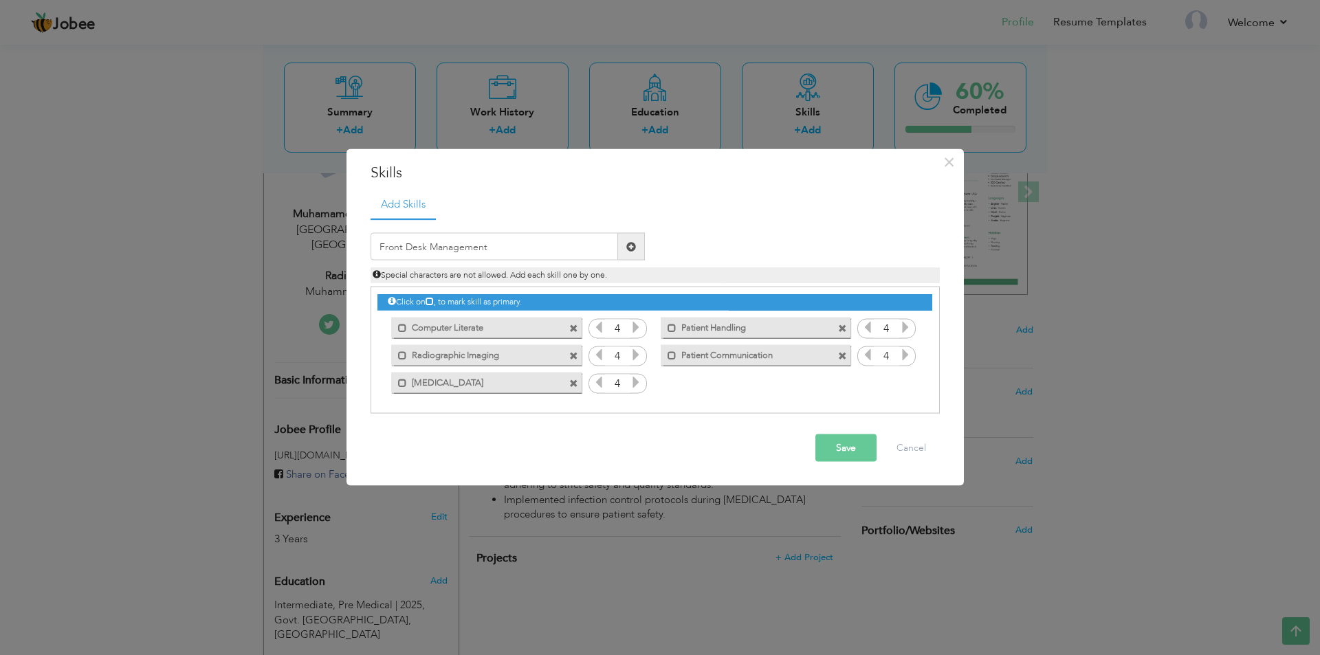
click at [634, 245] on span at bounding box center [631, 246] width 10 height 10
click at [904, 383] on icon at bounding box center [905, 382] width 12 height 12
click at [529, 243] on input "text" at bounding box center [495, 247] width 248 height 28
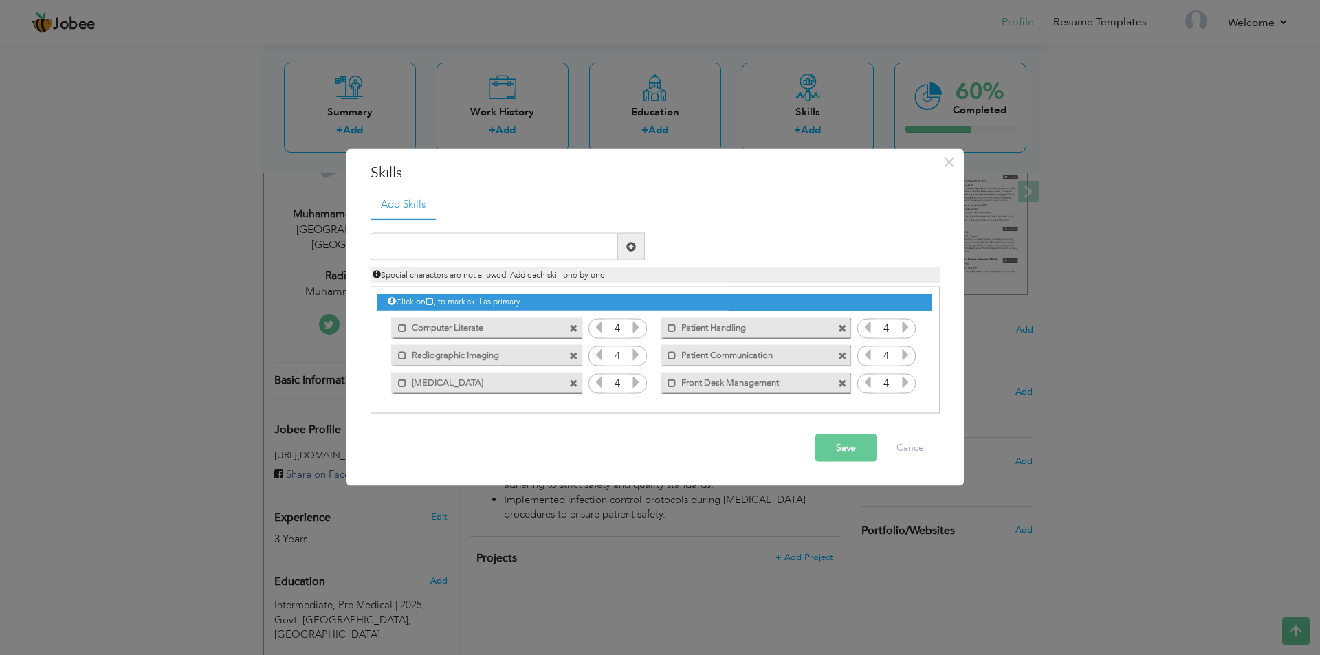
click at [858, 447] on button "Save" at bounding box center [846, 449] width 61 height 28
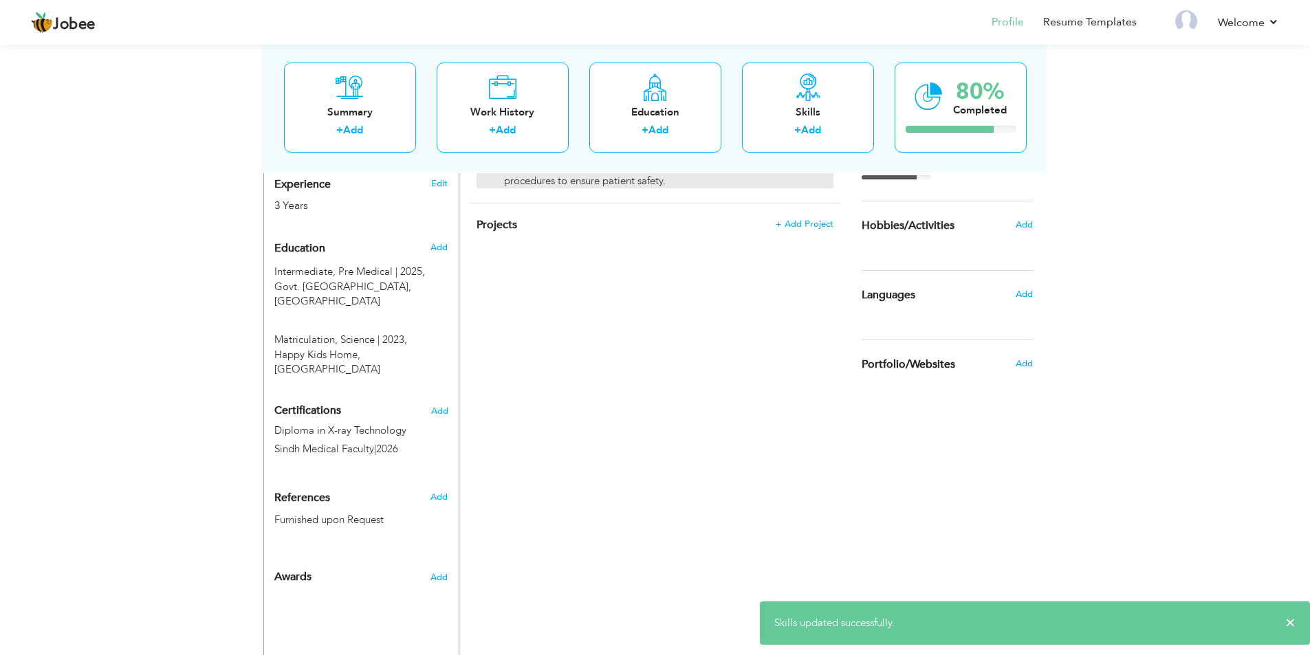
scroll to position [550, 0]
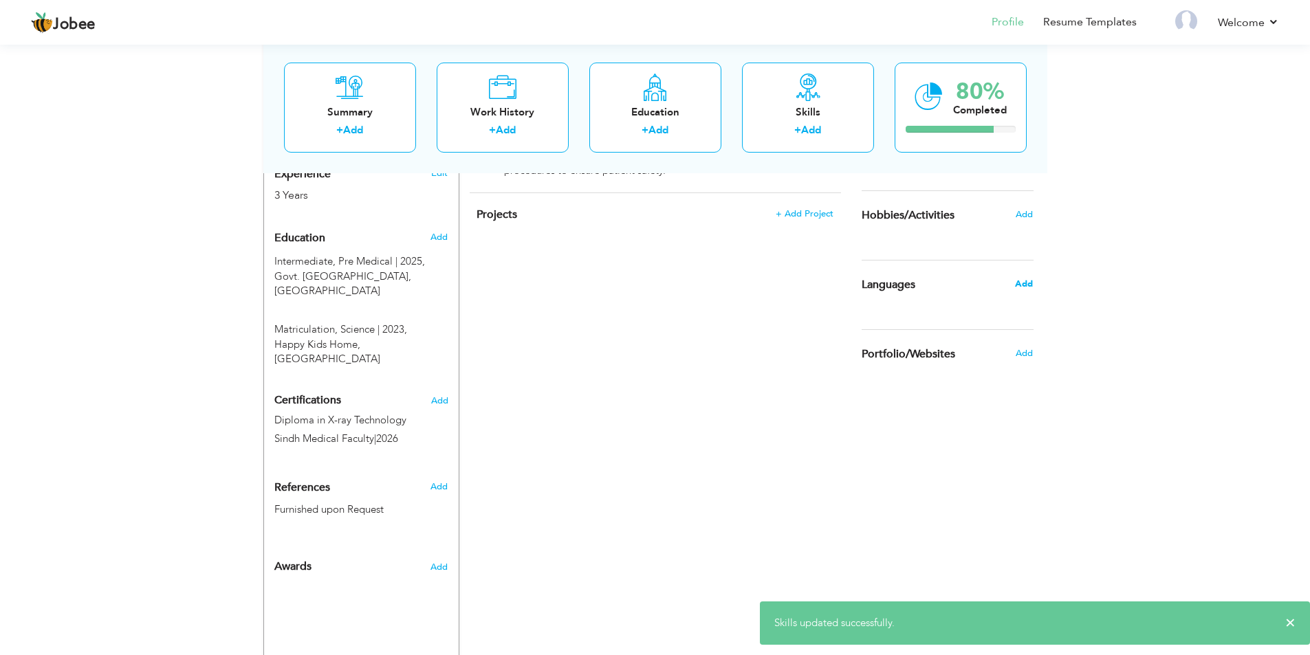
click at [1019, 281] on span "Add" at bounding box center [1024, 284] width 18 height 12
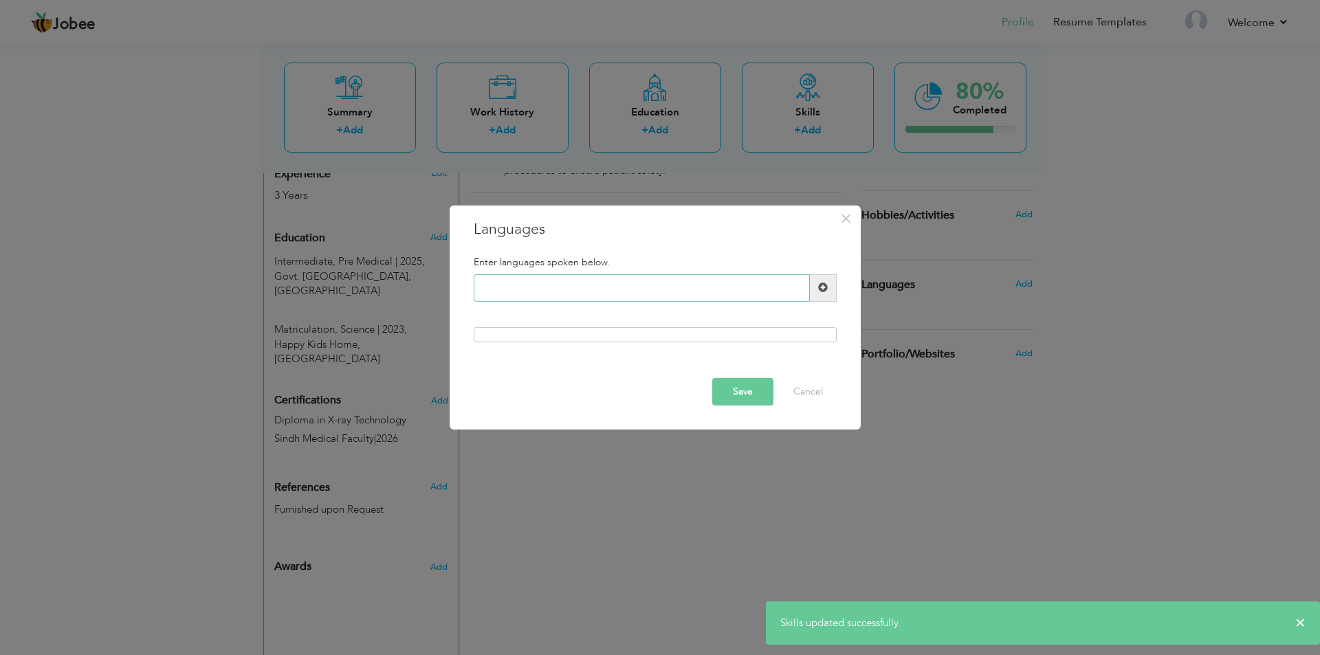
click at [655, 293] on input "text" at bounding box center [642, 288] width 336 height 28
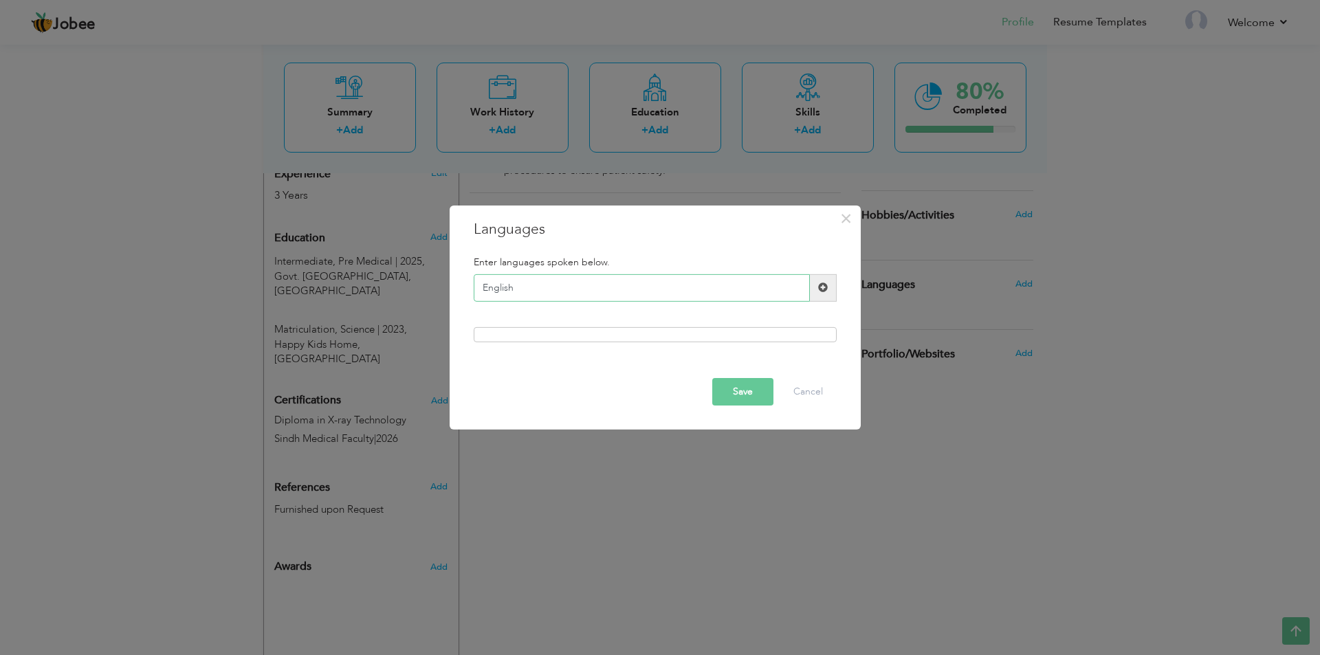
type input "English"
click at [813, 287] on span at bounding box center [823, 288] width 27 height 28
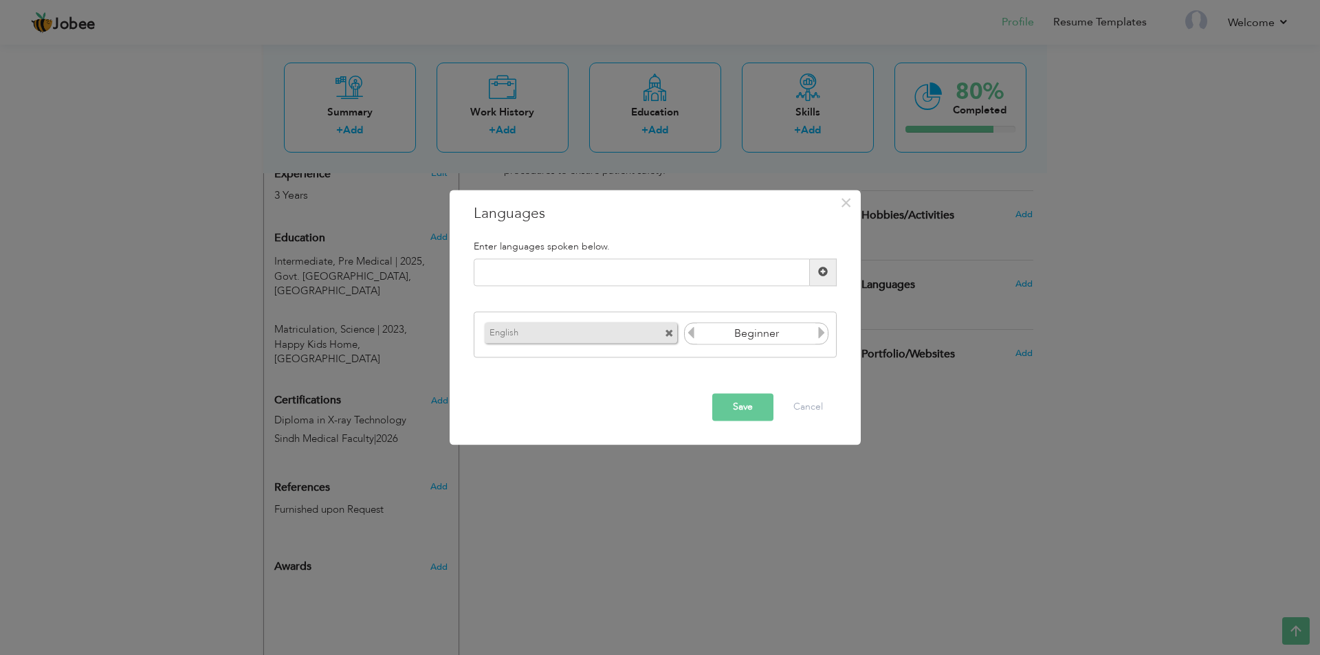
click at [821, 335] on icon at bounding box center [822, 333] width 12 height 12
click at [820, 335] on icon at bounding box center [822, 333] width 12 height 12
click at [688, 333] on icon at bounding box center [691, 333] width 12 height 12
click at [601, 277] on input "text" at bounding box center [642, 273] width 336 height 28
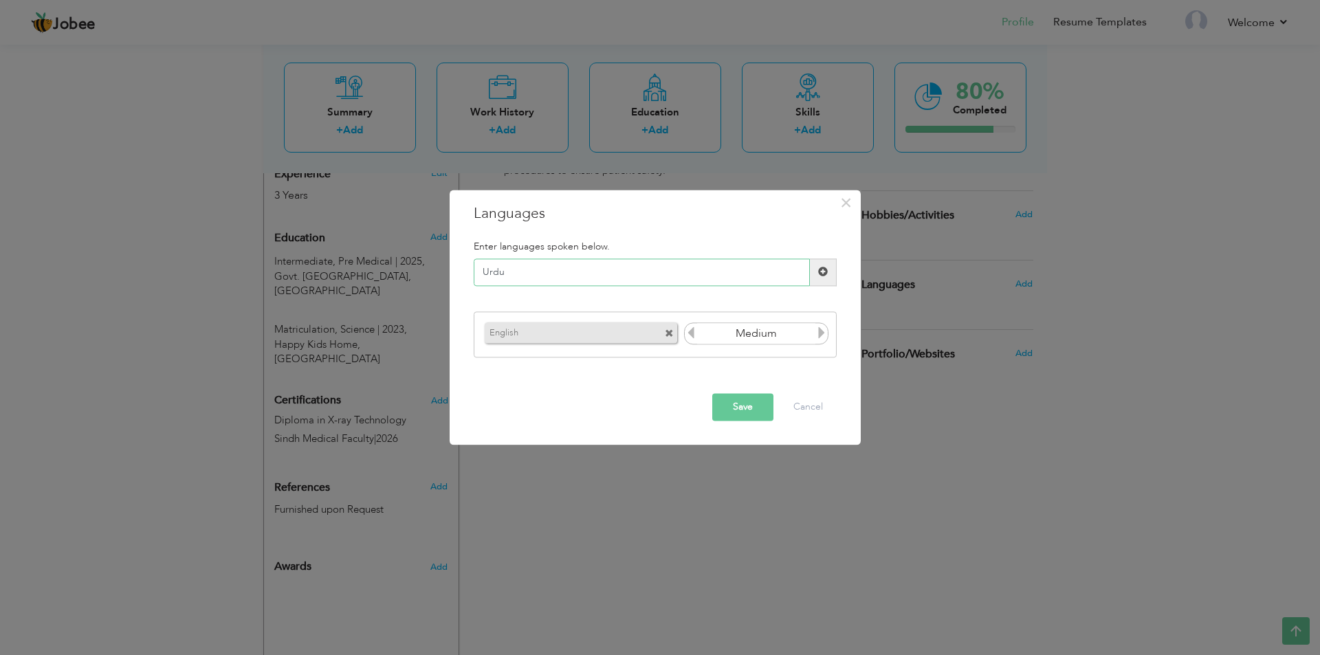
type input "Urdu"
click at [824, 272] on span at bounding box center [823, 272] width 10 height 10
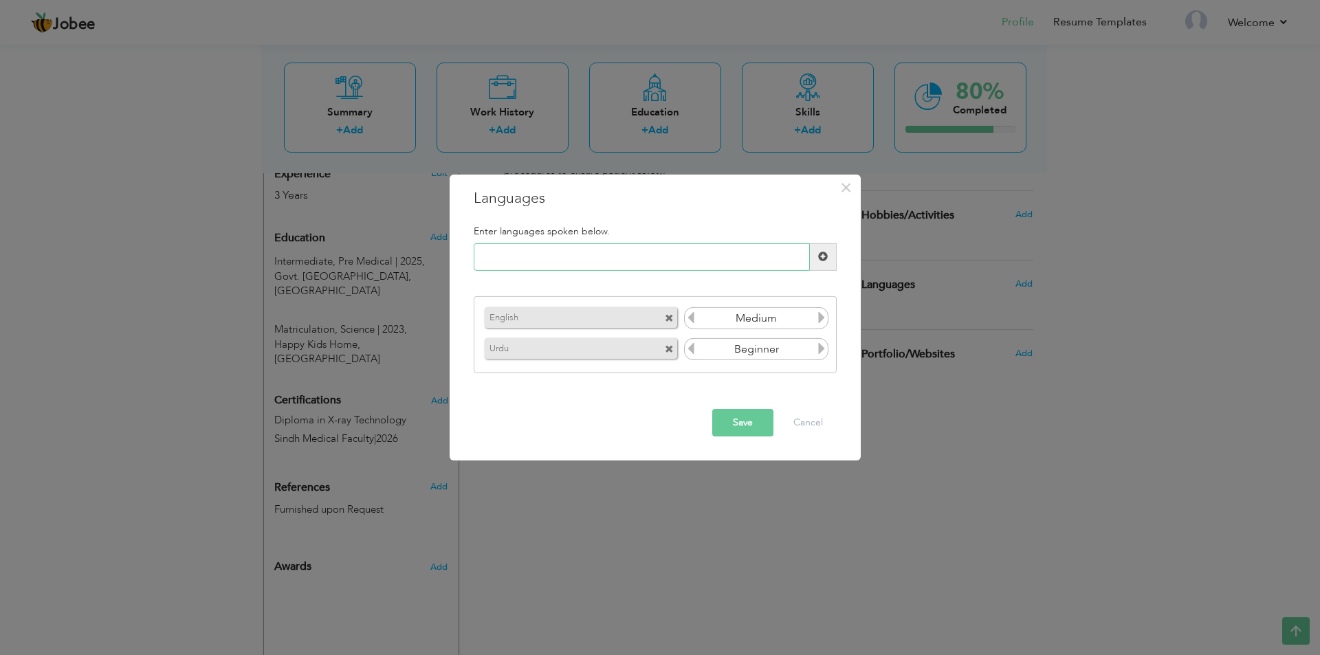
click at [613, 261] on input "text" at bounding box center [642, 257] width 336 height 28
type input "Punjabi"
click at [820, 257] on span at bounding box center [823, 257] width 10 height 10
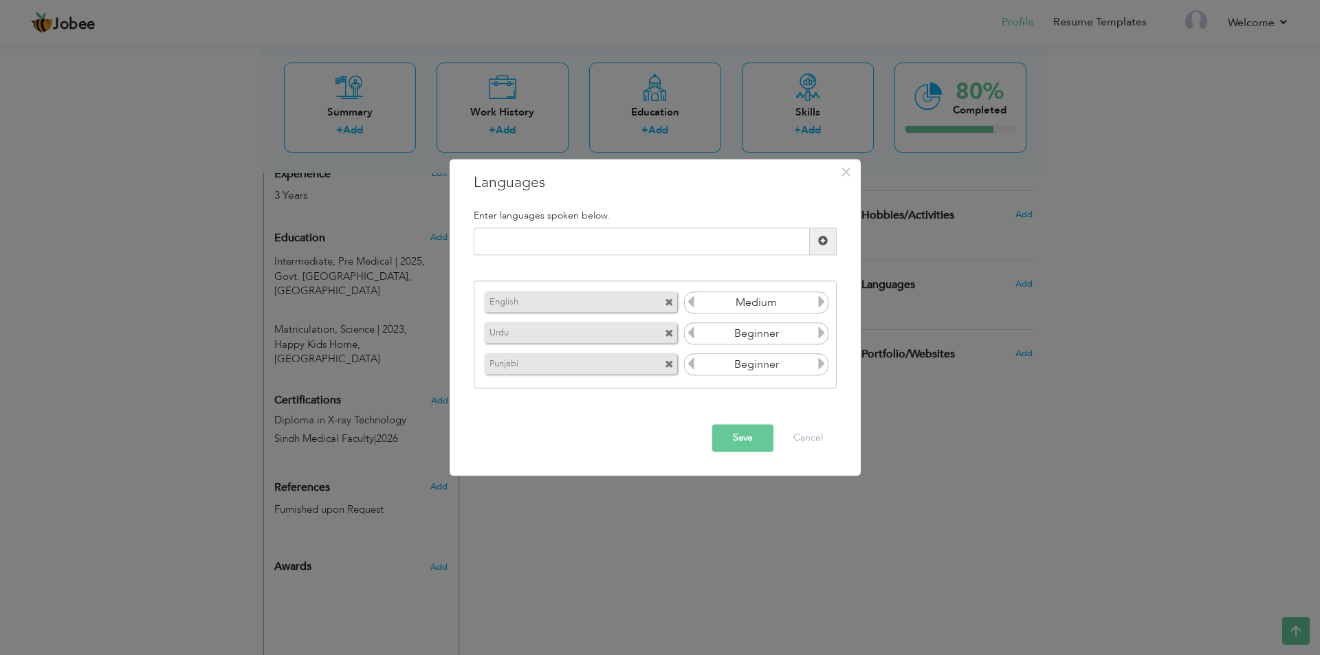
click at [820, 333] on icon at bounding box center [822, 333] width 12 height 12
click at [813, 363] on input "Beginner" at bounding box center [756, 365] width 119 height 21
click at [817, 365] on icon at bounding box center [822, 364] width 12 height 12
click at [752, 438] on button "Save" at bounding box center [742, 438] width 61 height 28
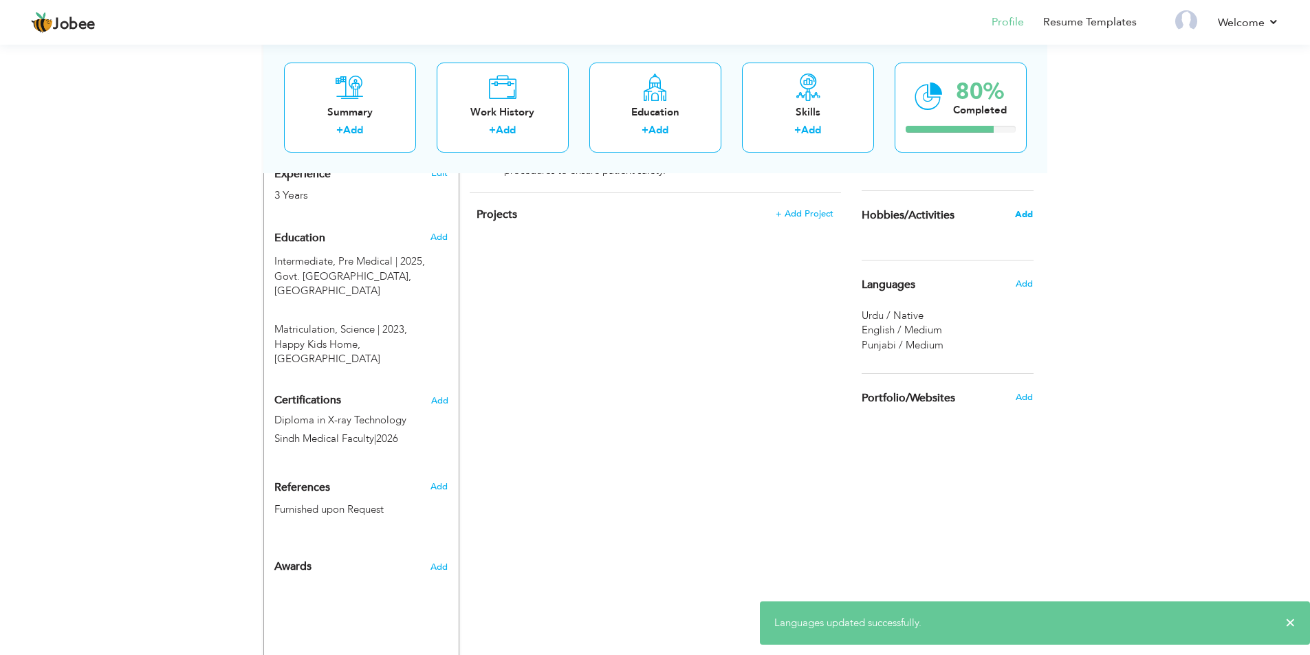
click at [1022, 212] on span "Add" at bounding box center [1024, 214] width 18 height 12
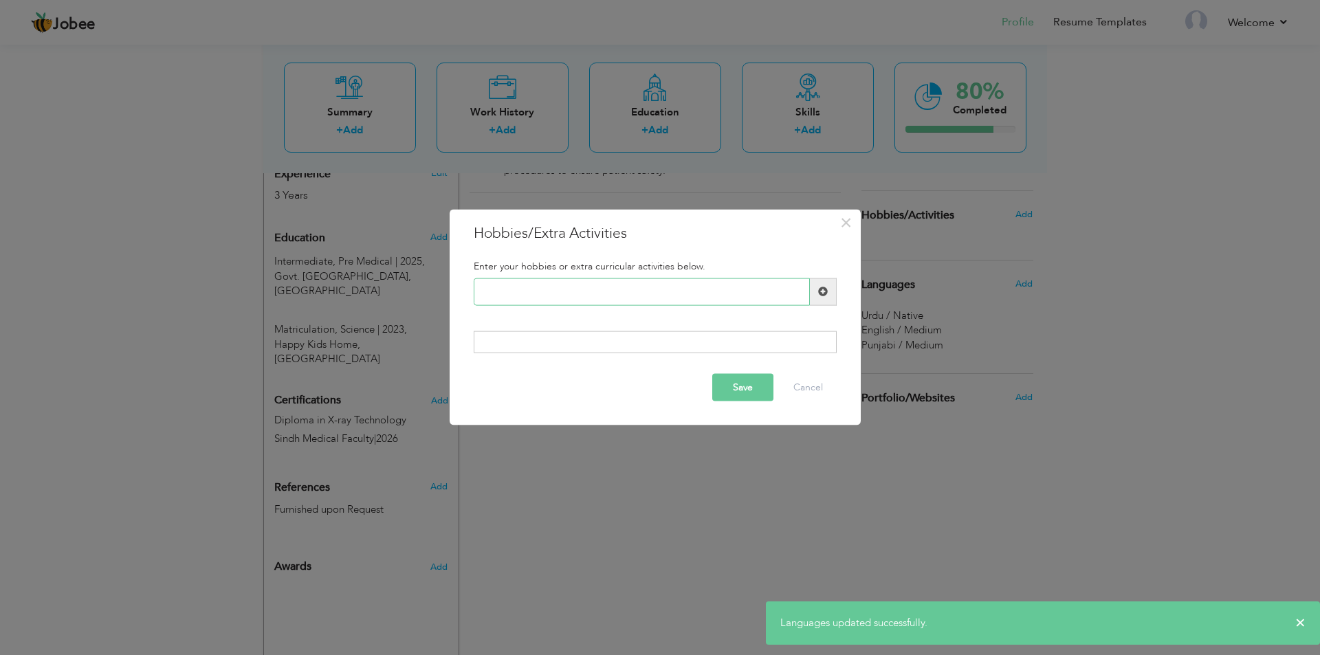
click at [588, 296] on input "text" at bounding box center [642, 292] width 336 height 28
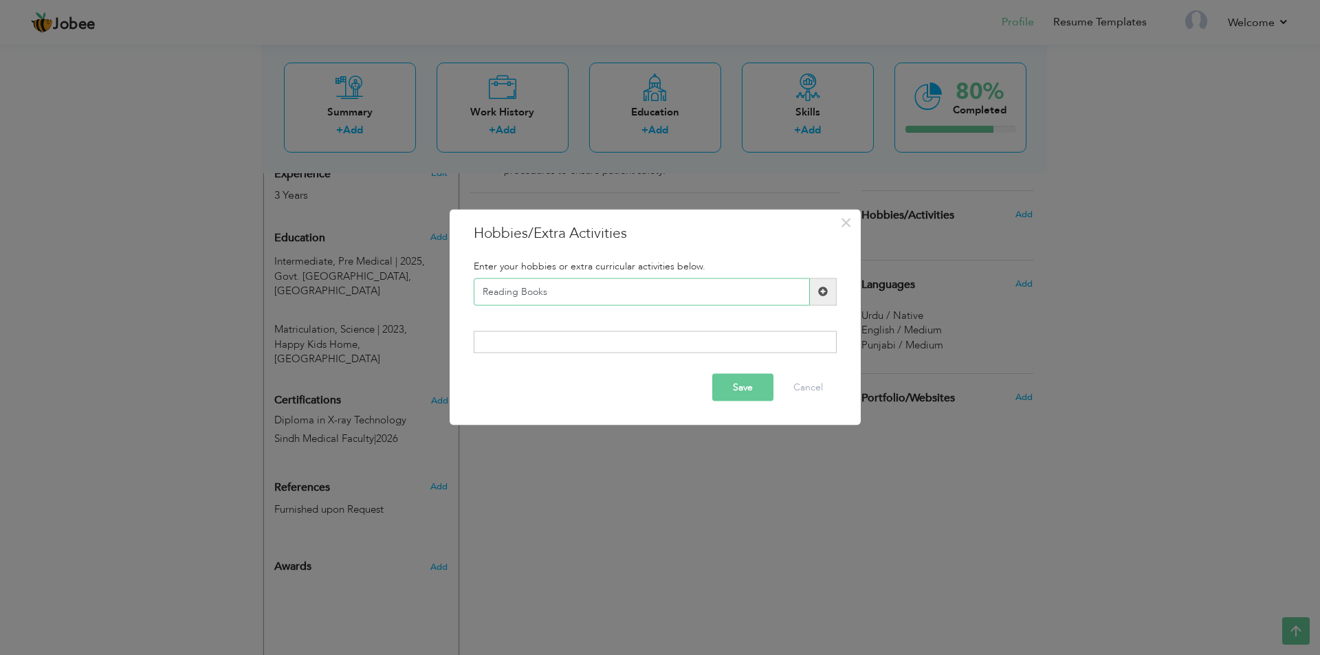
type input "Reading Books"
click at [820, 297] on span at bounding box center [823, 292] width 27 height 28
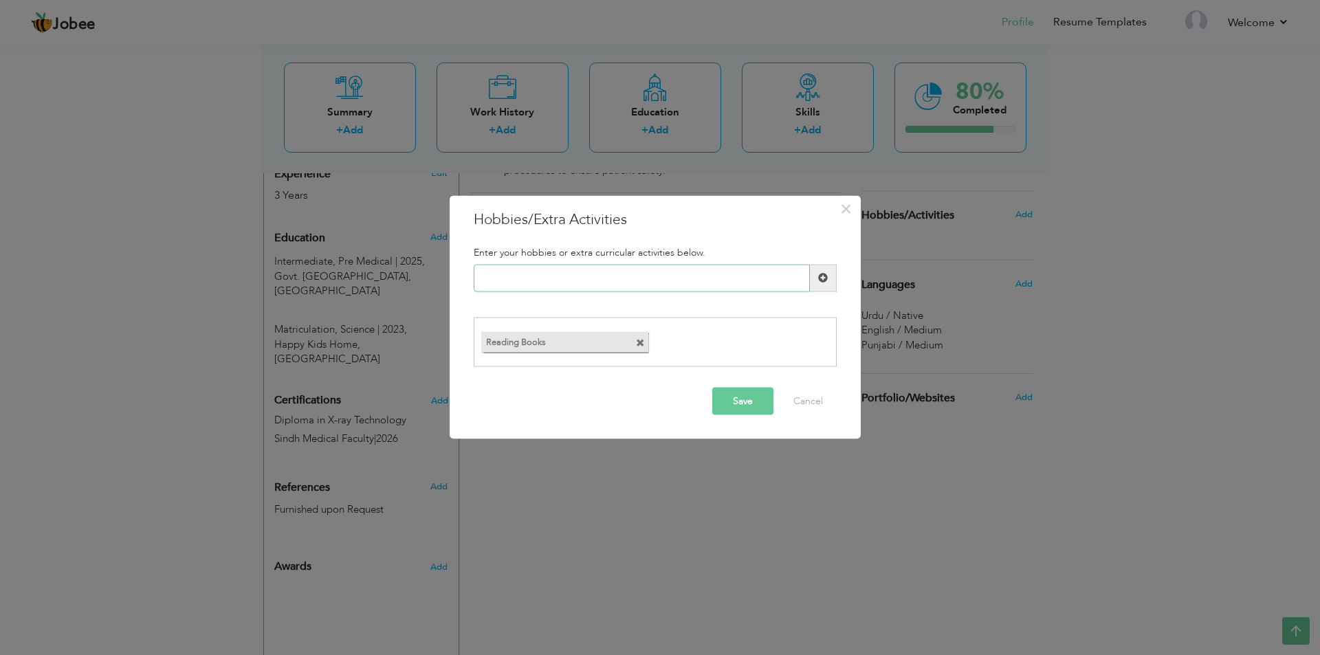
click at [563, 277] on input "text" at bounding box center [642, 278] width 336 height 28
type input "Internet Surffing"
click at [824, 280] on span at bounding box center [823, 278] width 10 height 10
click at [718, 285] on input "text" at bounding box center [642, 278] width 336 height 28
click at [735, 398] on button "Save" at bounding box center [742, 402] width 61 height 28
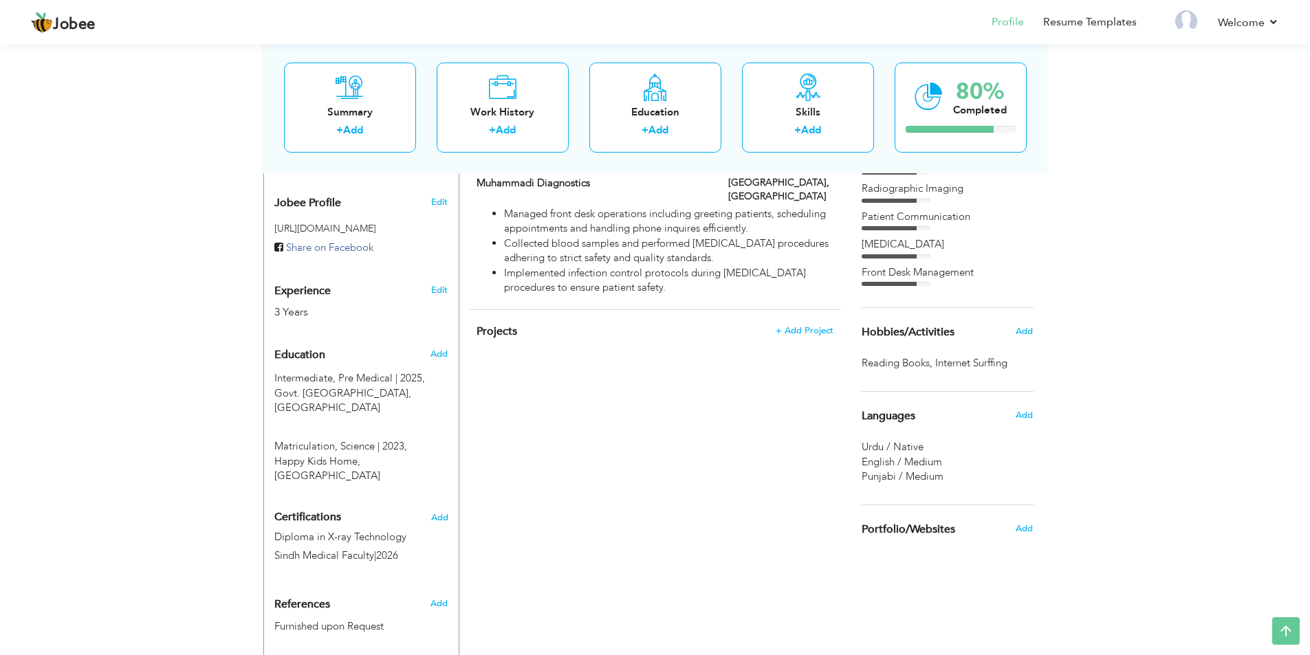
scroll to position [481, 0]
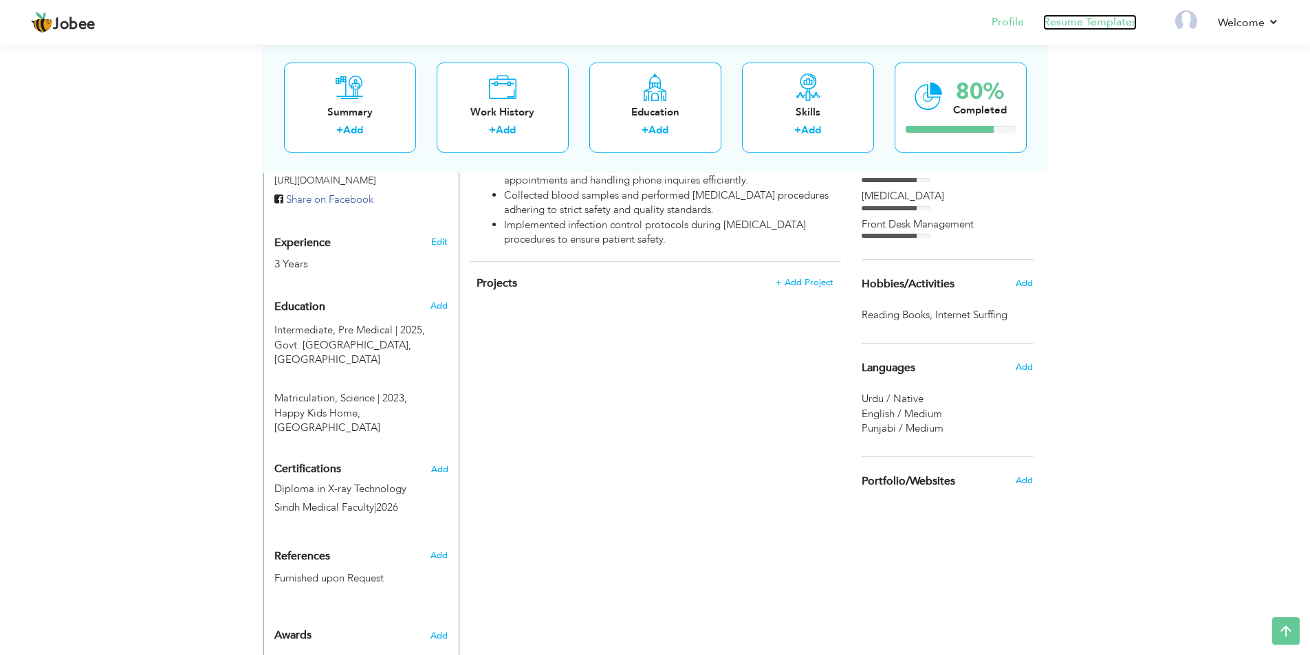
click at [1084, 20] on link "Resume Templates" at bounding box center [1090, 22] width 94 height 16
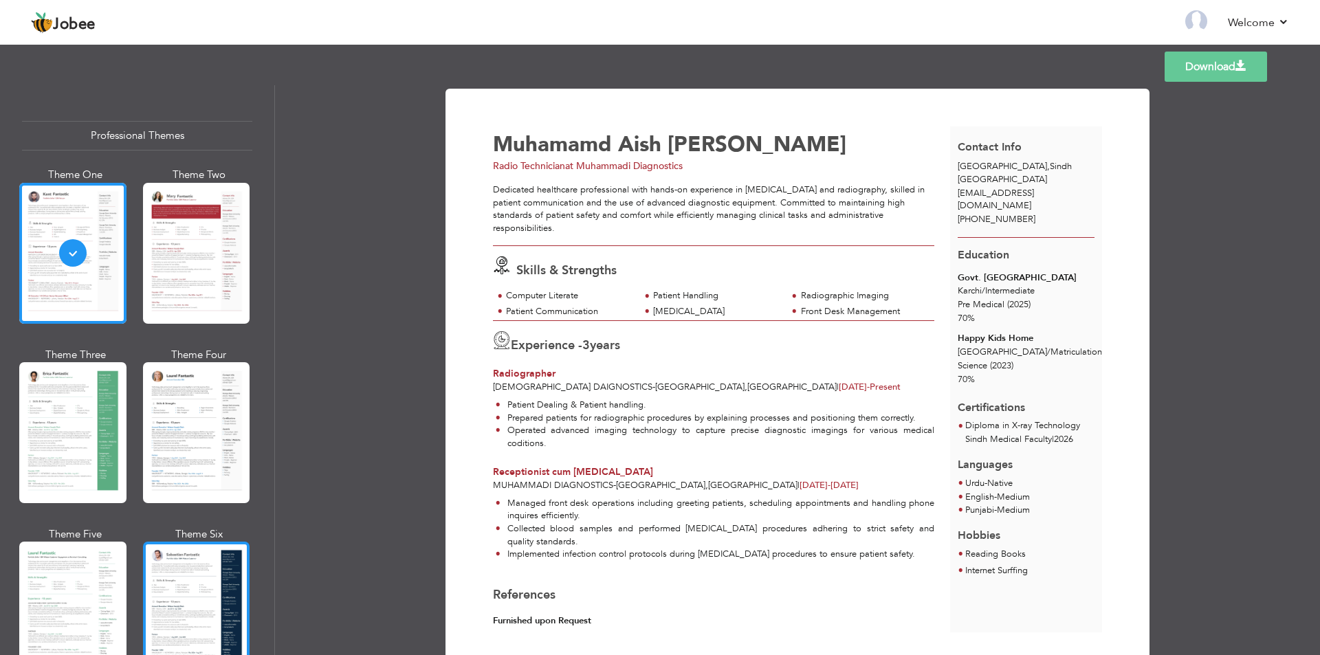
click at [212, 595] on div at bounding box center [196, 612] width 107 height 141
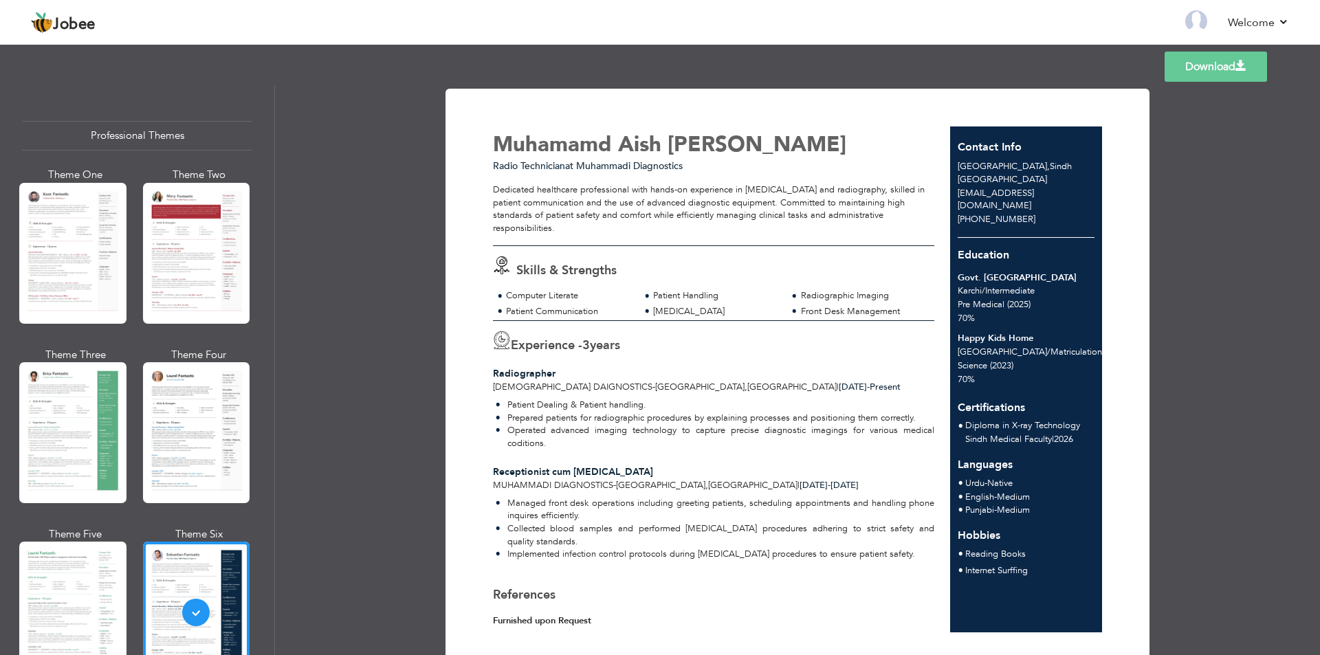
scroll to position [31, 0]
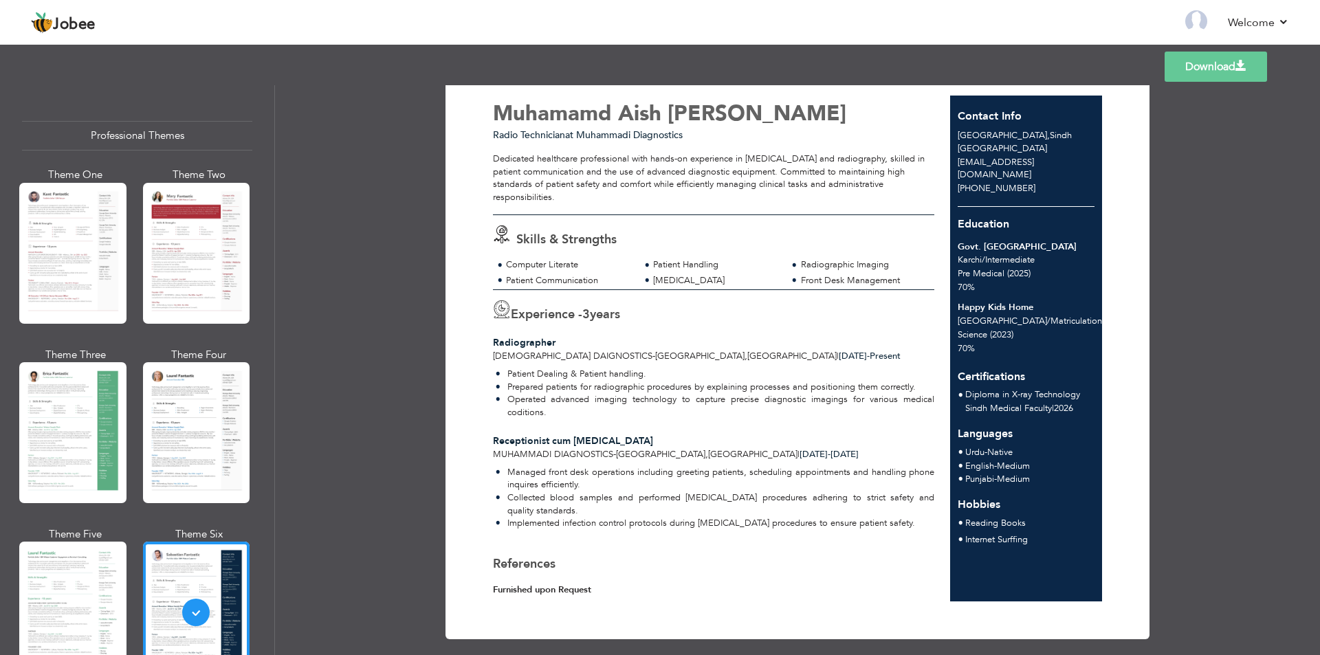
click at [1214, 61] on link "Download" at bounding box center [1216, 67] width 102 height 30
click at [195, 422] on div at bounding box center [196, 432] width 107 height 141
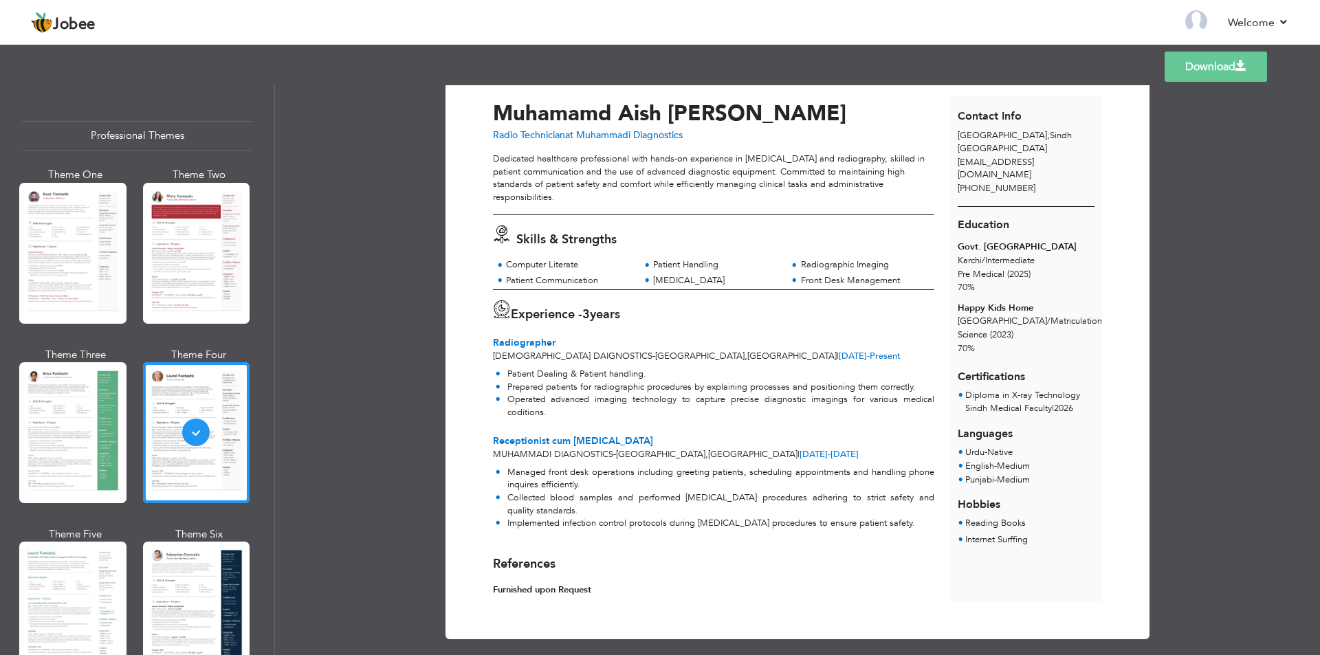
click at [1216, 69] on link "Download" at bounding box center [1216, 67] width 102 height 30
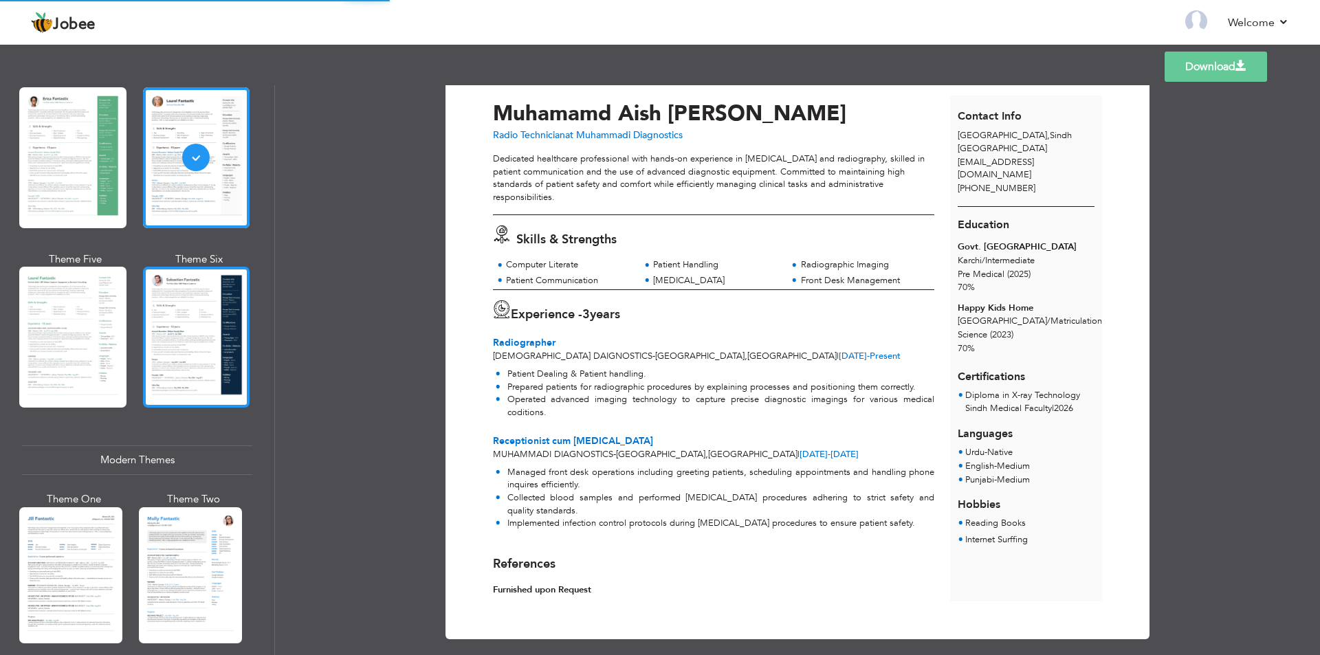
scroll to position [0, 0]
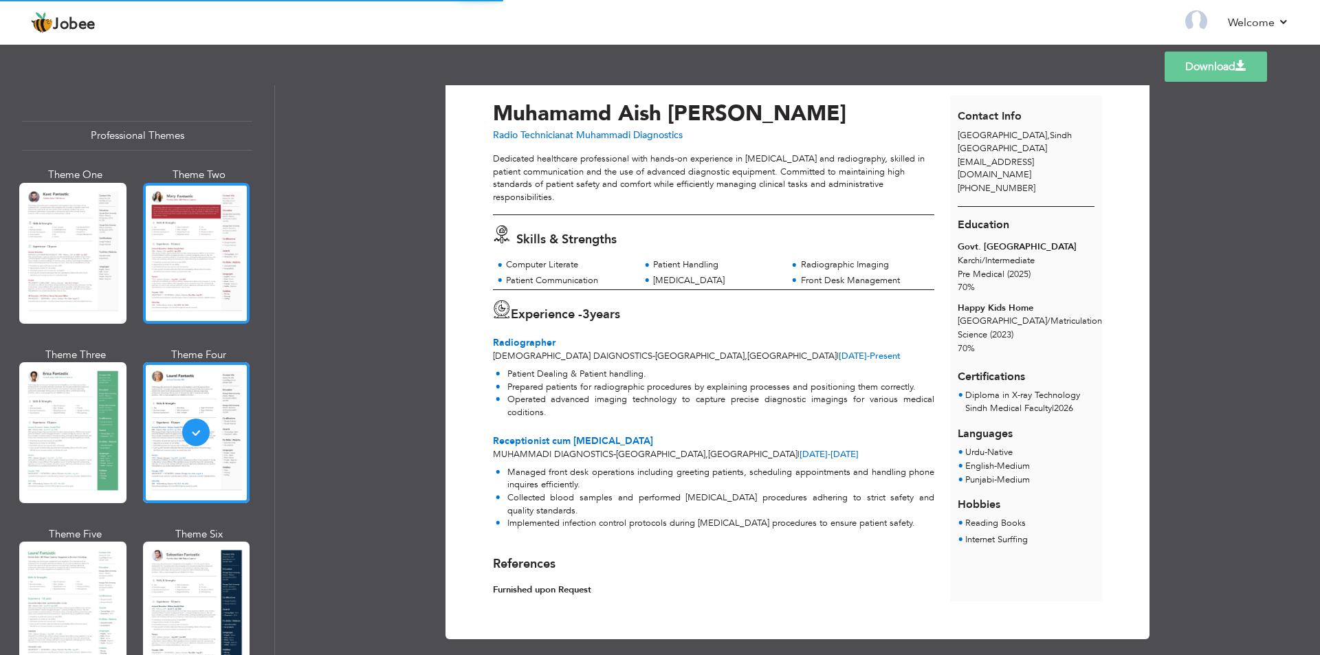
click at [182, 270] on div at bounding box center [196, 253] width 107 height 141
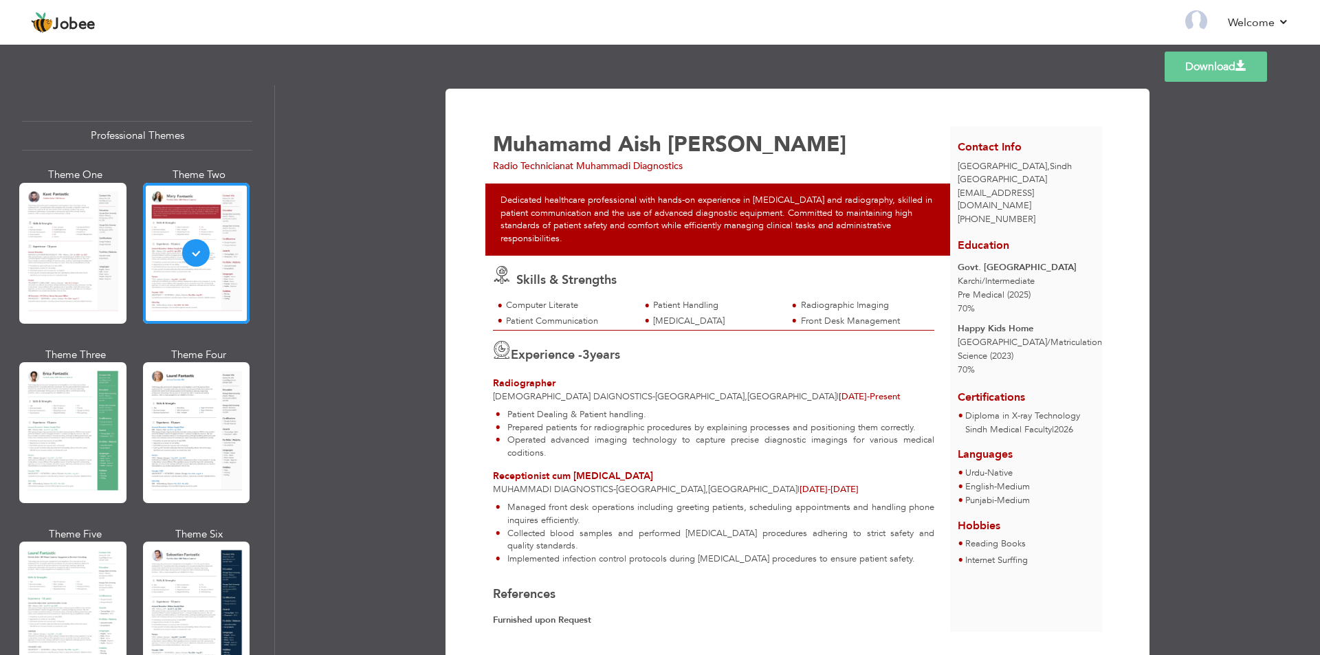
click at [1199, 59] on link "Download" at bounding box center [1216, 67] width 102 height 30
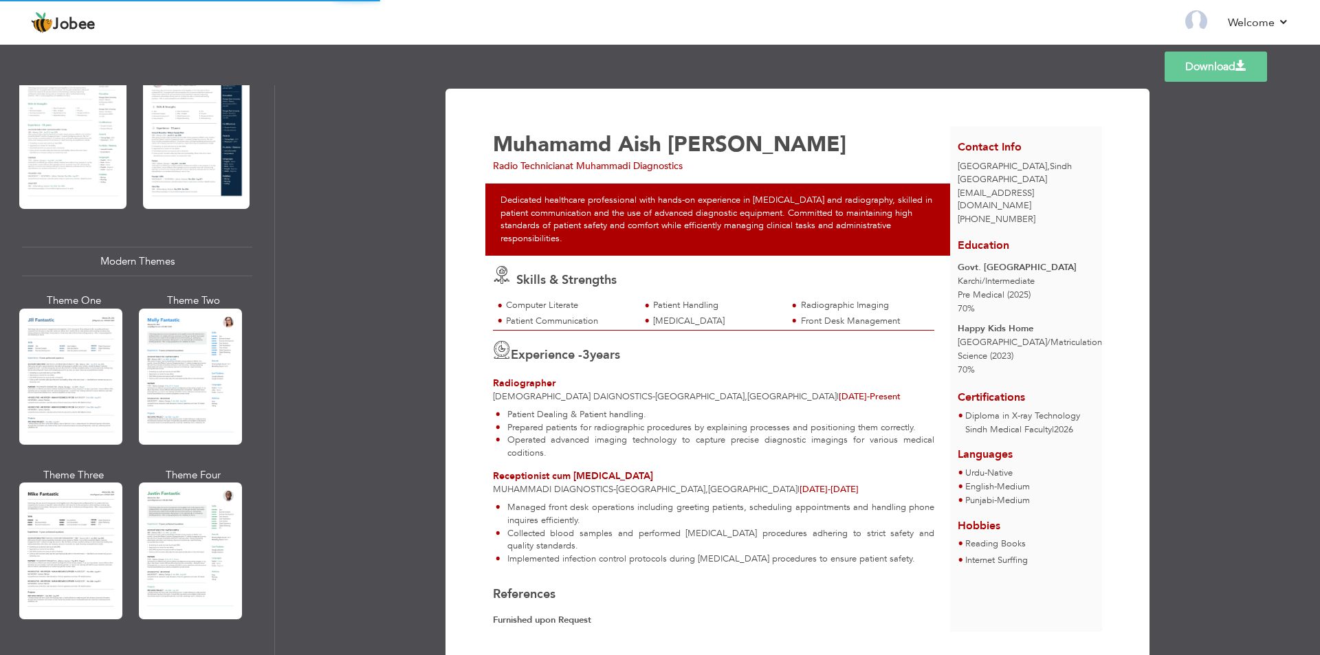
scroll to position [481, 0]
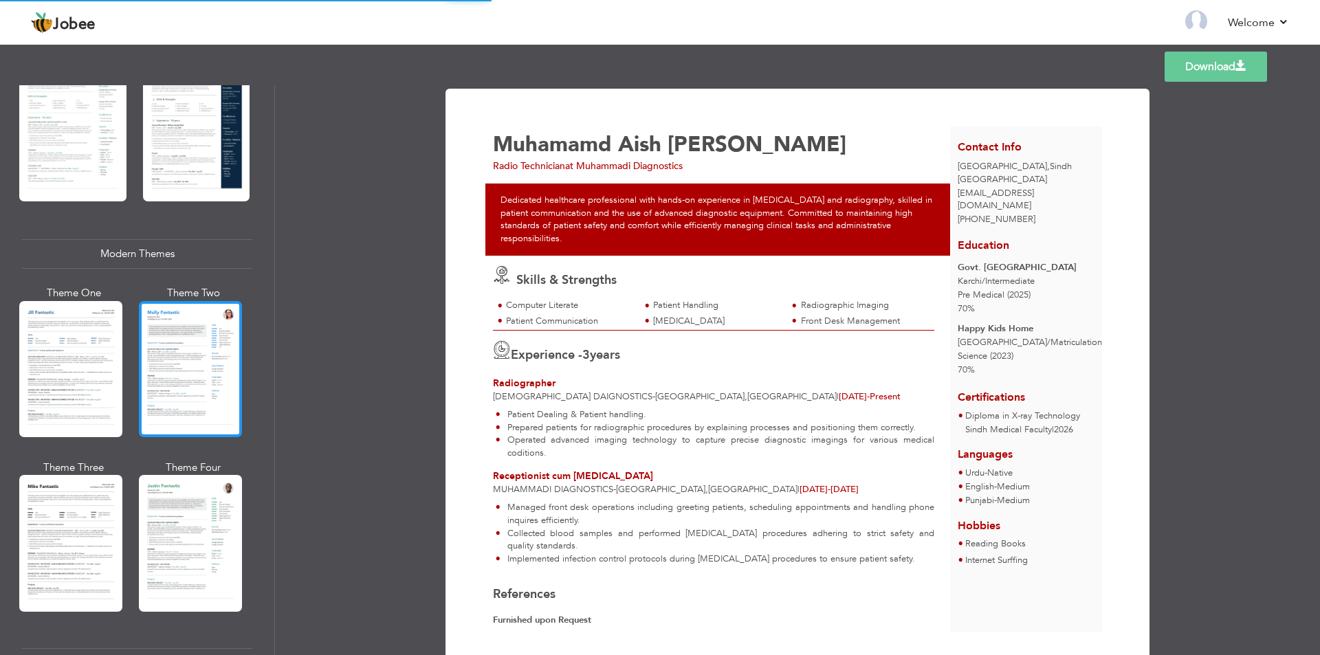
click at [214, 351] on div at bounding box center [190, 369] width 103 height 136
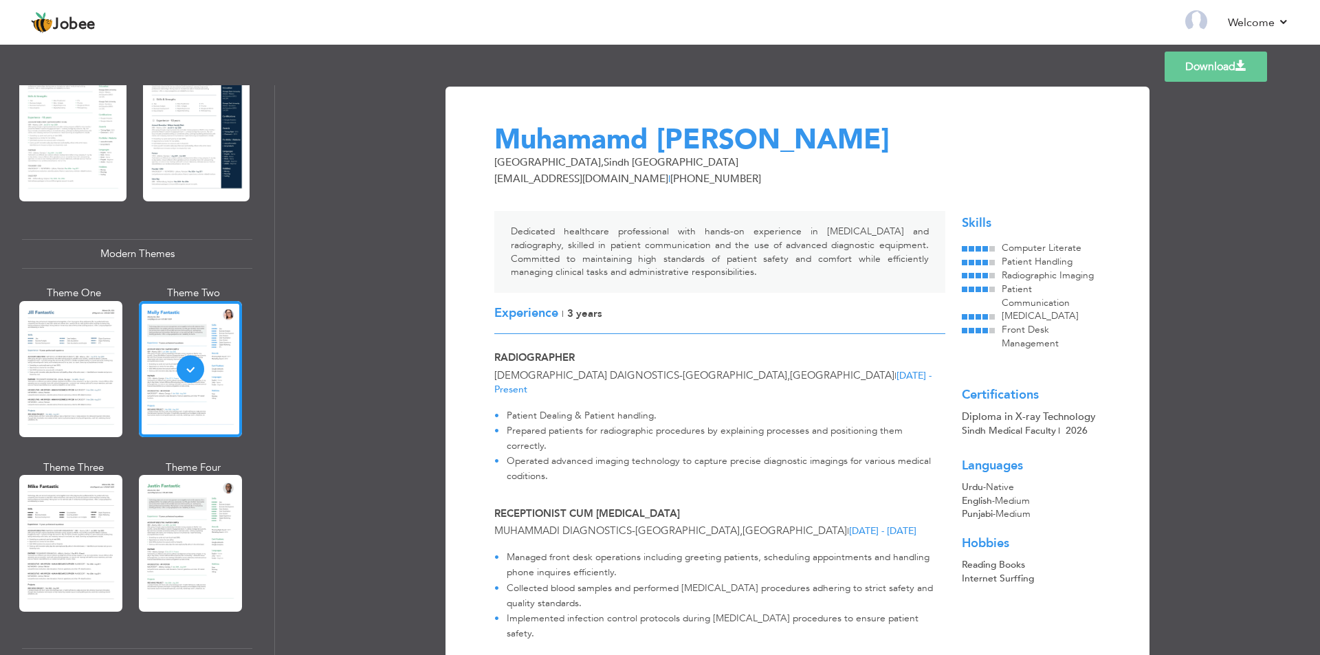
scroll to position [0, 0]
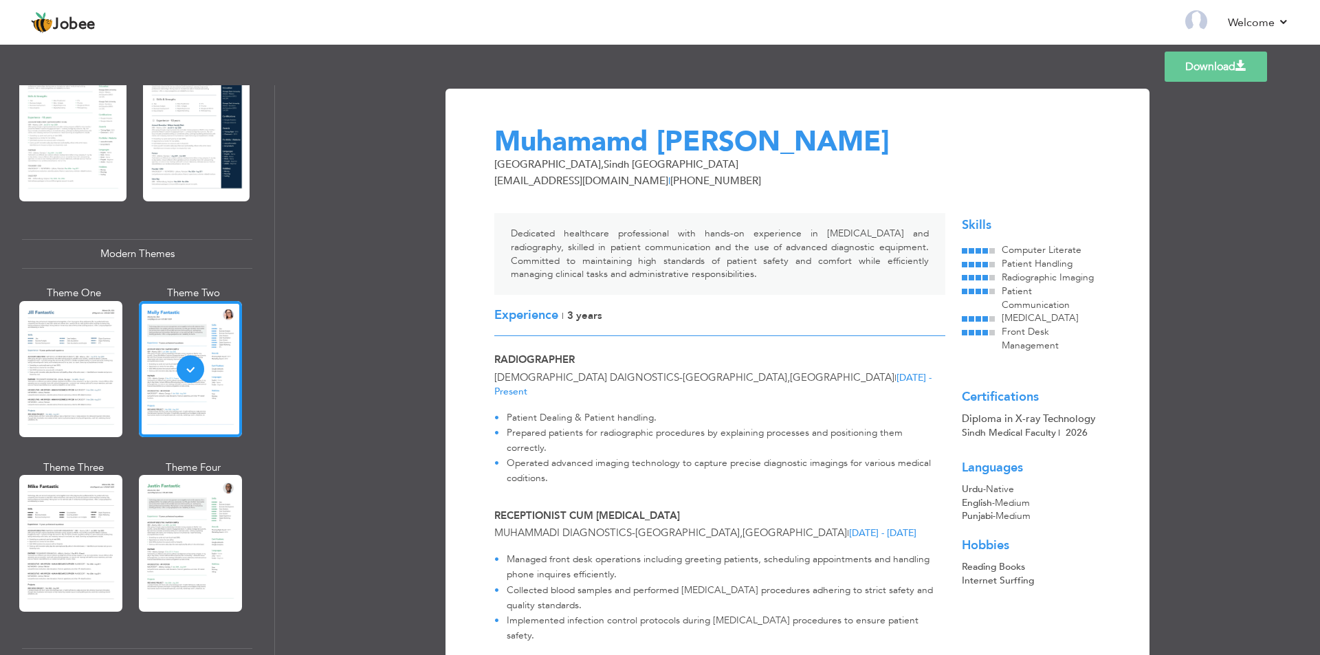
click at [1227, 65] on link "Download" at bounding box center [1216, 67] width 102 height 30
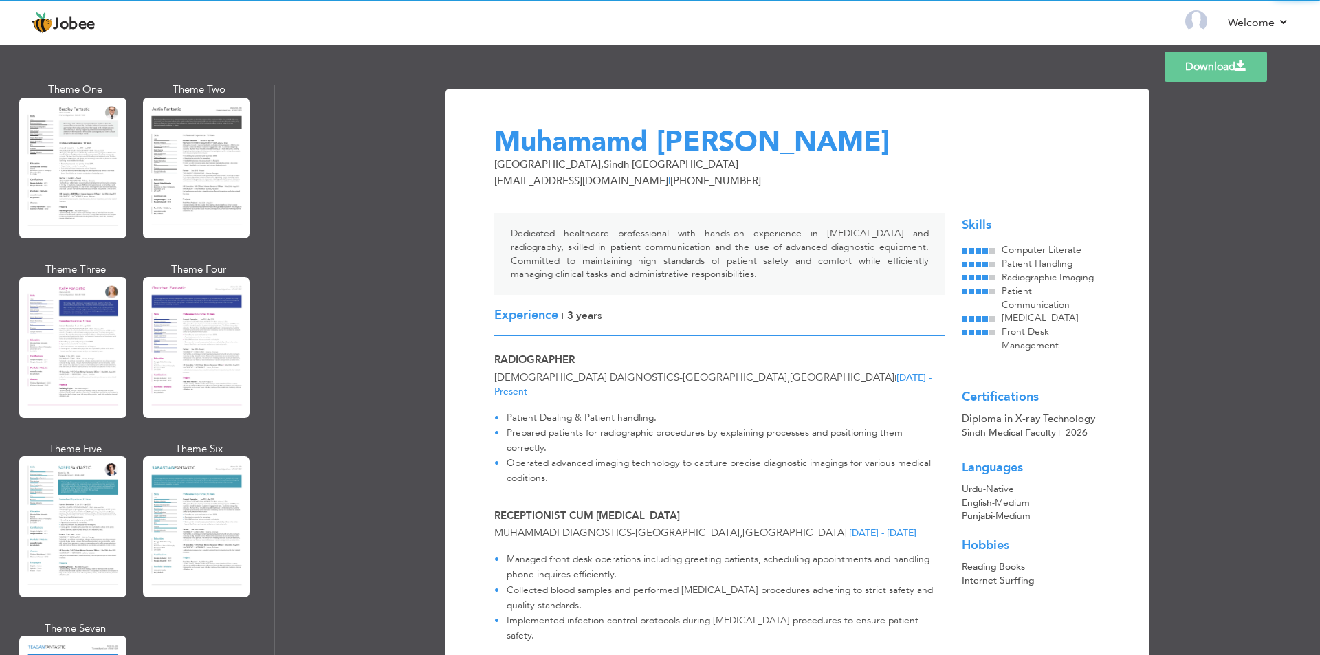
scroll to position [1719, 0]
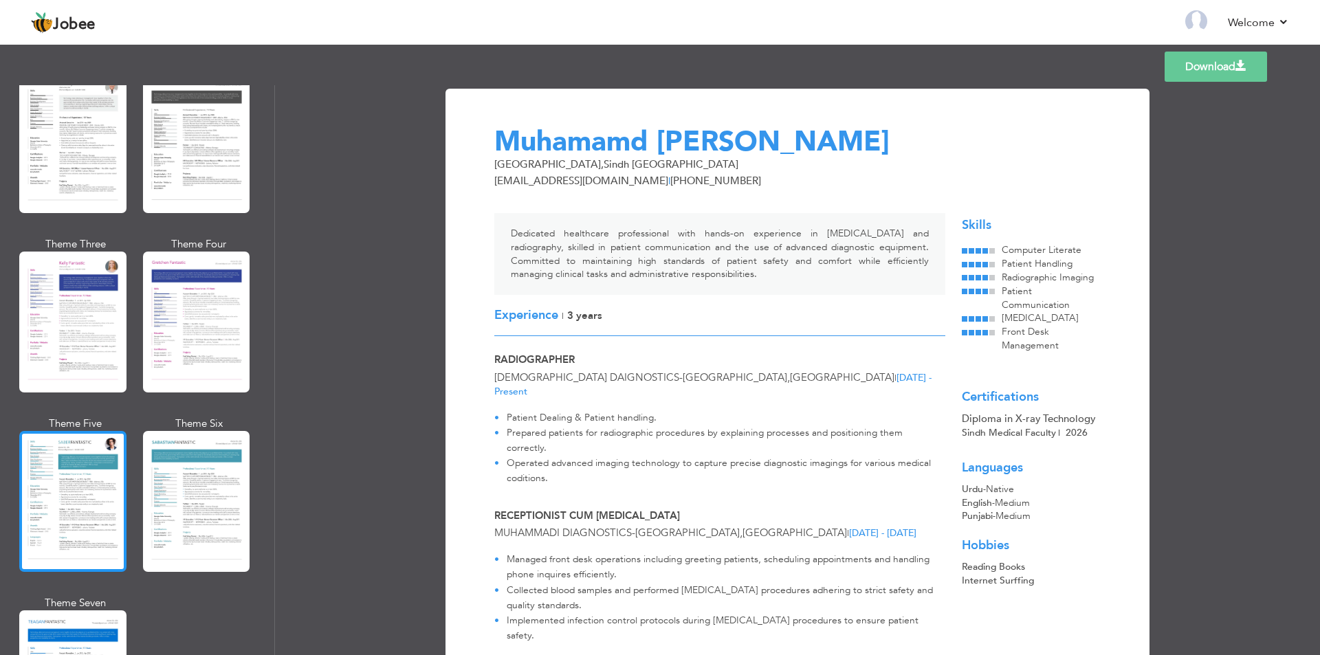
click at [102, 457] on div at bounding box center [72, 501] width 107 height 141
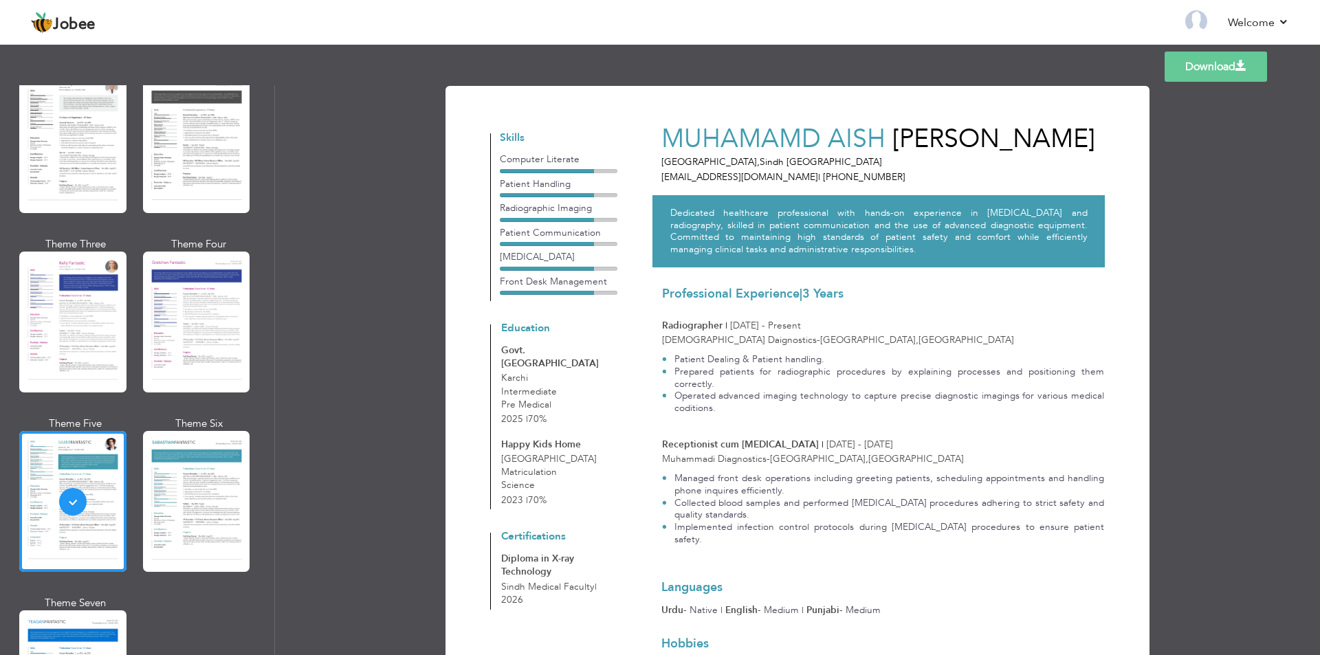
scroll to position [0, 0]
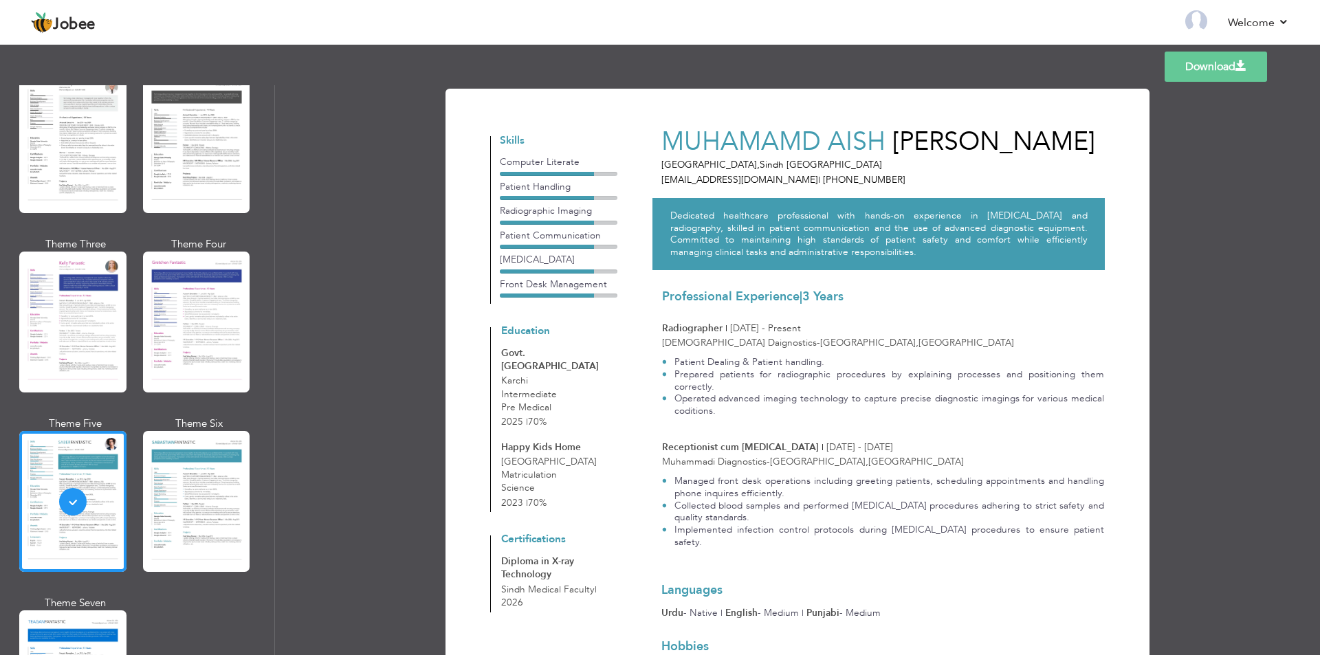
click at [1252, 69] on link "Download" at bounding box center [1216, 67] width 102 height 30
click at [1206, 67] on link "Download" at bounding box center [1216, 67] width 102 height 30
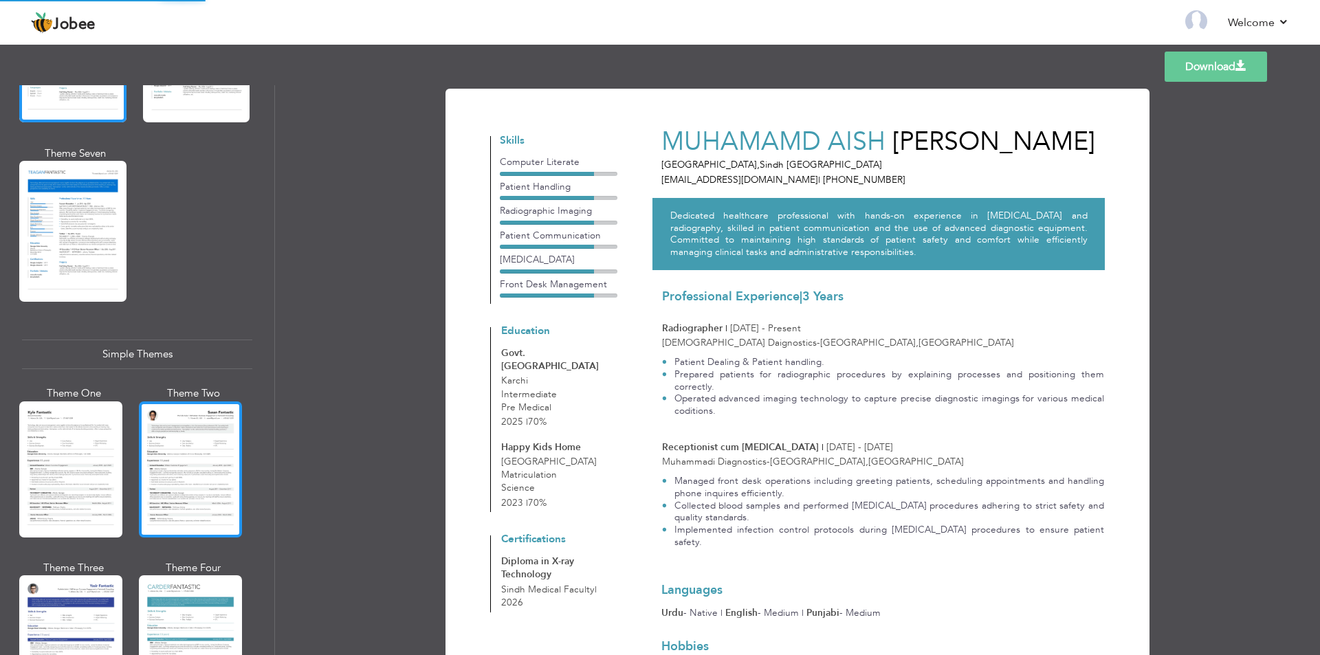
scroll to position [2200, 0]
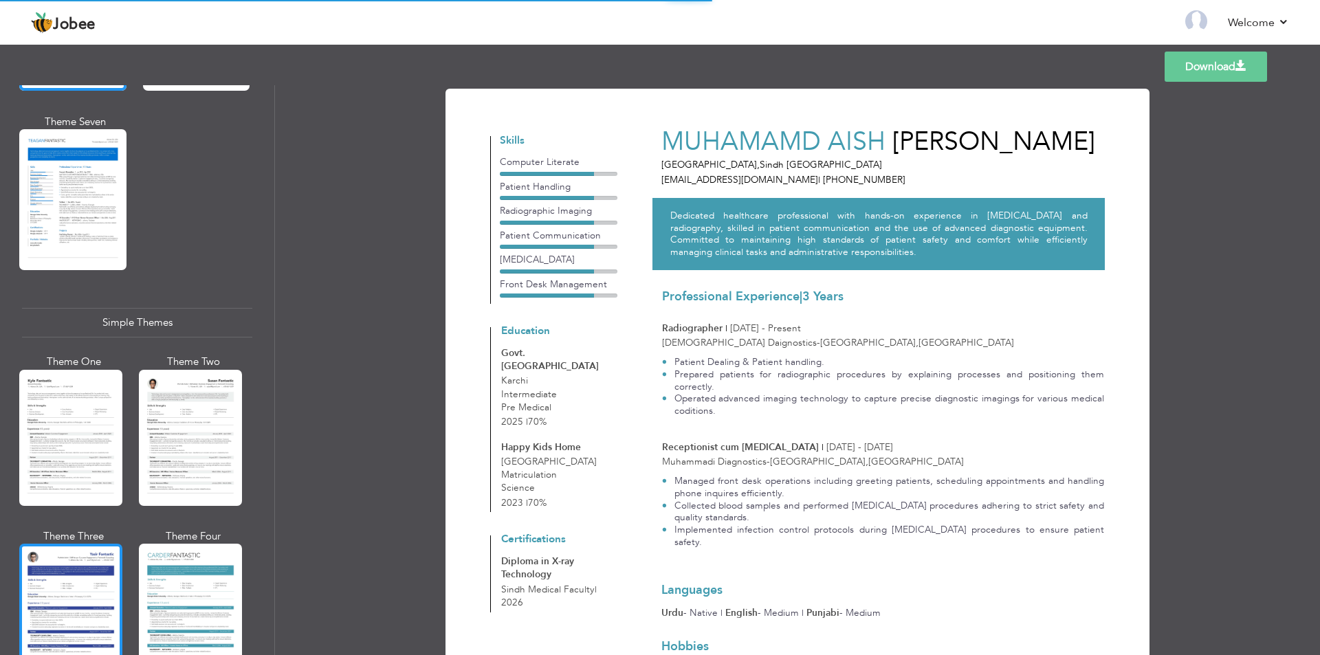
click at [118, 596] on div at bounding box center [70, 612] width 103 height 136
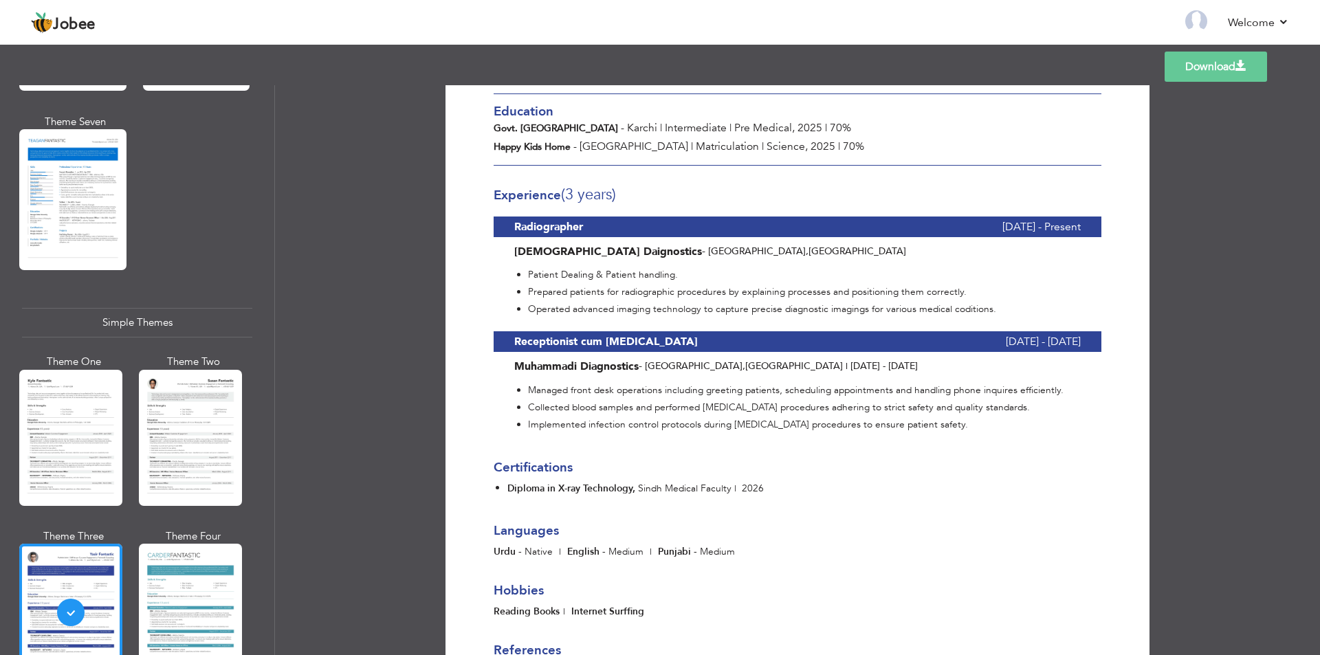
scroll to position [0, 0]
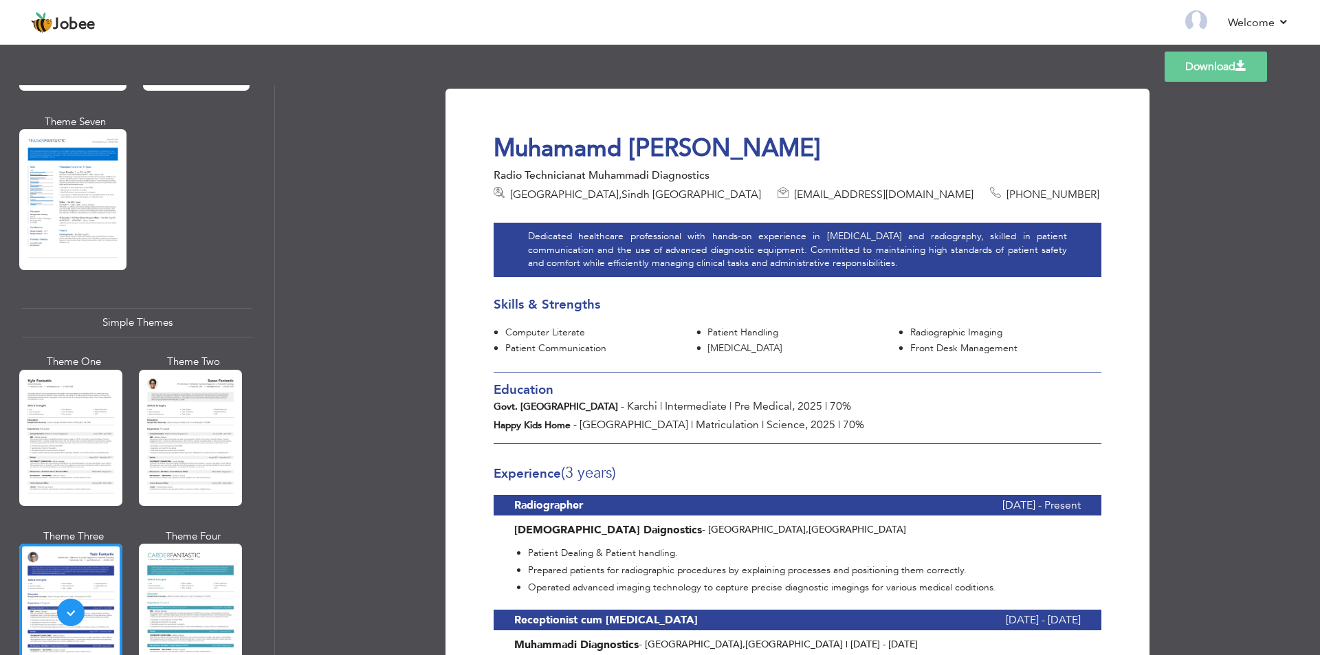
click at [1218, 65] on link "Download" at bounding box center [1216, 67] width 102 height 30
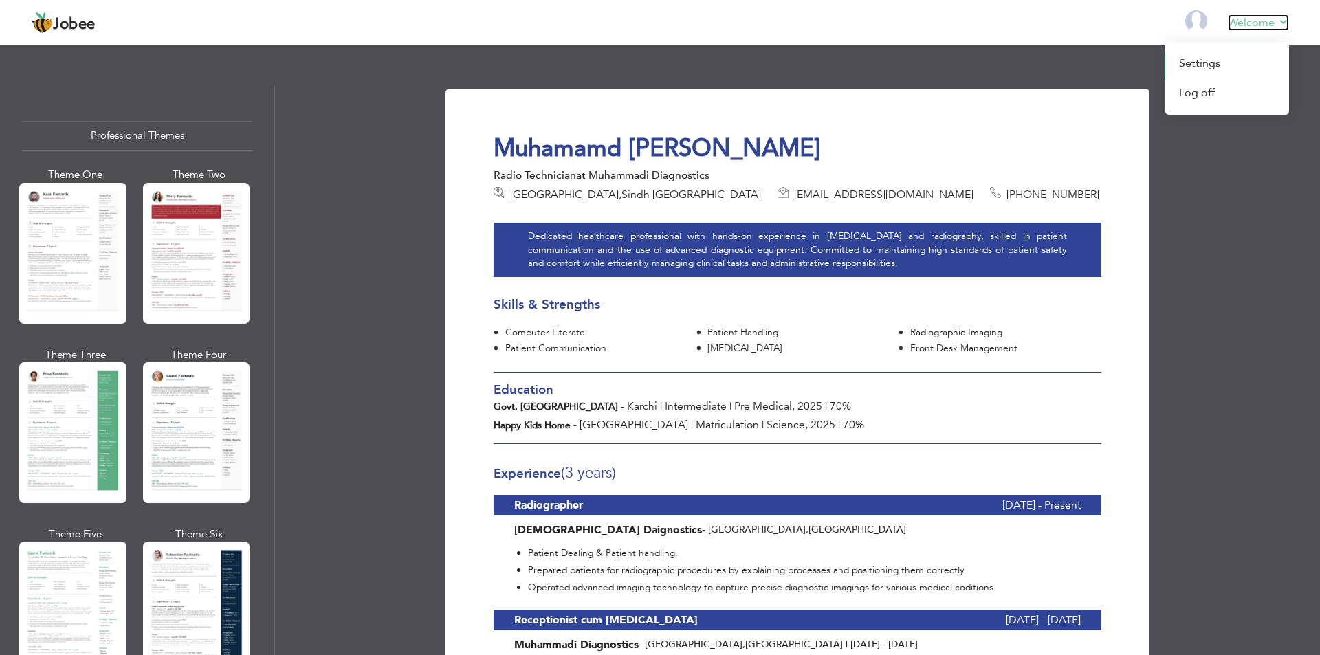
click at [1271, 21] on link "Welcome" at bounding box center [1258, 22] width 61 height 17
click at [1190, 96] on link "Log off" at bounding box center [1228, 93] width 124 height 30
